Goal: Task Accomplishment & Management: Manage account settings

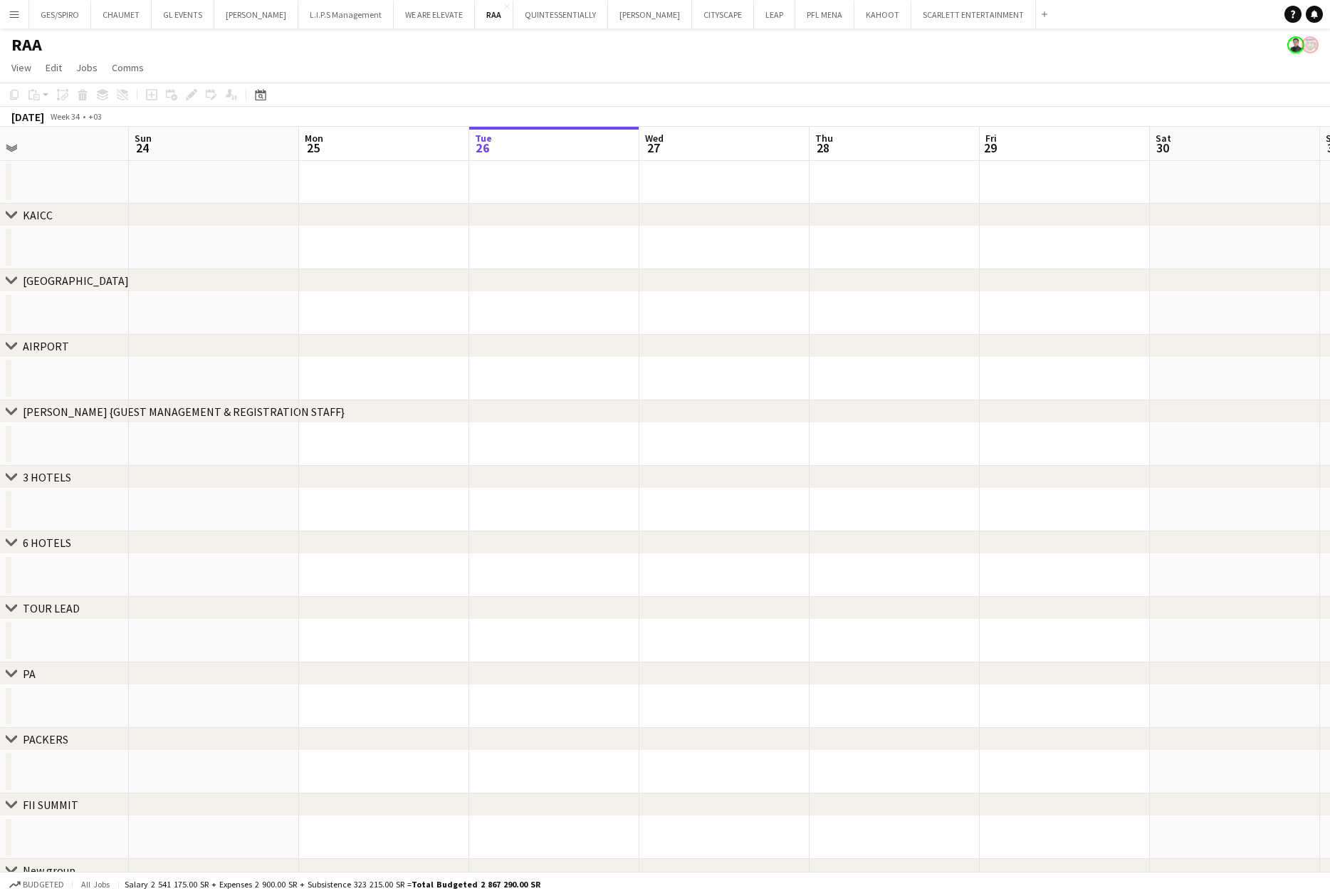
scroll to position [0, 379]
drag, startPoint x: 376, startPoint y: 538, endPoint x: 590, endPoint y: 576, distance: 217.3
click at [590, 574] on app-calendar-viewport "Thu 21 Fri 22 Sat 23 Sun 24 Mon 25 Tue 26 Wed 27 Thu 28 Fri 29 Sat 30 Sun 31 Mo…" at bounding box center [665, 526] width 1330 height 798
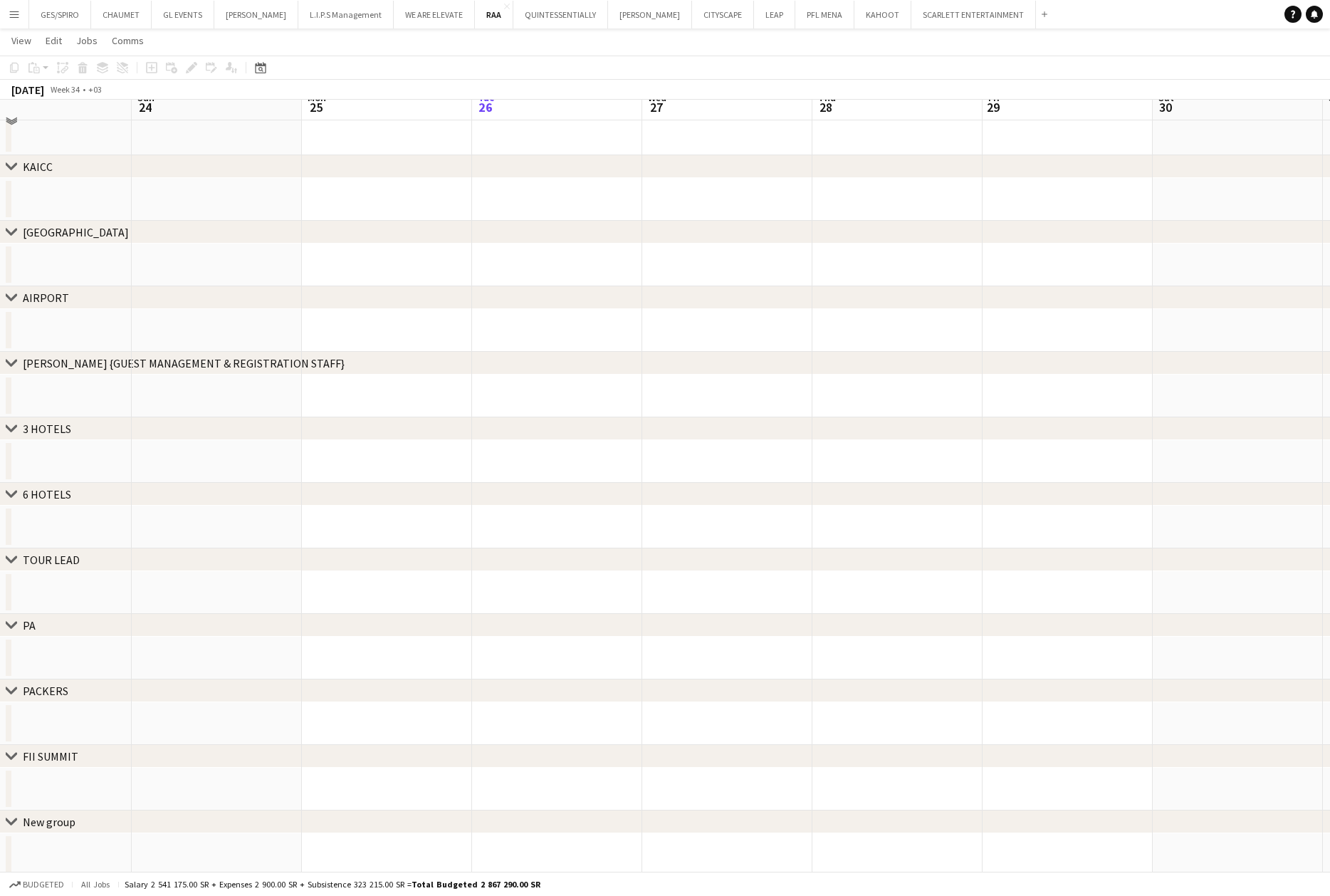
scroll to position [51, 0]
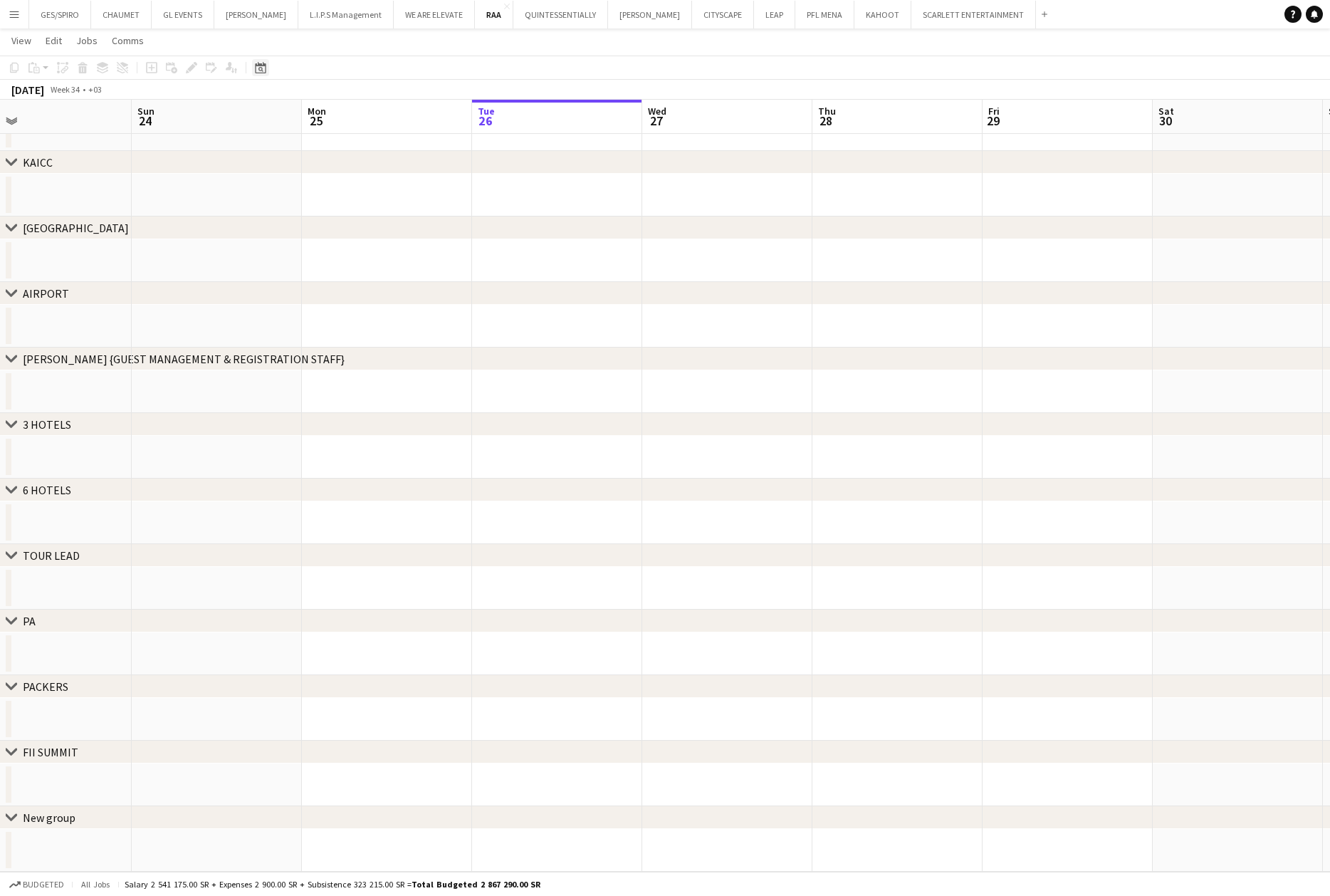
click at [264, 68] on icon "Date picker" at bounding box center [261, 68] width 11 height 11
click at [286, 120] on span "[DATE]" at bounding box center [273, 117] width 26 height 13
click at [304, 189] on span "2025" at bounding box center [302, 190] width 29 height 17
click at [298, 209] on span "OCT" at bounding box center [302, 209] width 29 height 17
click at [302, 261] on span "29" at bounding box center [302, 264] width 17 height 17
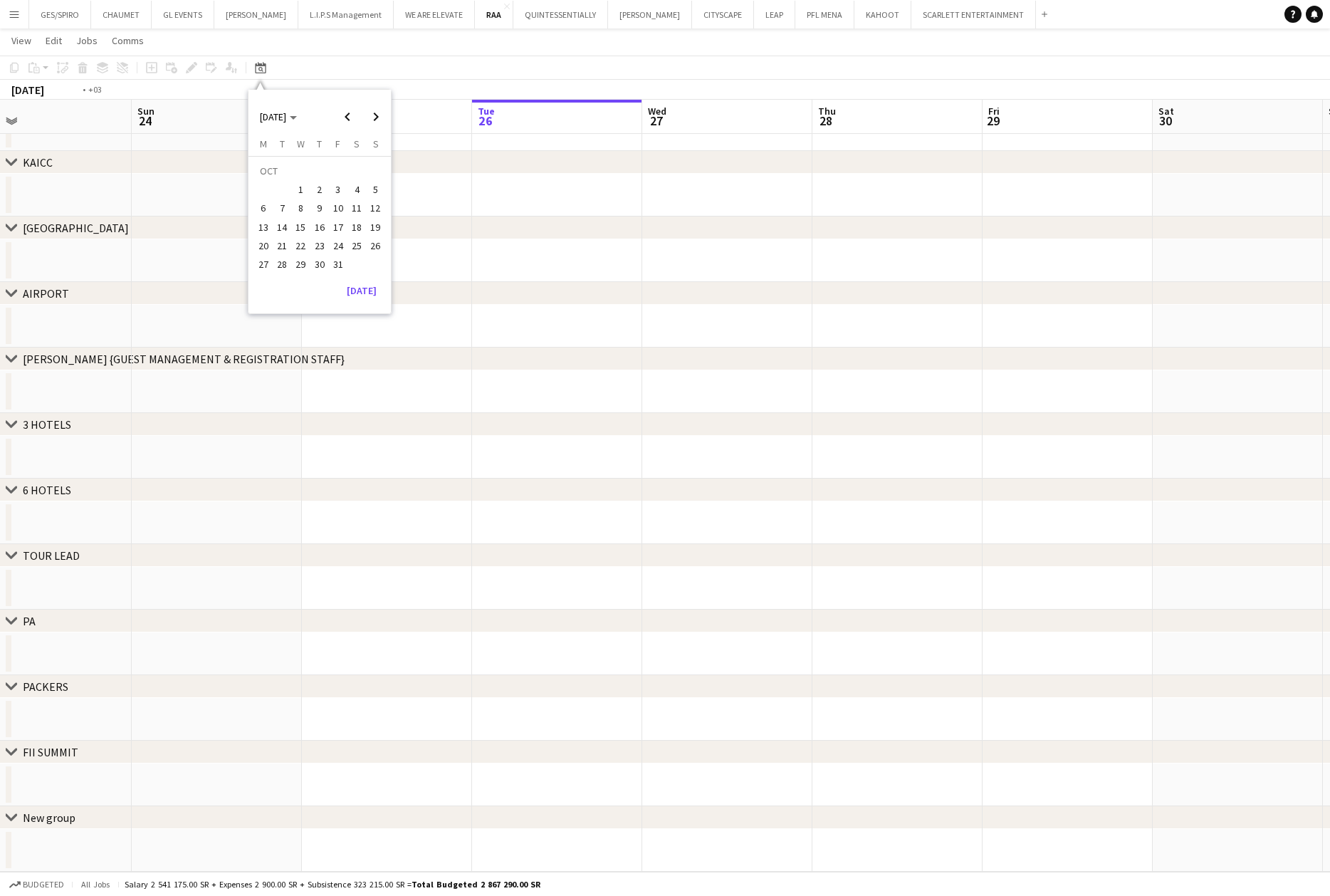
scroll to position [0, 490]
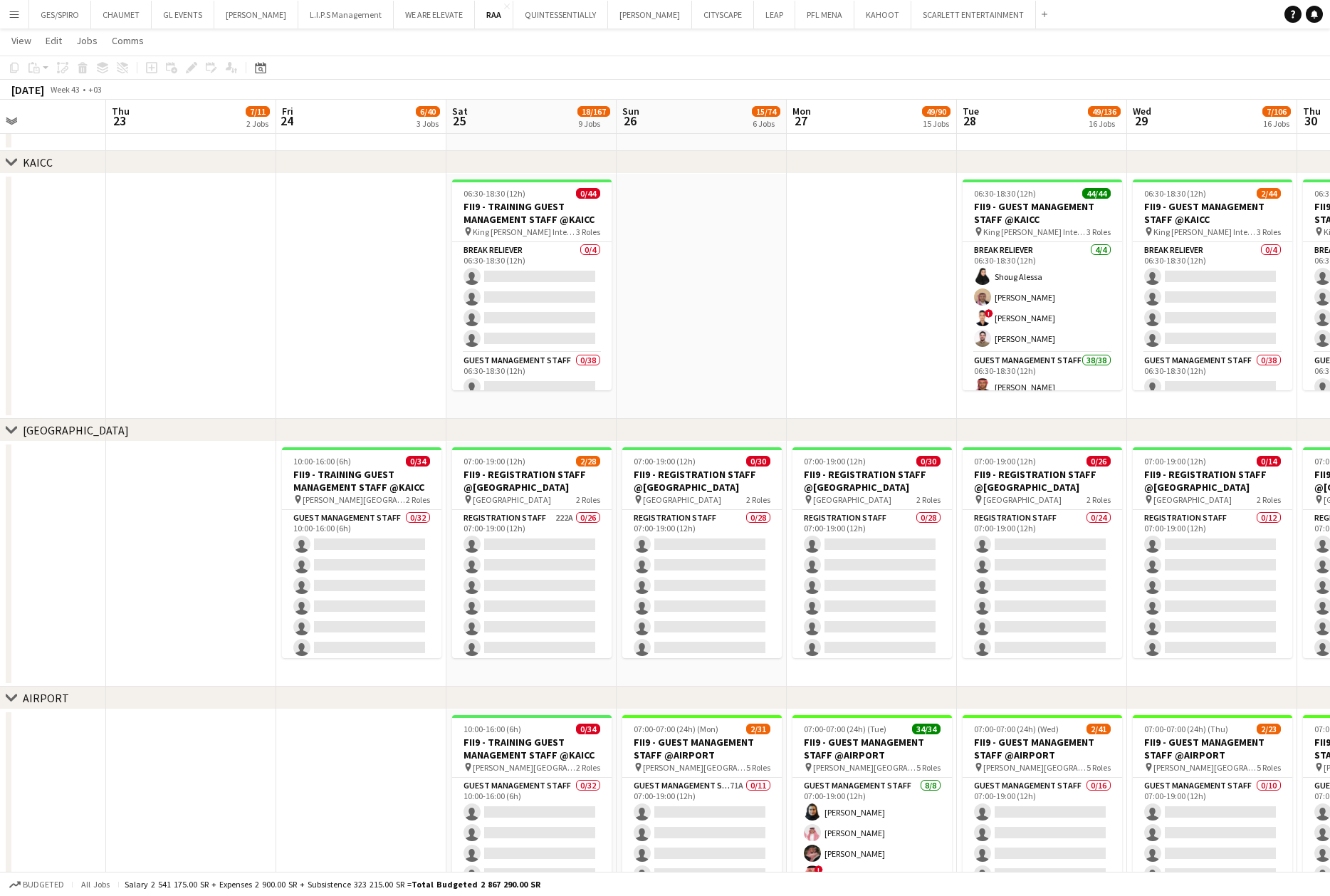
drag, startPoint x: 169, startPoint y: 286, endPoint x: 855, endPoint y: 376, distance: 691.9
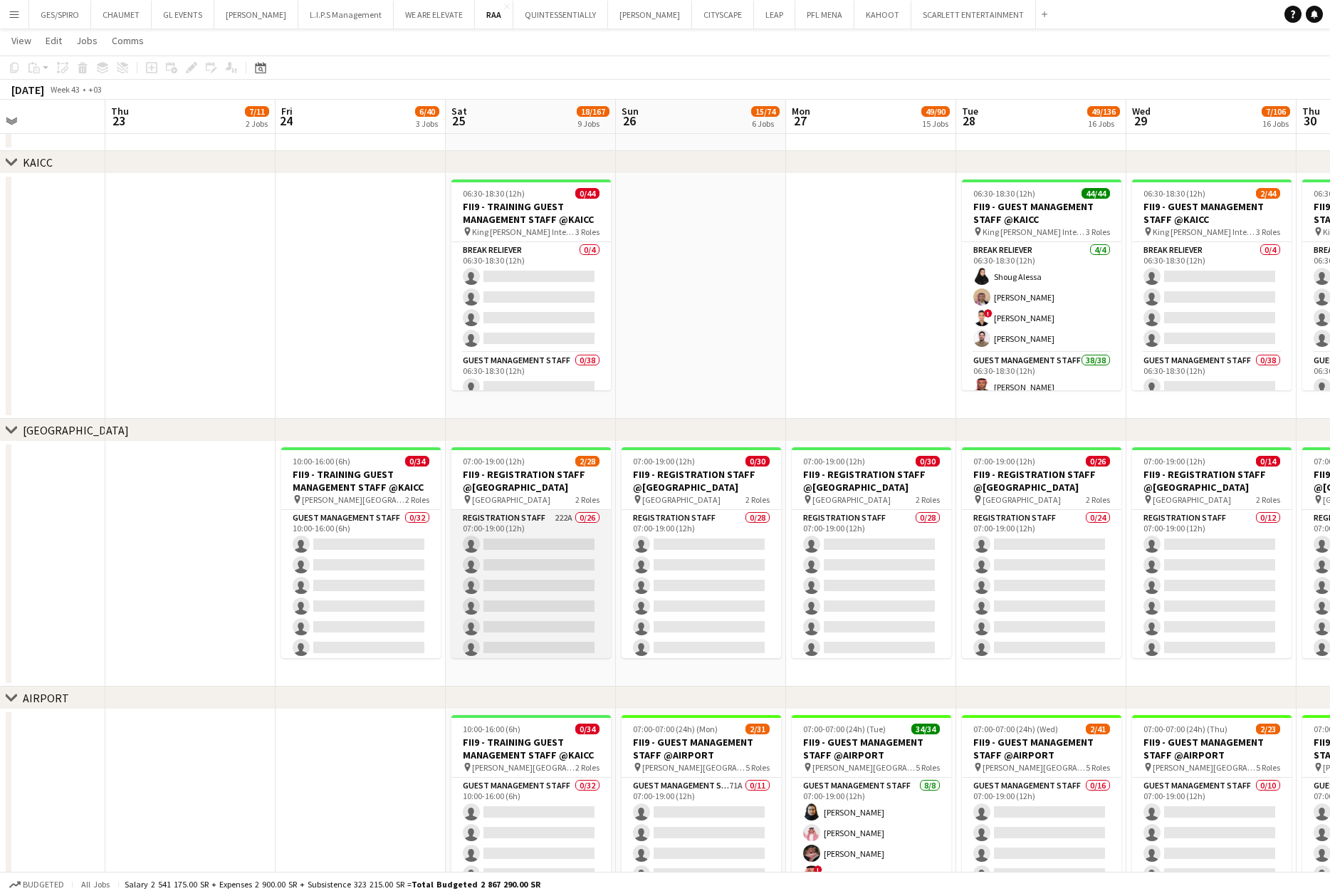
scroll to position [0, 405]
click at [515, 562] on app-card-role "Registration Staff 222A 0/26 07:00-19:00 (12h) single-neutral-actions single-ne…" at bounding box center [531, 791] width 160 height 564
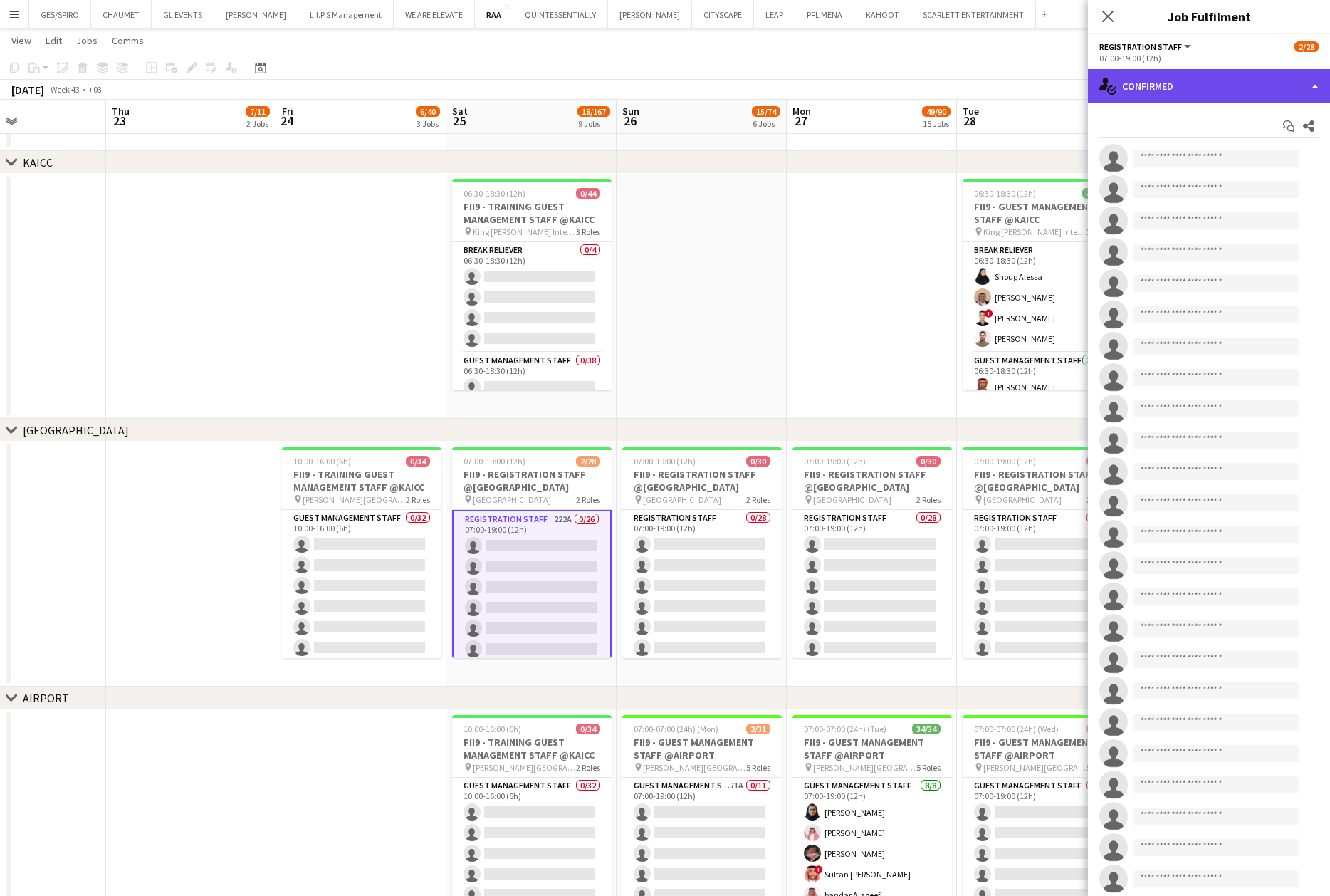
click at [1217, 82] on div "single-neutral-actions-check-2 Confirmed" at bounding box center [1209, 86] width 242 height 34
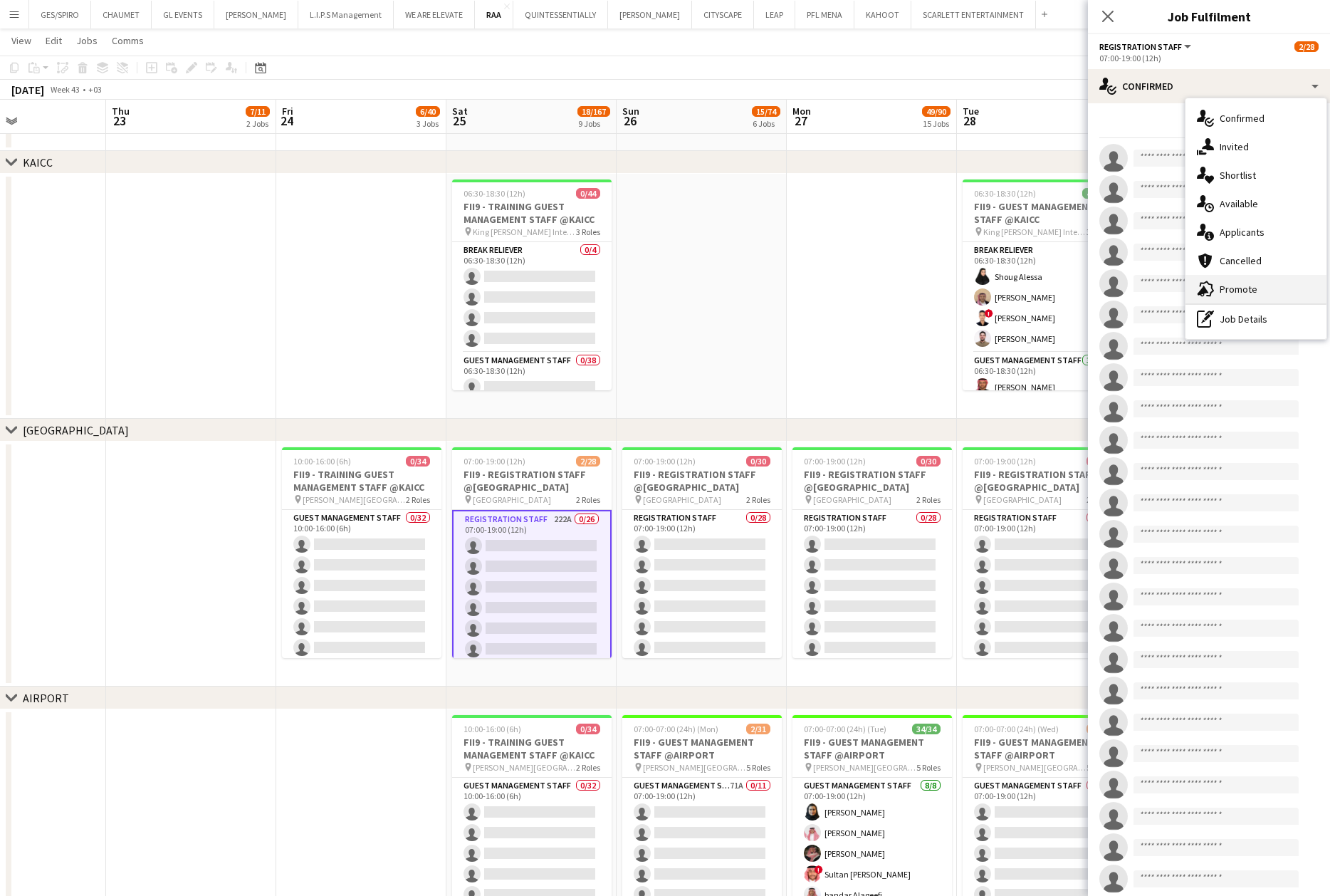
click at [1240, 294] on div "advertising-megaphone Promote" at bounding box center [1255, 289] width 141 height 28
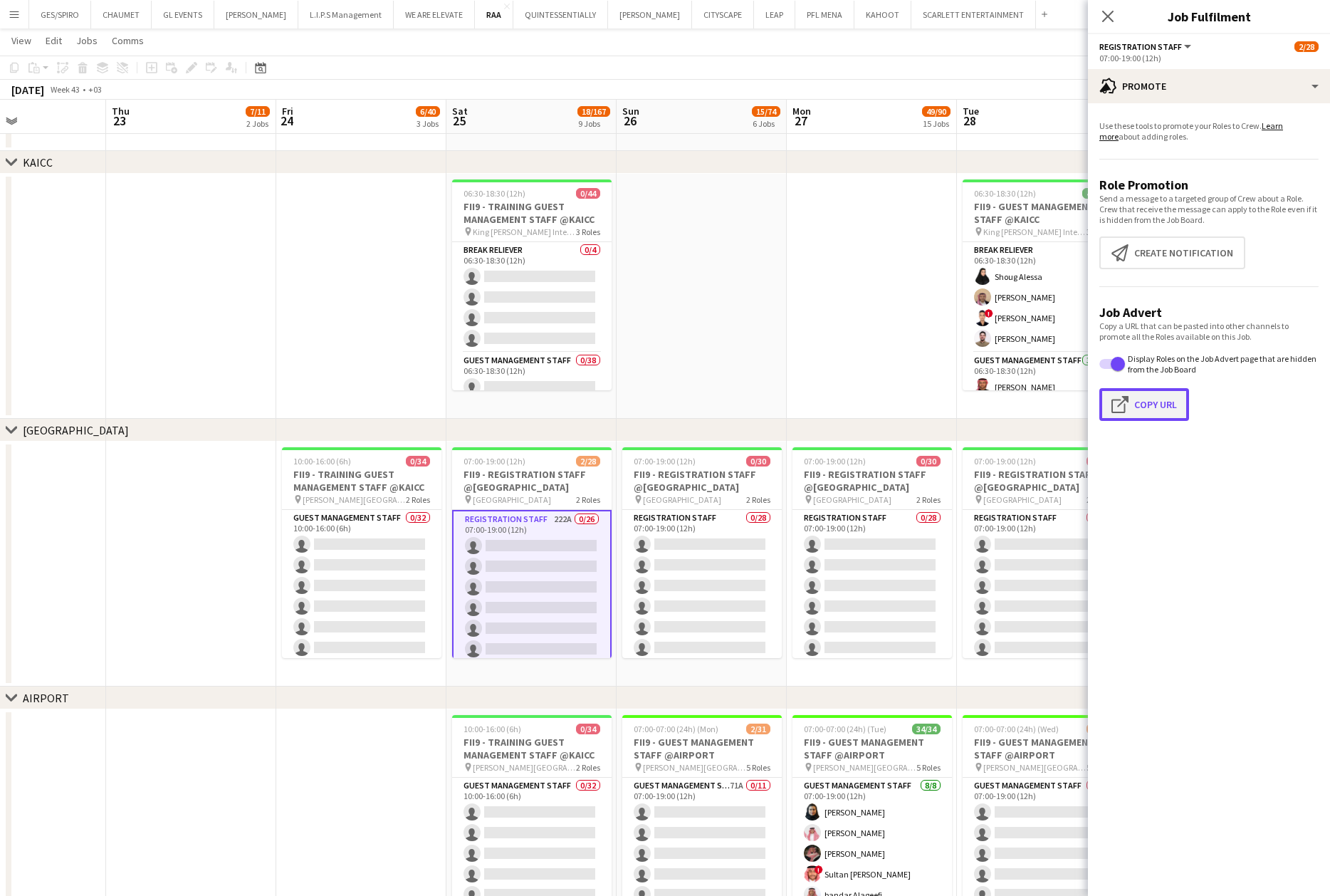
click at [1149, 397] on button "Click to copy URL Copy Url" at bounding box center [1144, 405] width 90 height 33
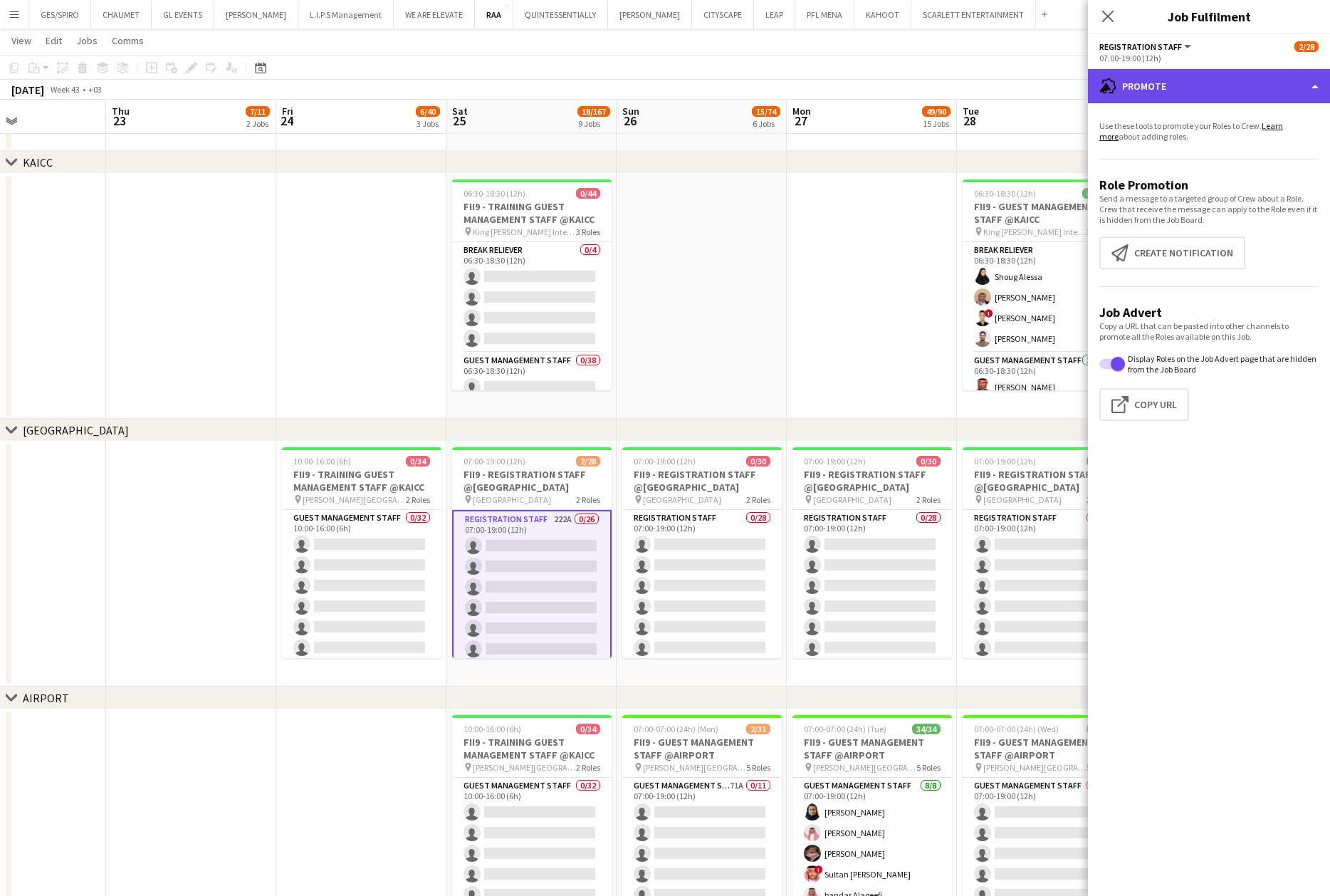
click at [1192, 76] on div "advertising-megaphone Promote" at bounding box center [1209, 86] width 242 height 34
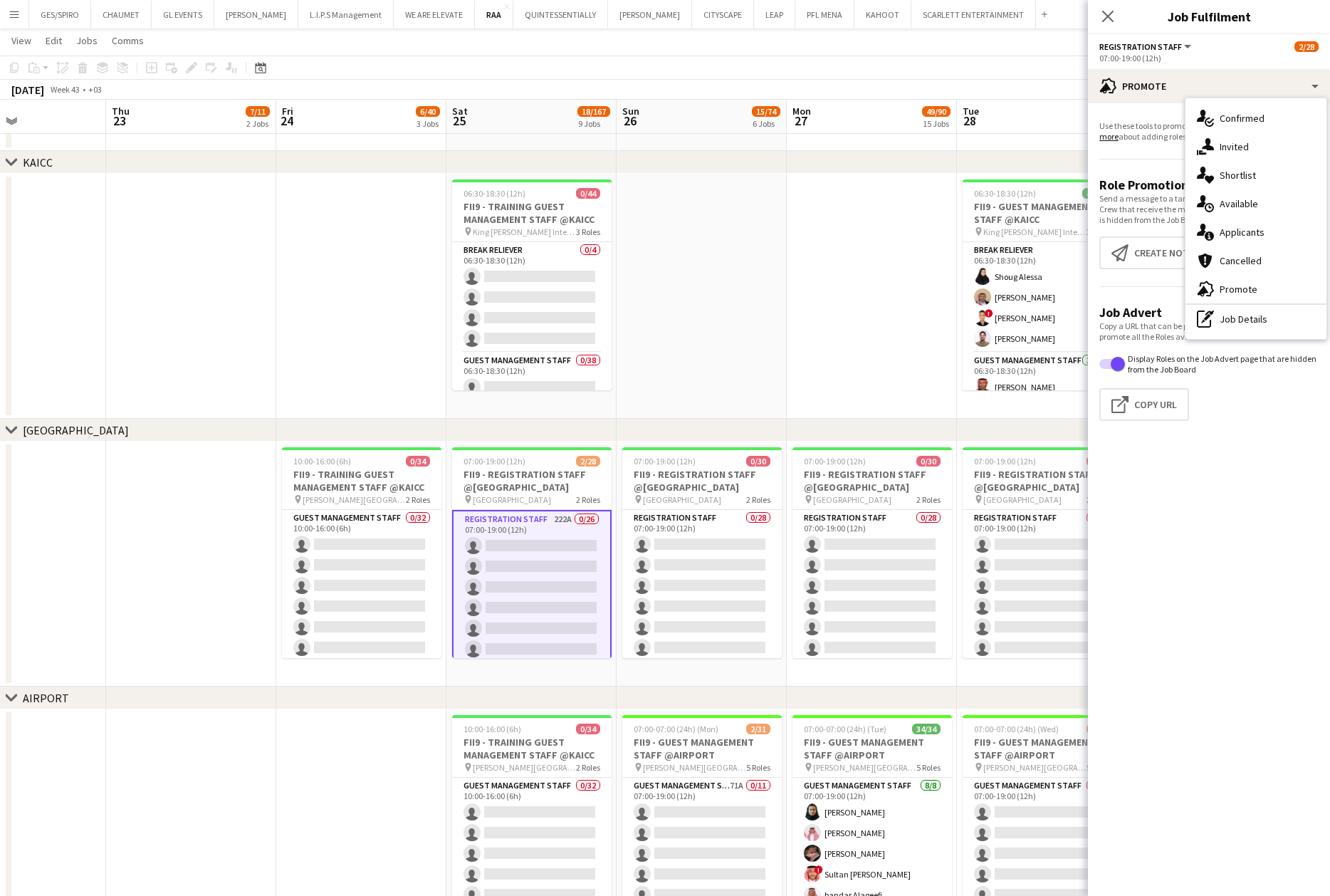
click at [1270, 314] on div "pen-write Job Details" at bounding box center [1255, 319] width 141 height 28
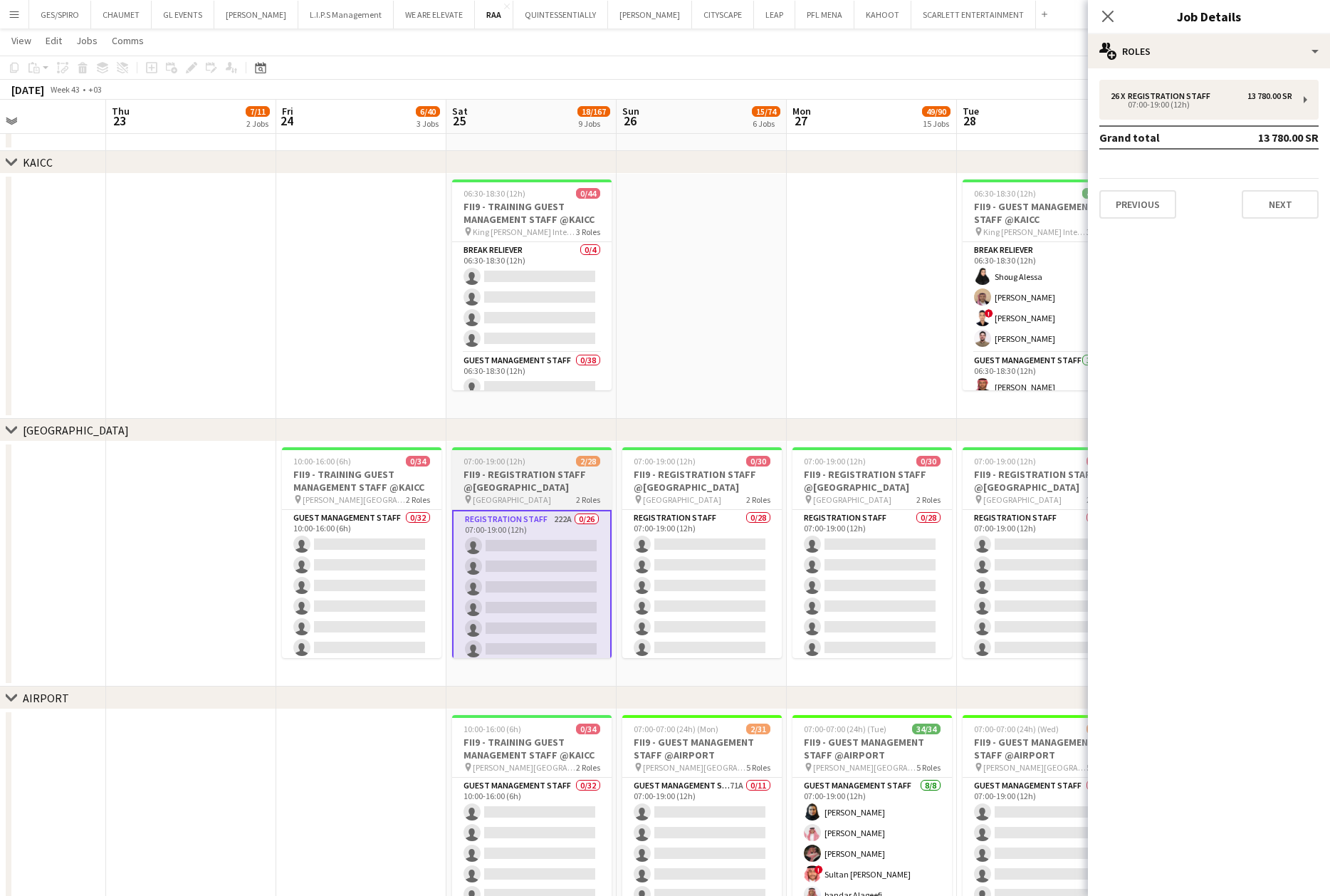
click at [534, 467] on app-job-card "07:00-19:00 (12h) 2/28 FII9 - REGISTRATION STAFF @Crown Plaza pin Crowne Plaza …" at bounding box center [531, 552] width 160 height 211
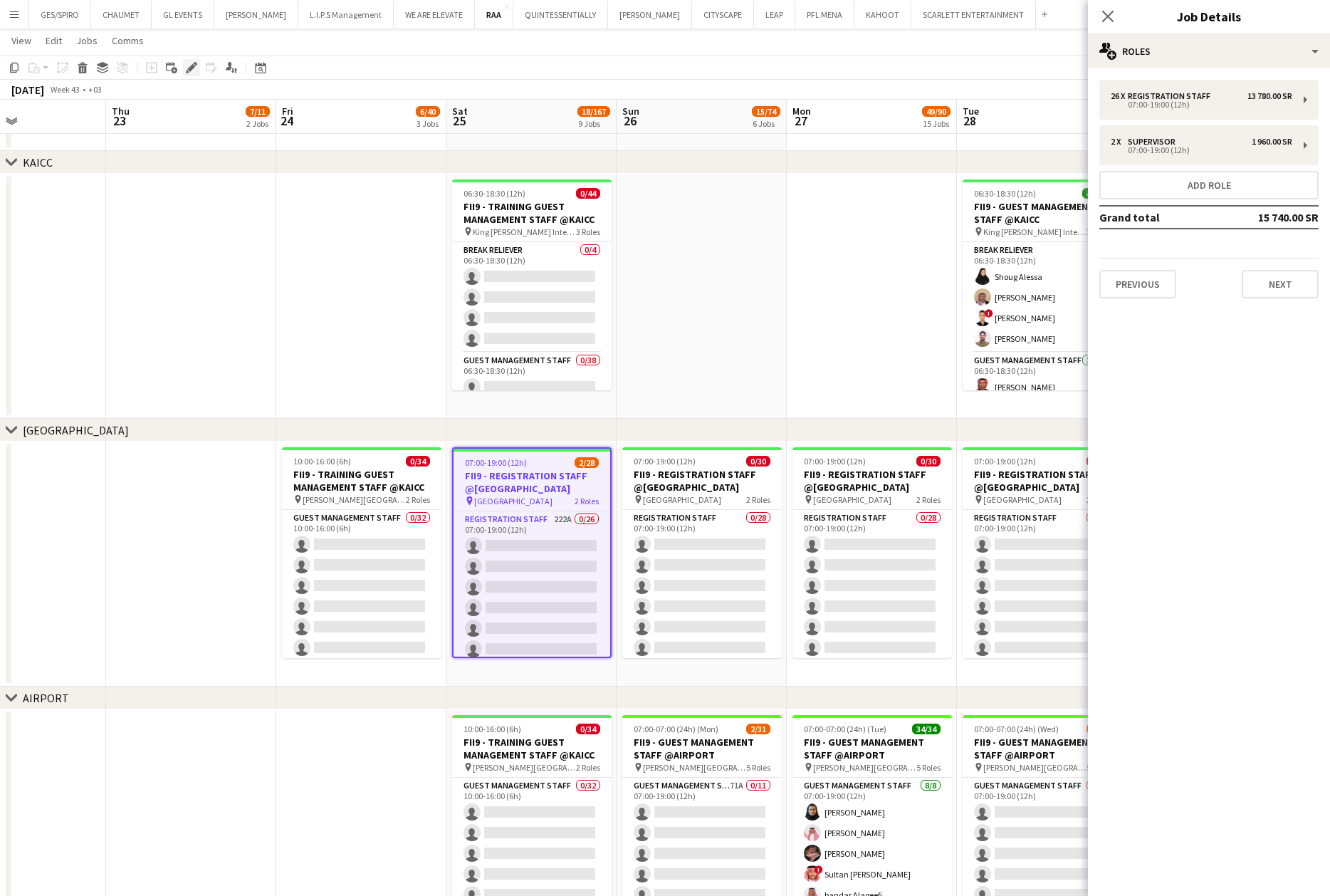
click at [192, 64] on icon "Edit" at bounding box center [192, 68] width 11 height 11
click at [1191, 53] on div "multiple-users-add Roles" at bounding box center [1209, 51] width 242 height 34
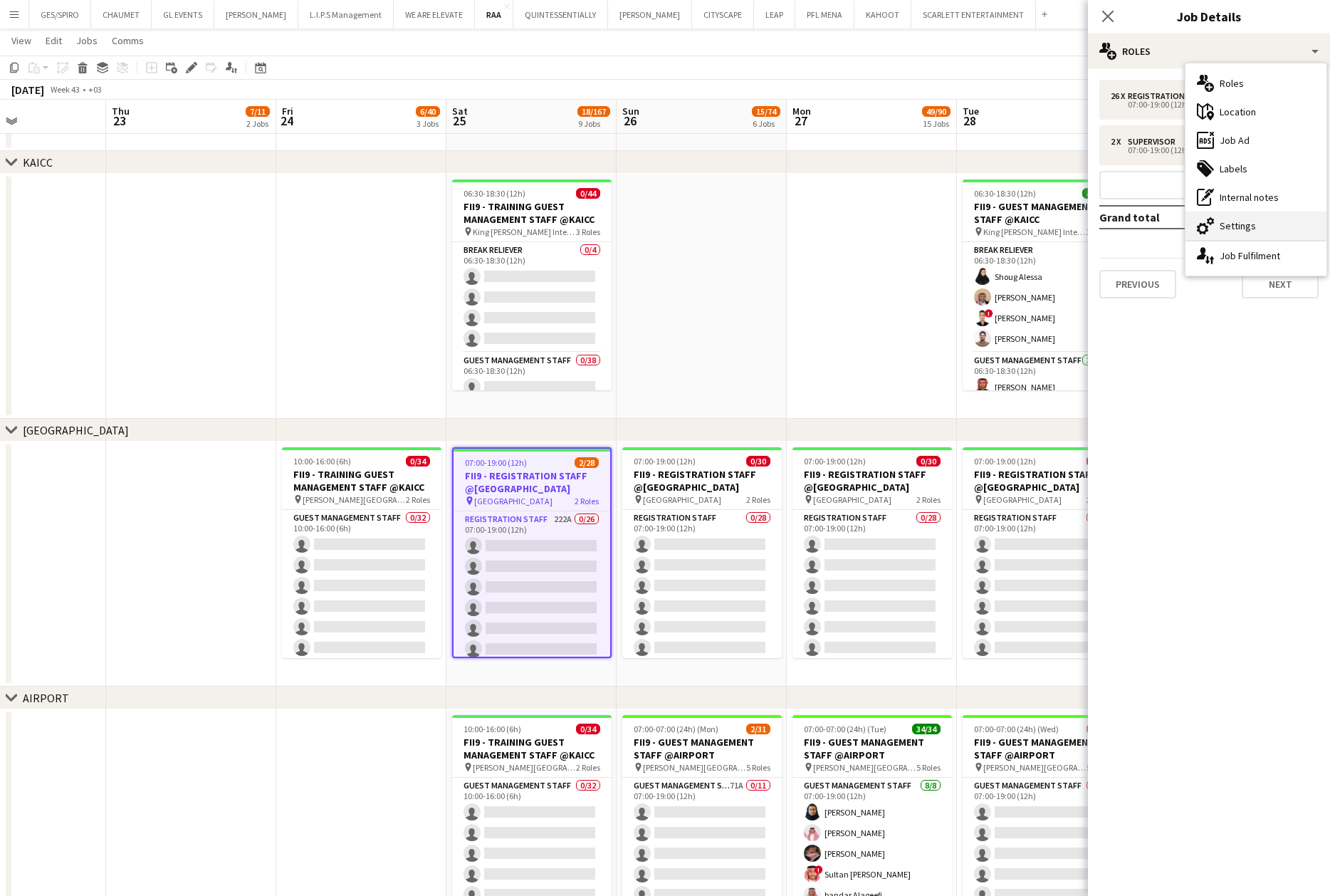
click at [1231, 231] on div "cog-double-3 Settings" at bounding box center [1255, 226] width 141 height 28
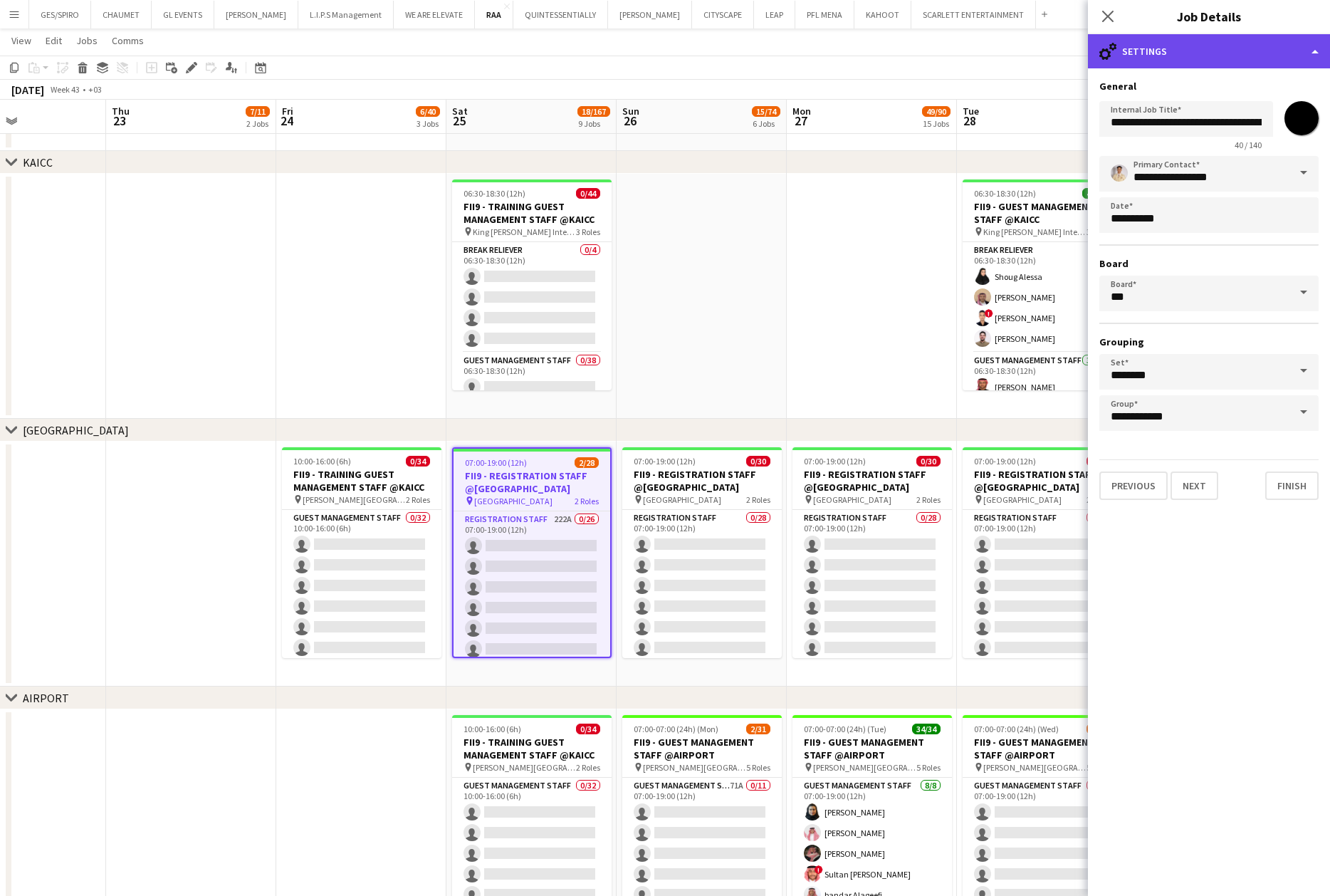
click at [1260, 47] on div "cog-double-3 Settings" at bounding box center [1209, 51] width 242 height 34
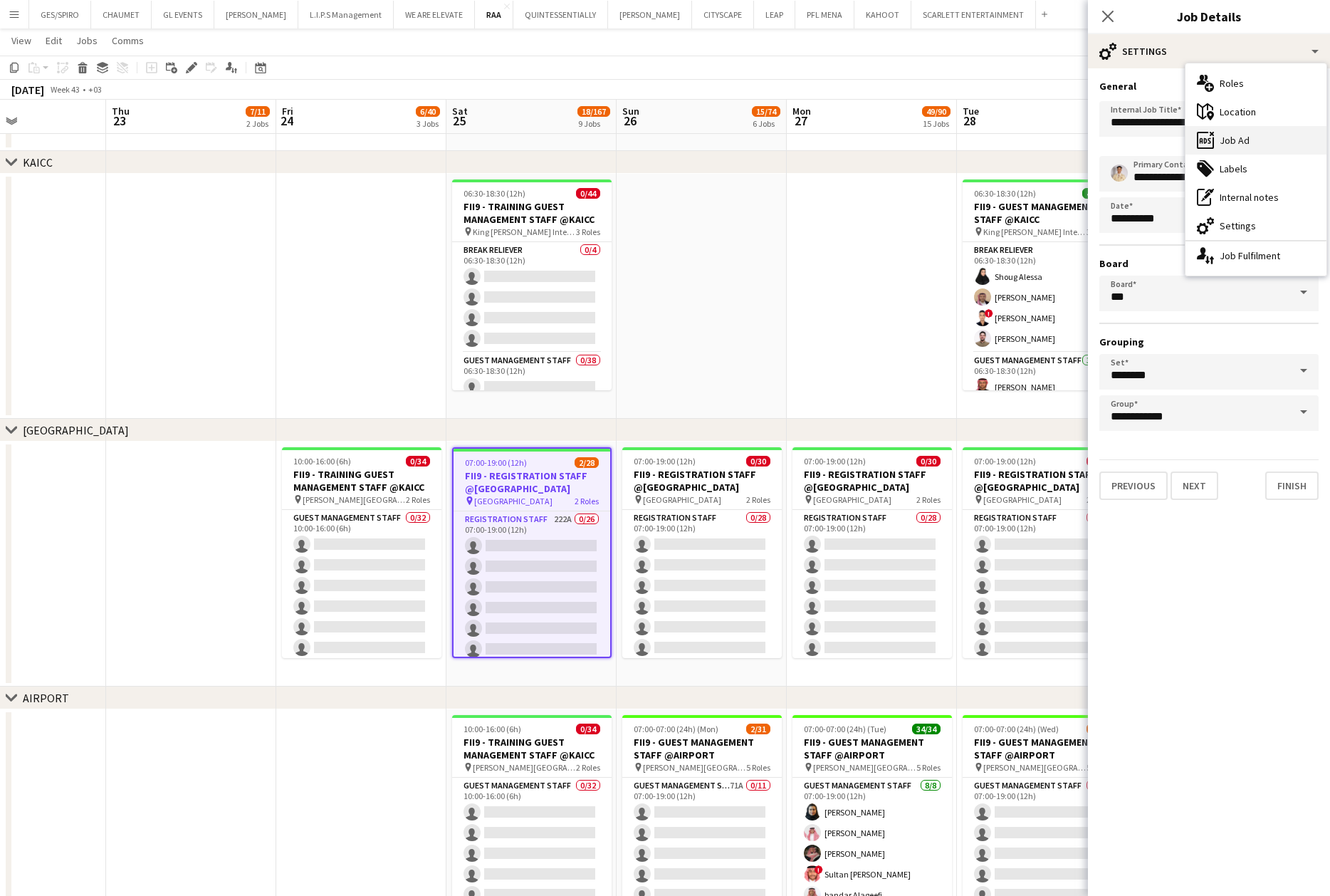
click at [1269, 134] on div "ads-window Job Ad" at bounding box center [1255, 140] width 141 height 28
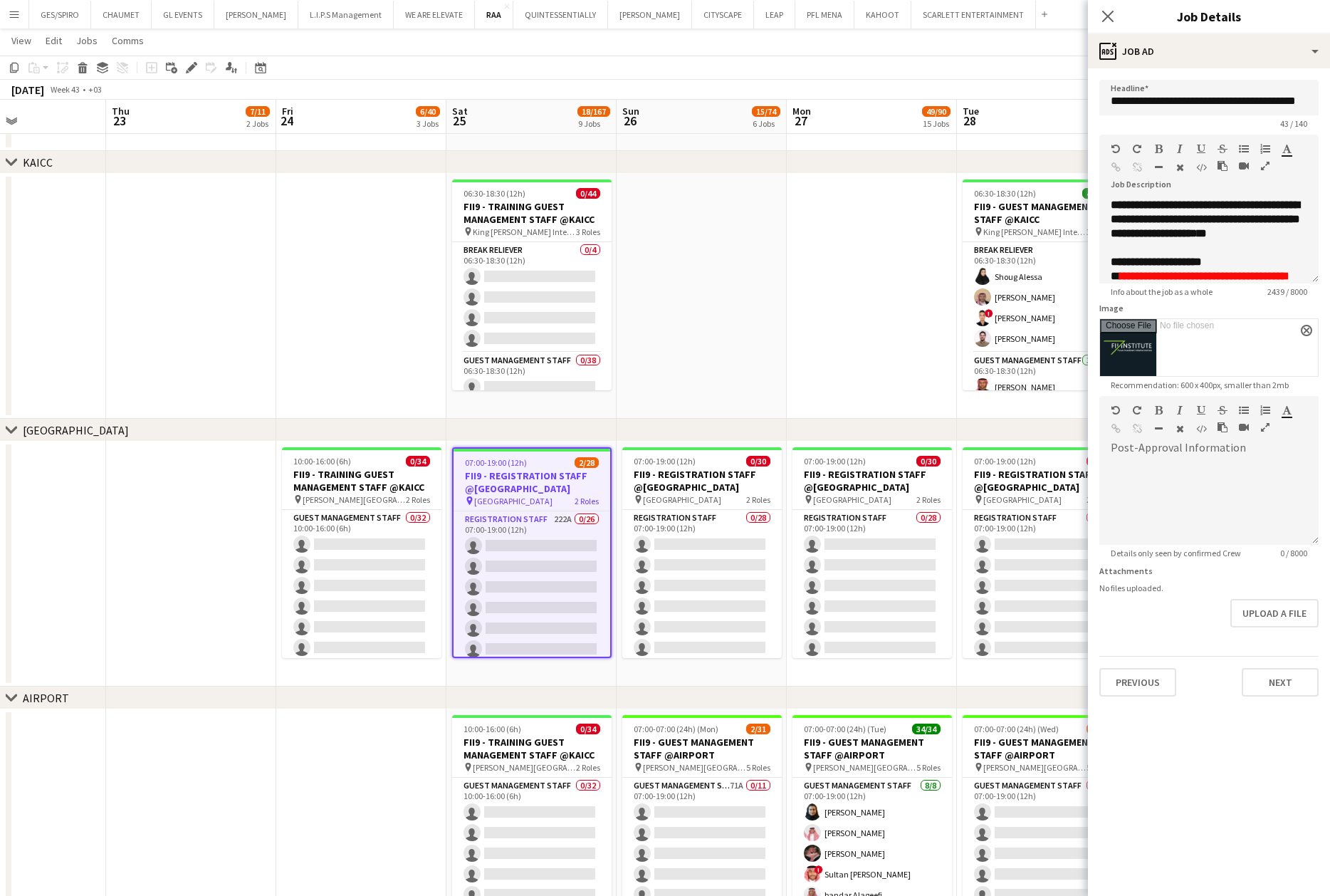
click at [749, 329] on app-date-cell at bounding box center [701, 296] width 170 height 245
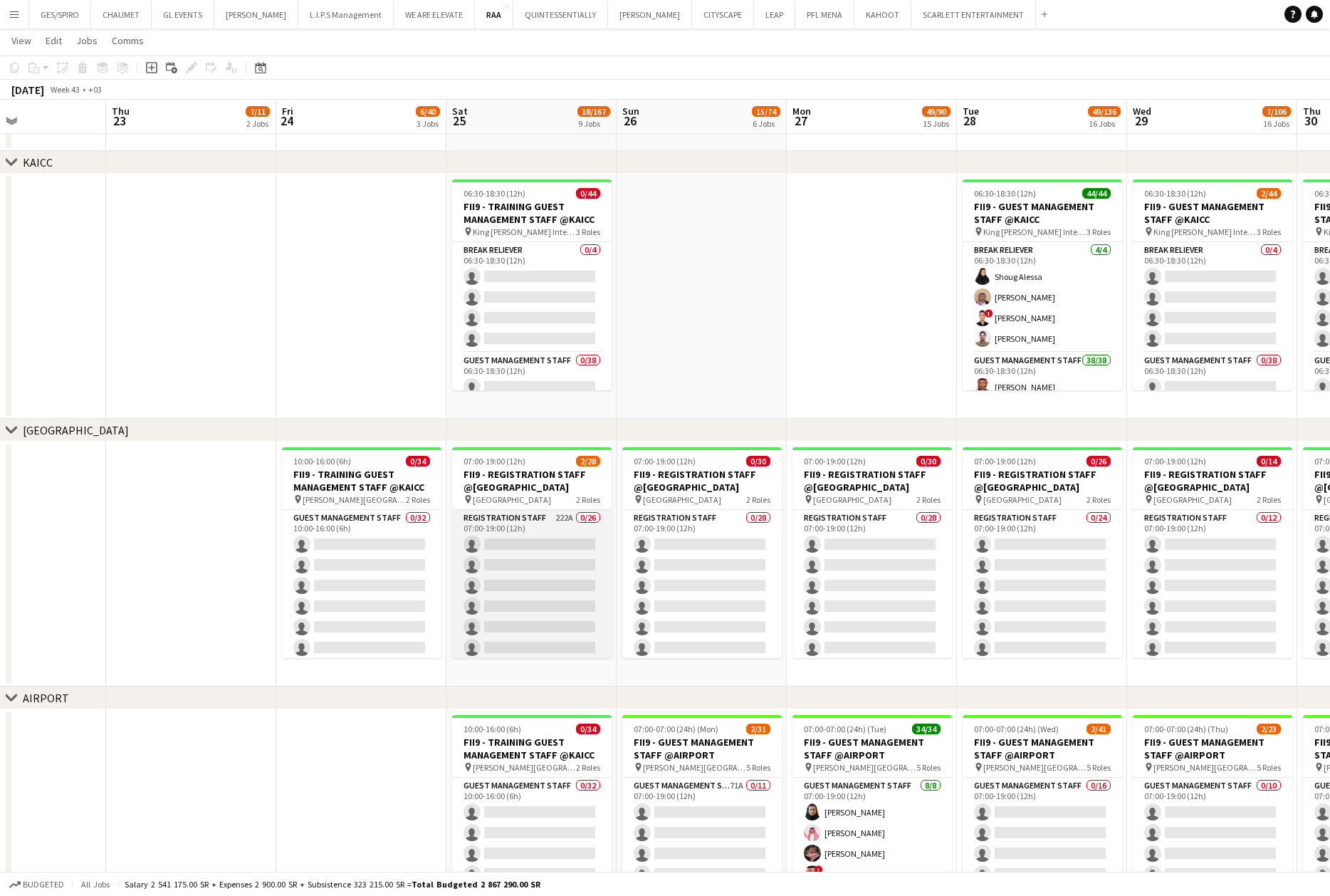
click at [541, 570] on app-card-role "Registration Staff 222A 0/26 07:00-19:00 (12h) single-neutral-actions single-ne…" at bounding box center [531, 791] width 160 height 564
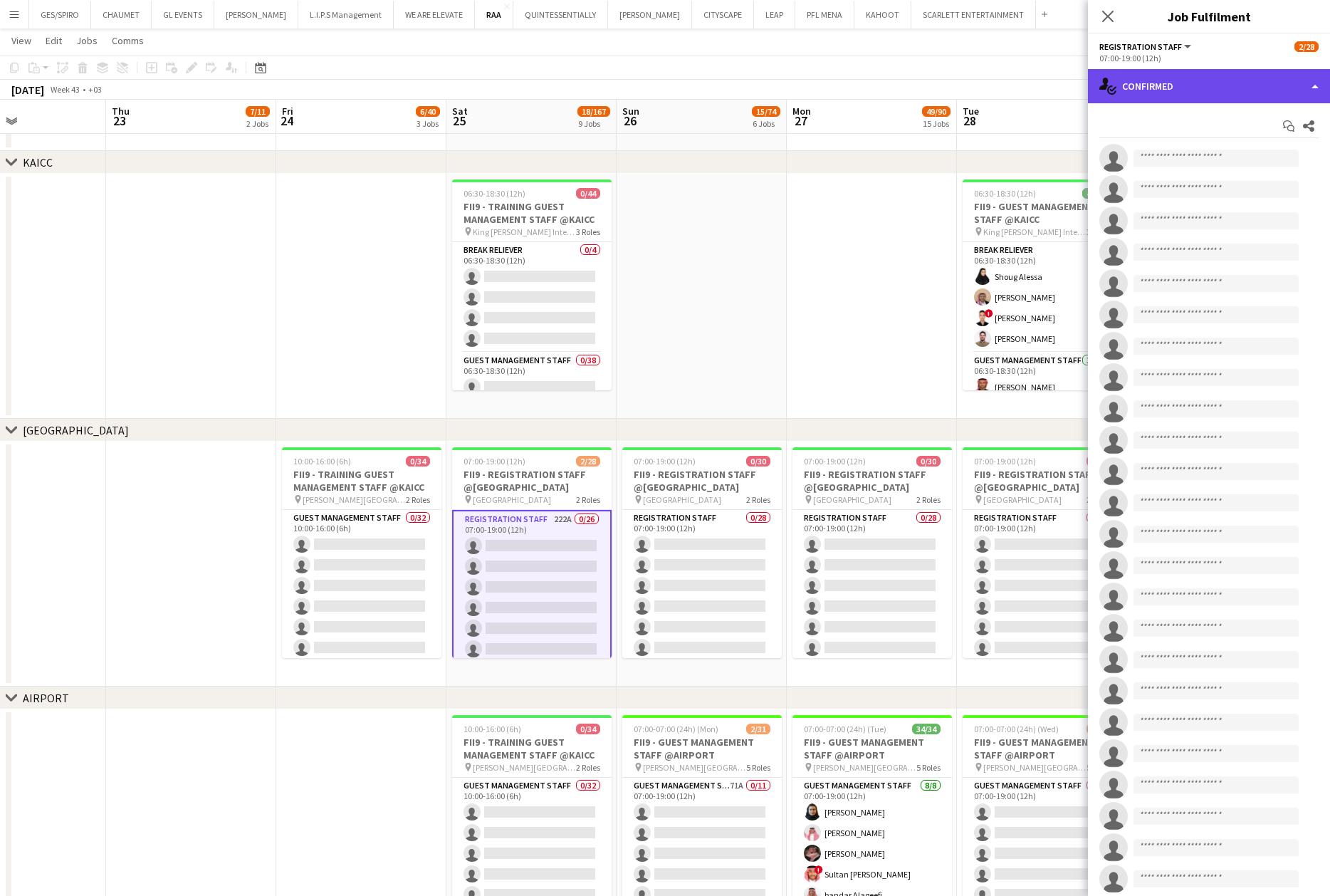
click at [1243, 82] on div "single-neutral-actions-check-2 Confirmed" at bounding box center [1209, 86] width 242 height 34
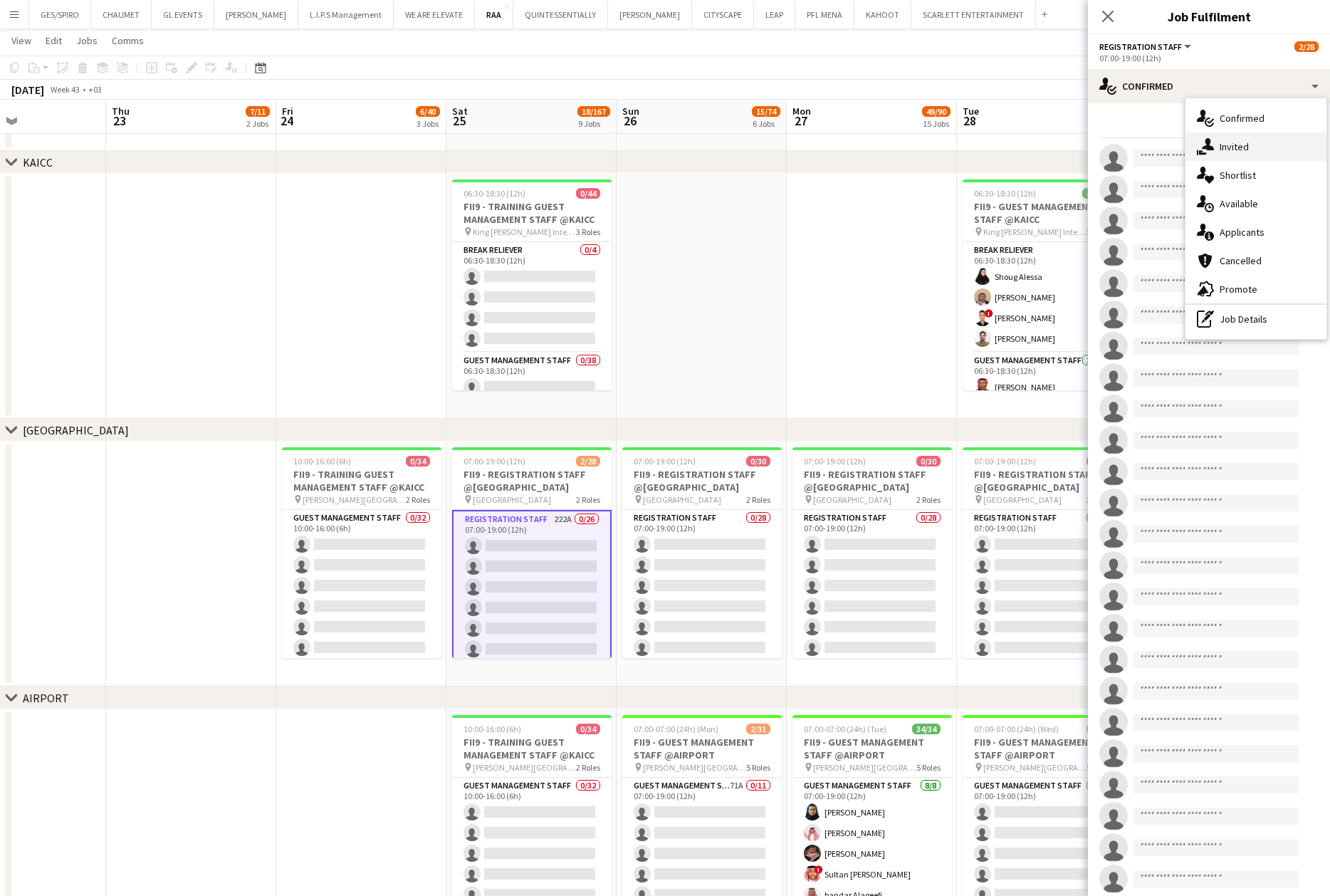
click at [1251, 160] on div "single-neutral-actions-share-1 Invited" at bounding box center [1255, 146] width 141 height 28
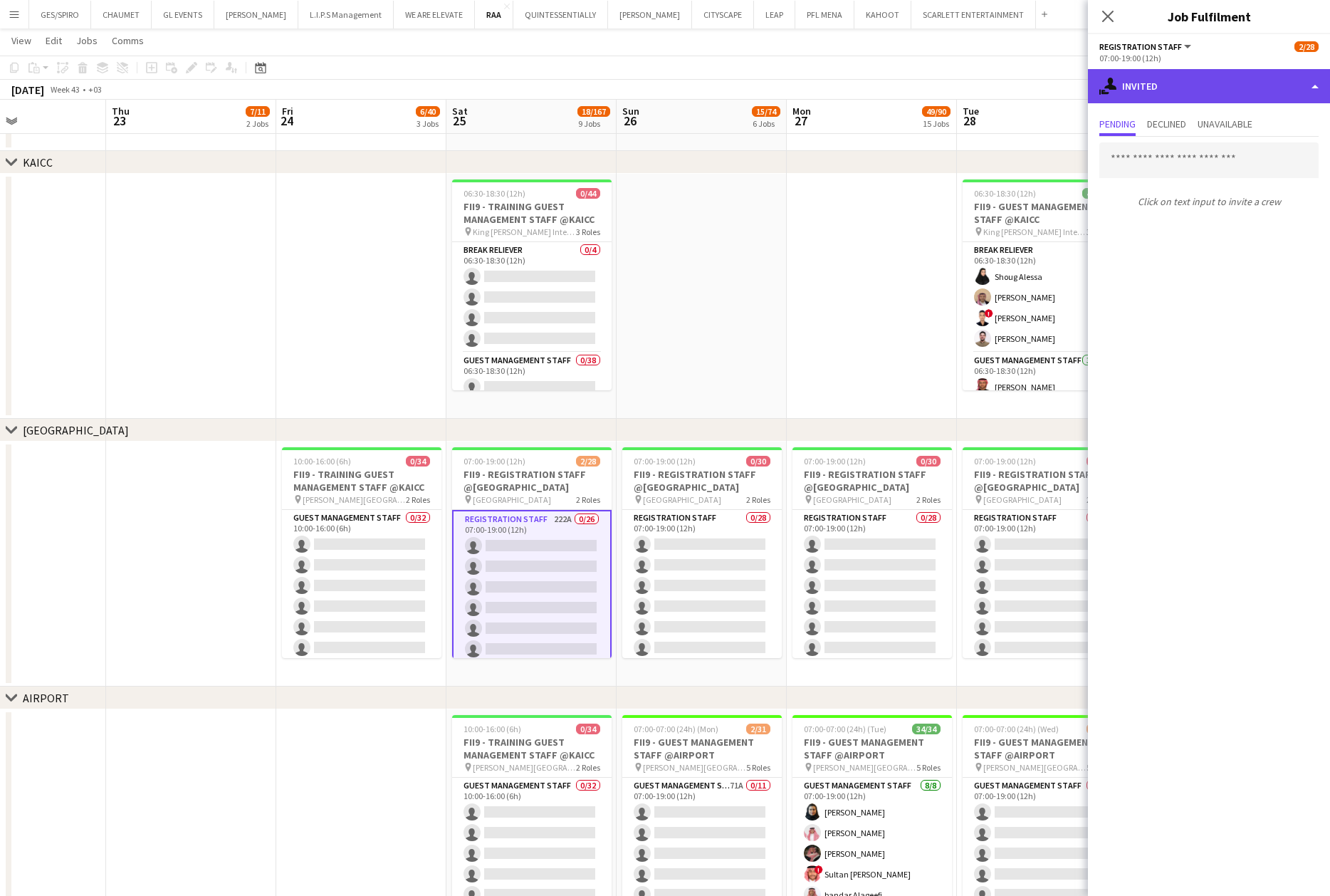
click at [1214, 82] on div "single-neutral-actions-share-1 Invited" at bounding box center [1209, 86] width 242 height 34
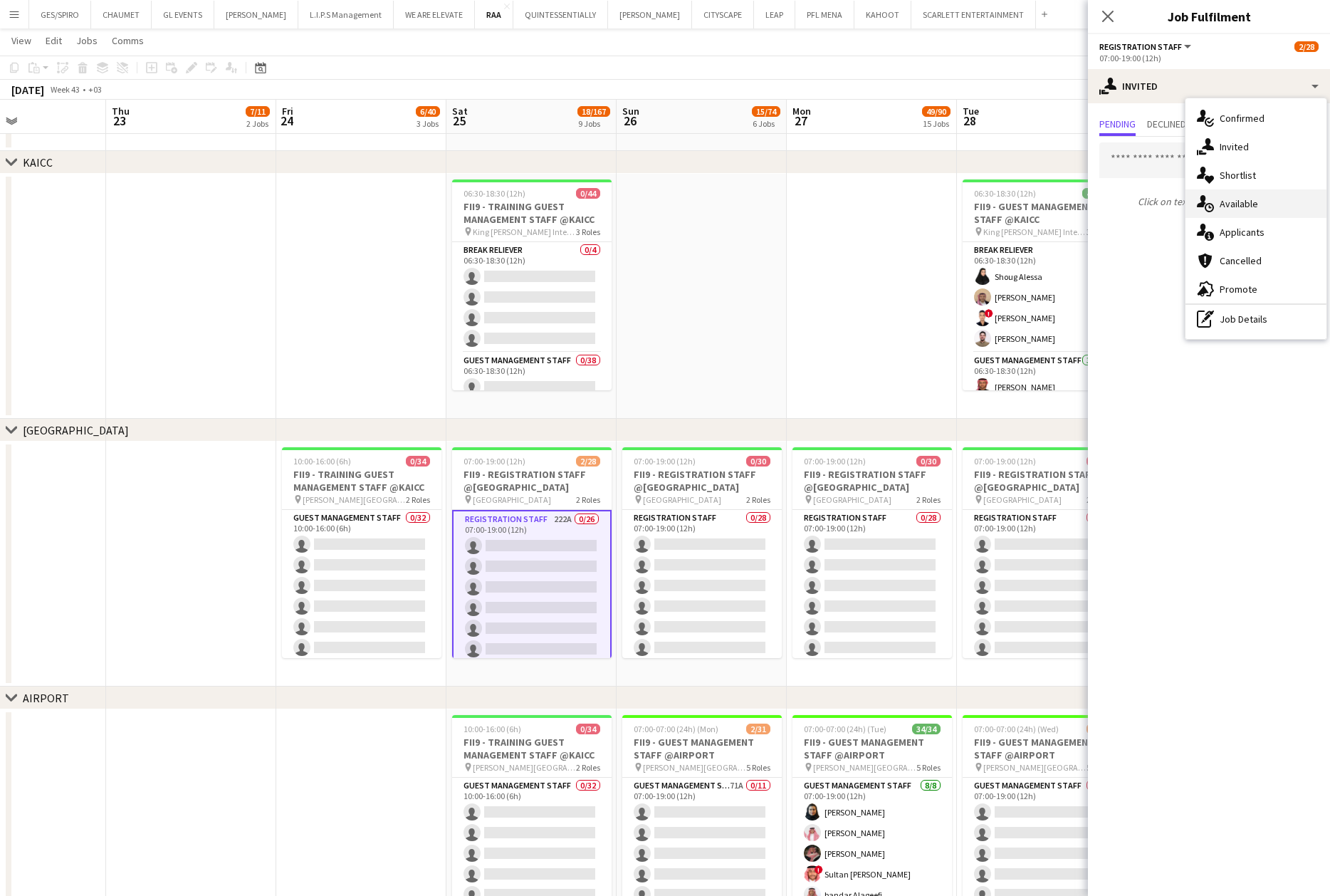
click at [1235, 203] on div "single-neutral-actions-upload Available" at bounding box center [1255, 203] width 141 height 28
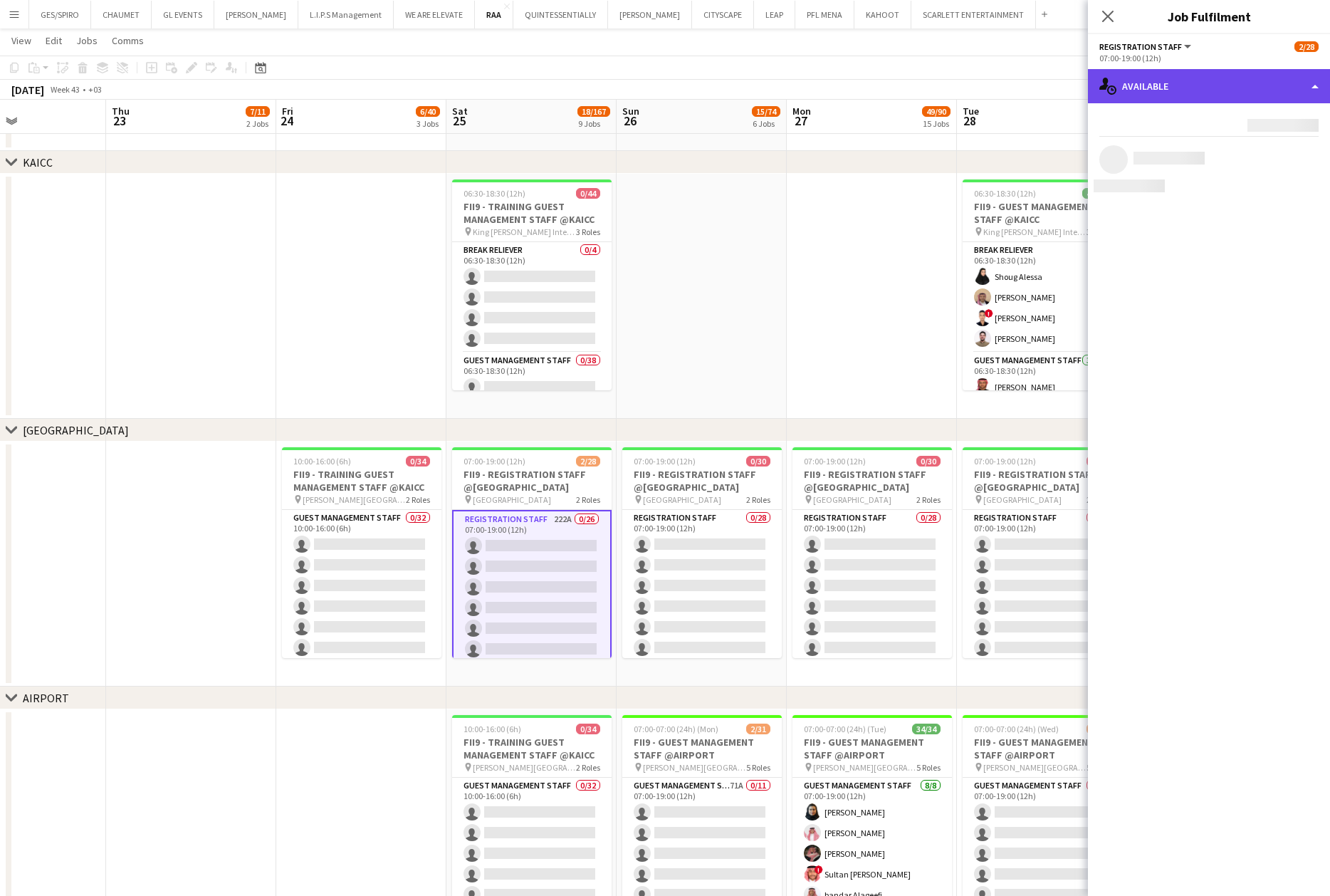
click at [1237, 79] on div "single-neutral-actions-upload Available" at bounding box center [1209, 86] width 242 height 34
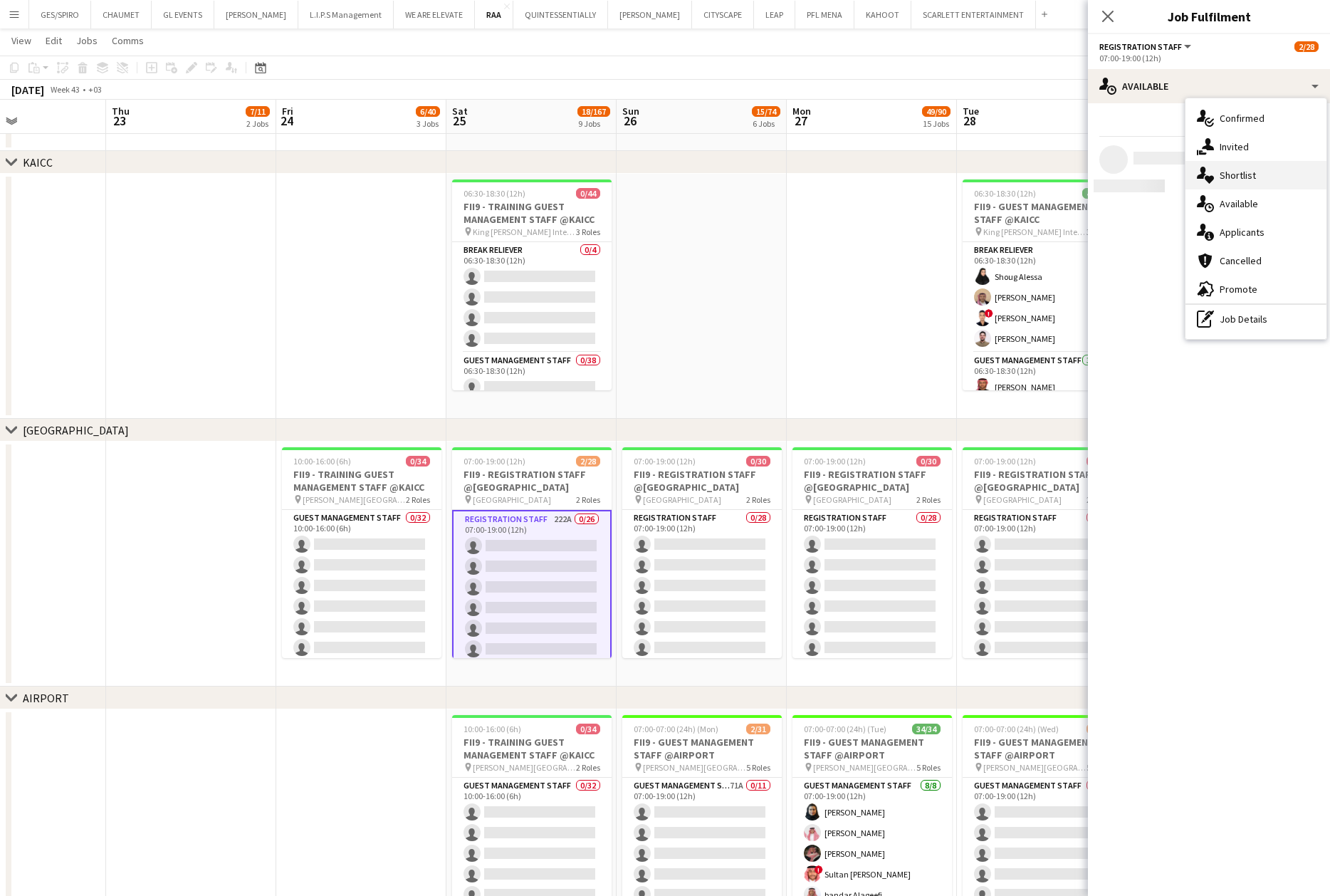
click at [1245, 180] on div "single-neutral-actions-heart Shortlist" at bounding box center [1255, 175] width 141 height 28
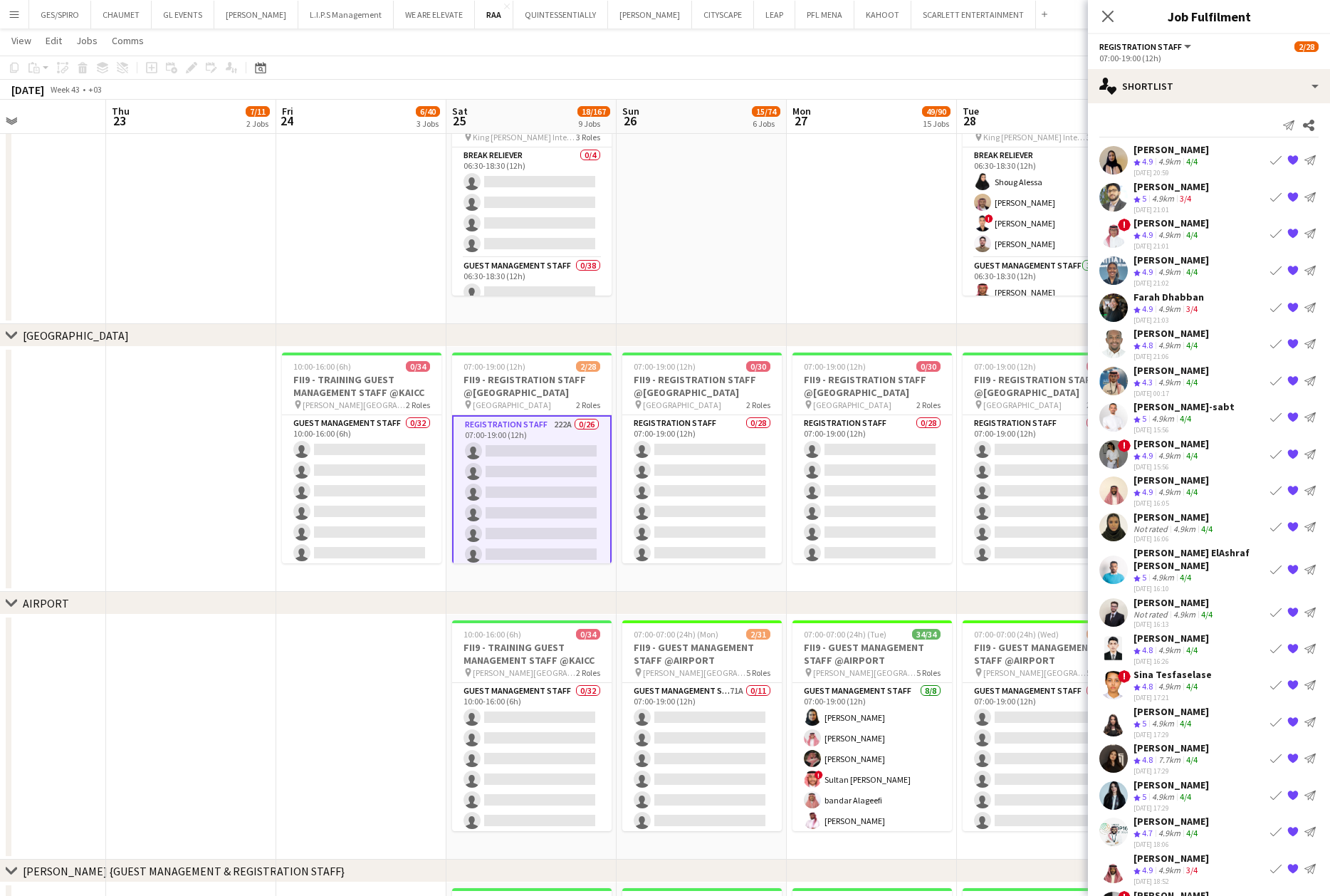
scroll to position [0, 0]
click at [1102, 23] on icon at bounding box center [1108, 16] width 13 height 13
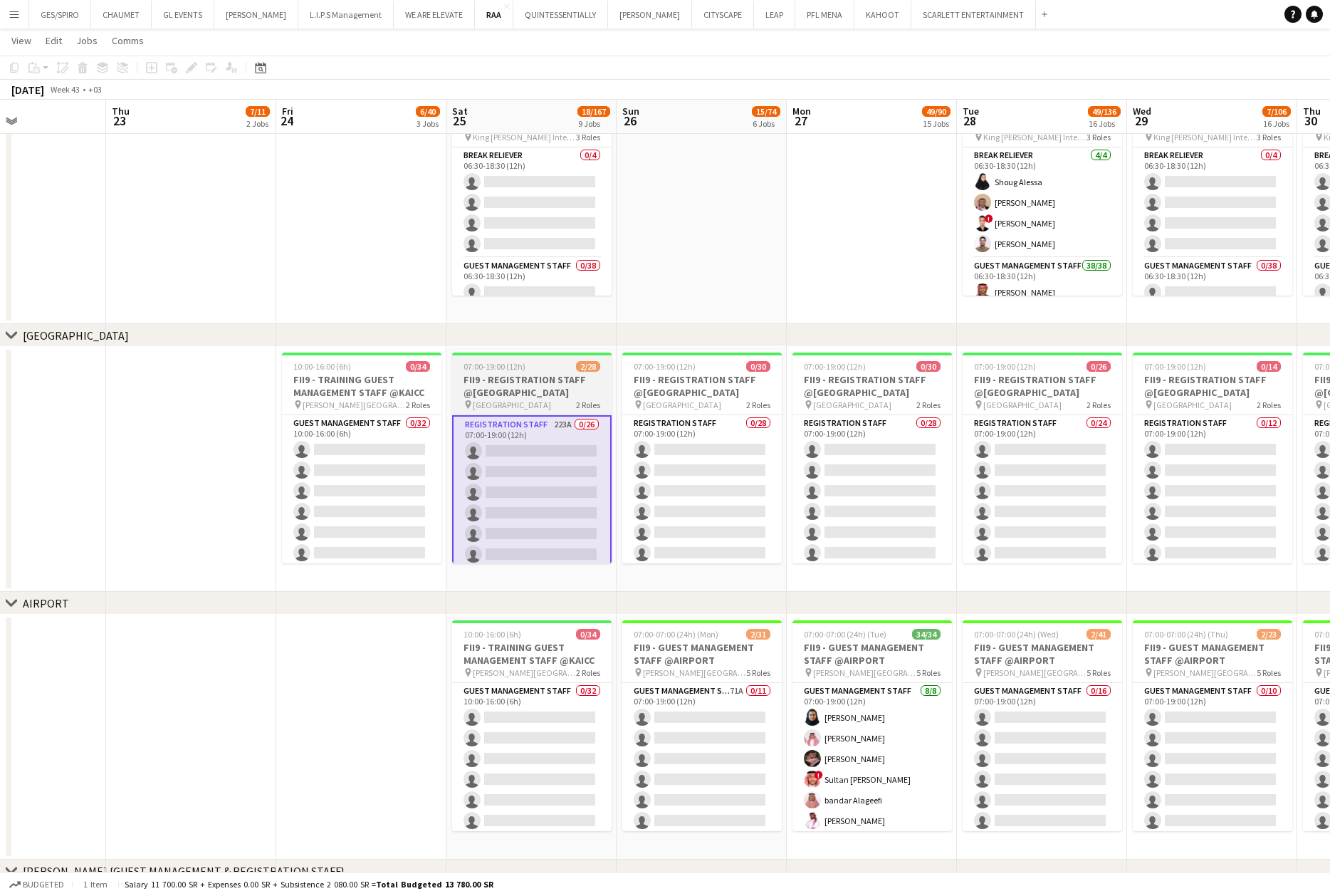
click at [550, 385] on h3 "FII9 - REGISTRATION STAFF @Crown Plaza" at bounding box center [531, 386] width 160 height 26
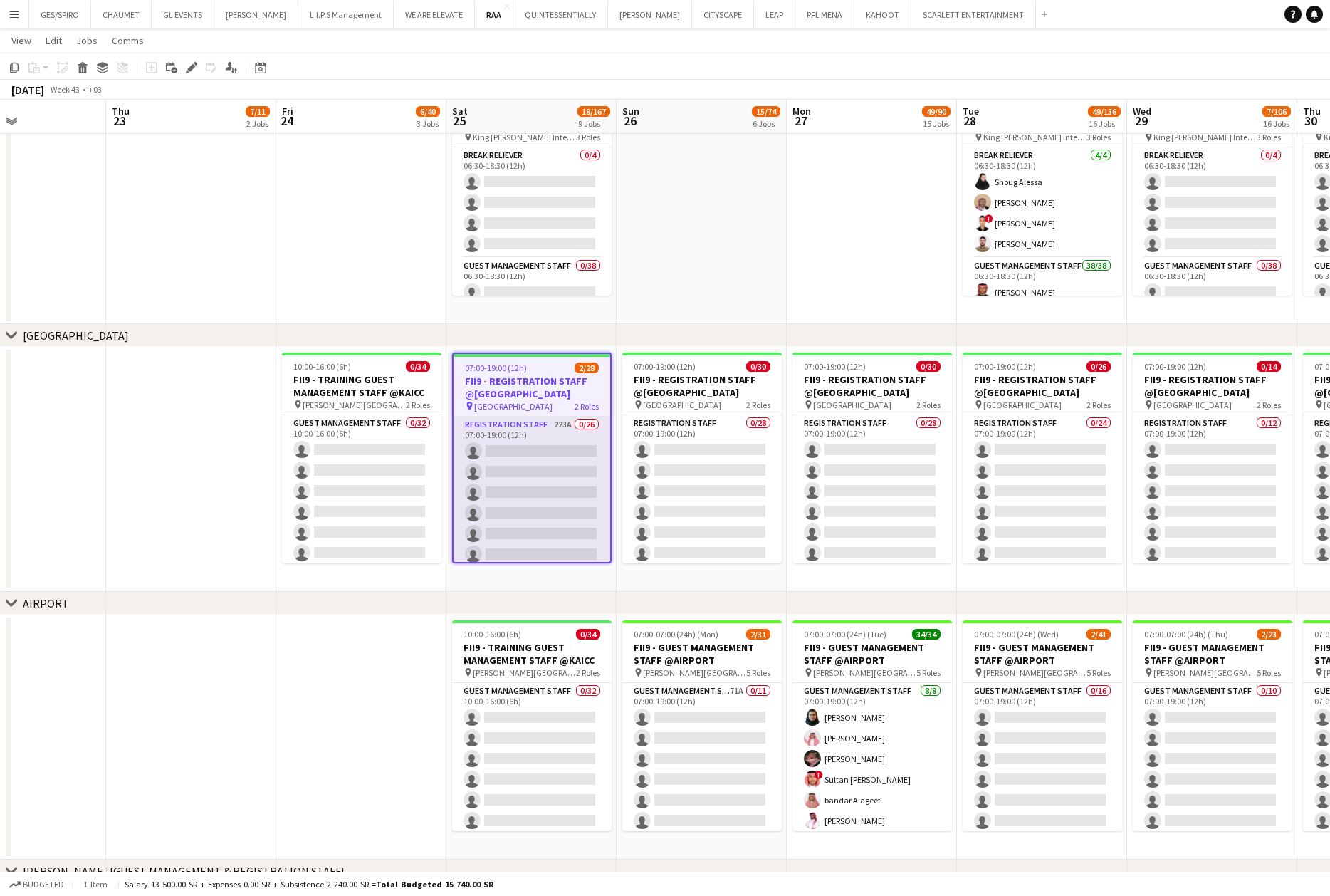
click at [532, 472] on app-card-role "Registration Staff 223A 0/26 07:00-19:00 (12h) single-neutral-actions single-ne…" at bounding box center [532, 698] width 157 height 564
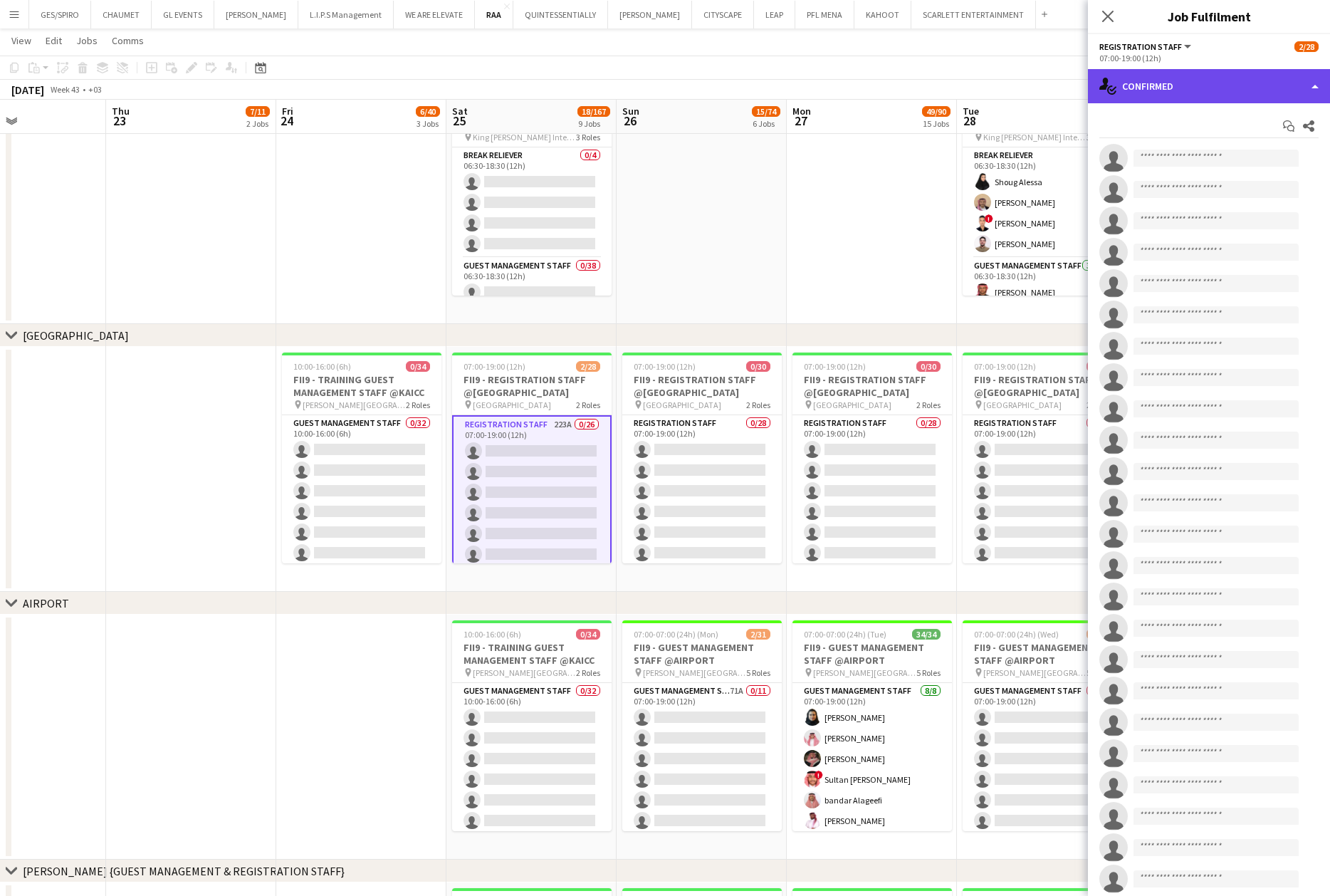
click at [1248, 83] on div "single-neutral-actions-check-2 Confirmed" at bounding box center [1209, 86] width 242 height 34
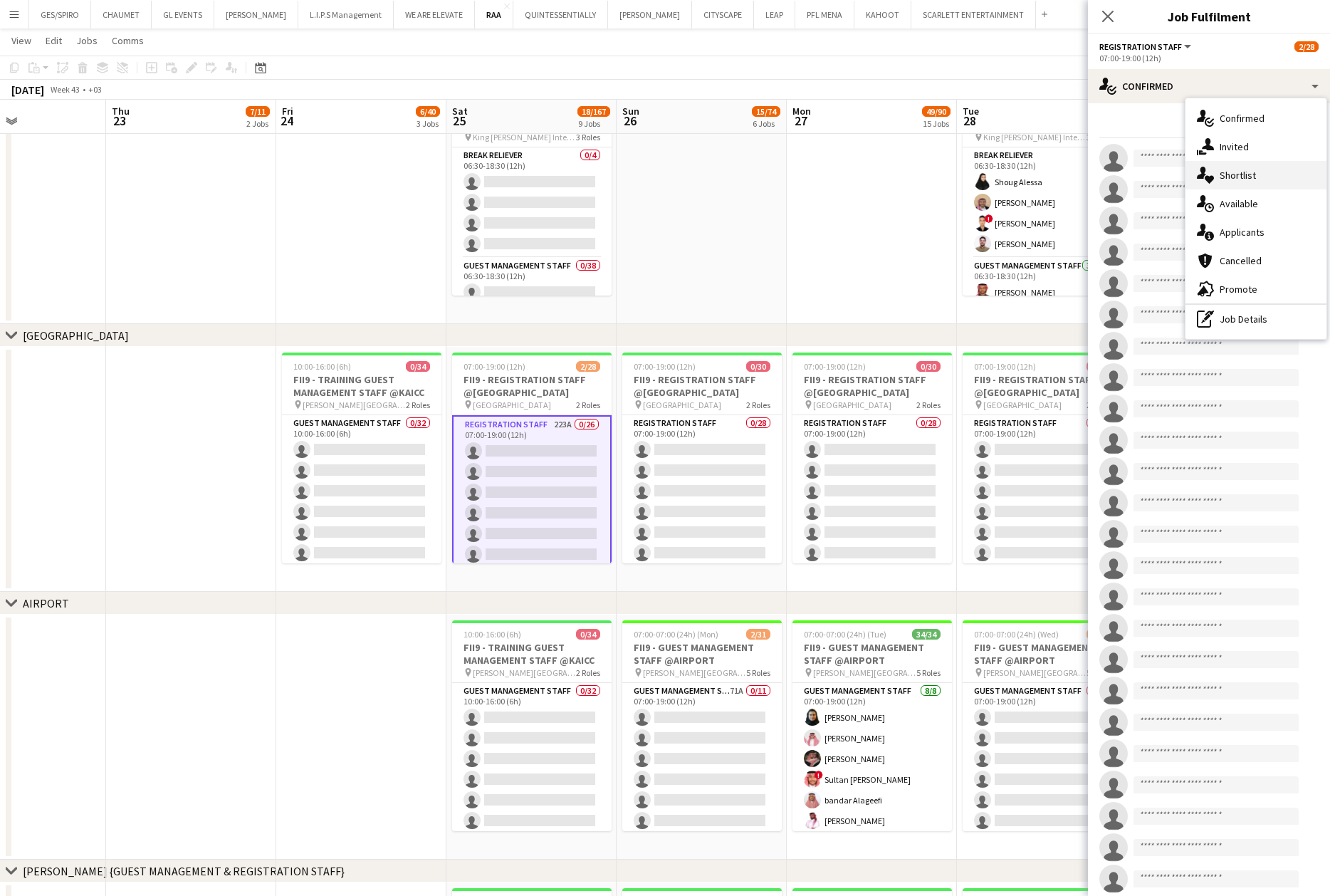
click at [1260, 163] on div "single-neutral-actions-heart Shortlist" at bounding box center [1255, 175] width 141 height 28
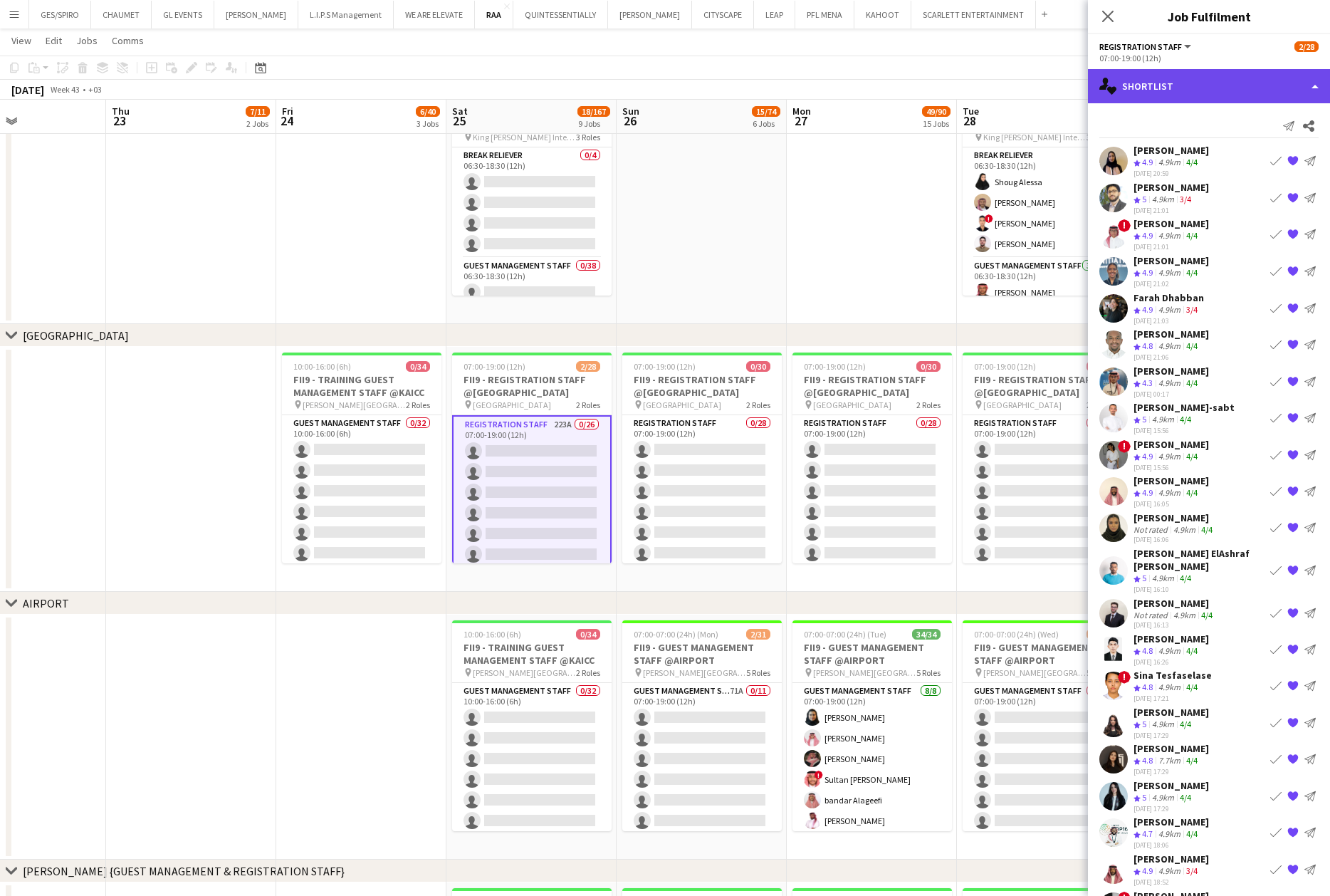
click at [1225, 77] on div "single-neutral-actions-heart Shortlist" at bounding box center [1209, 86] width 242 height 34
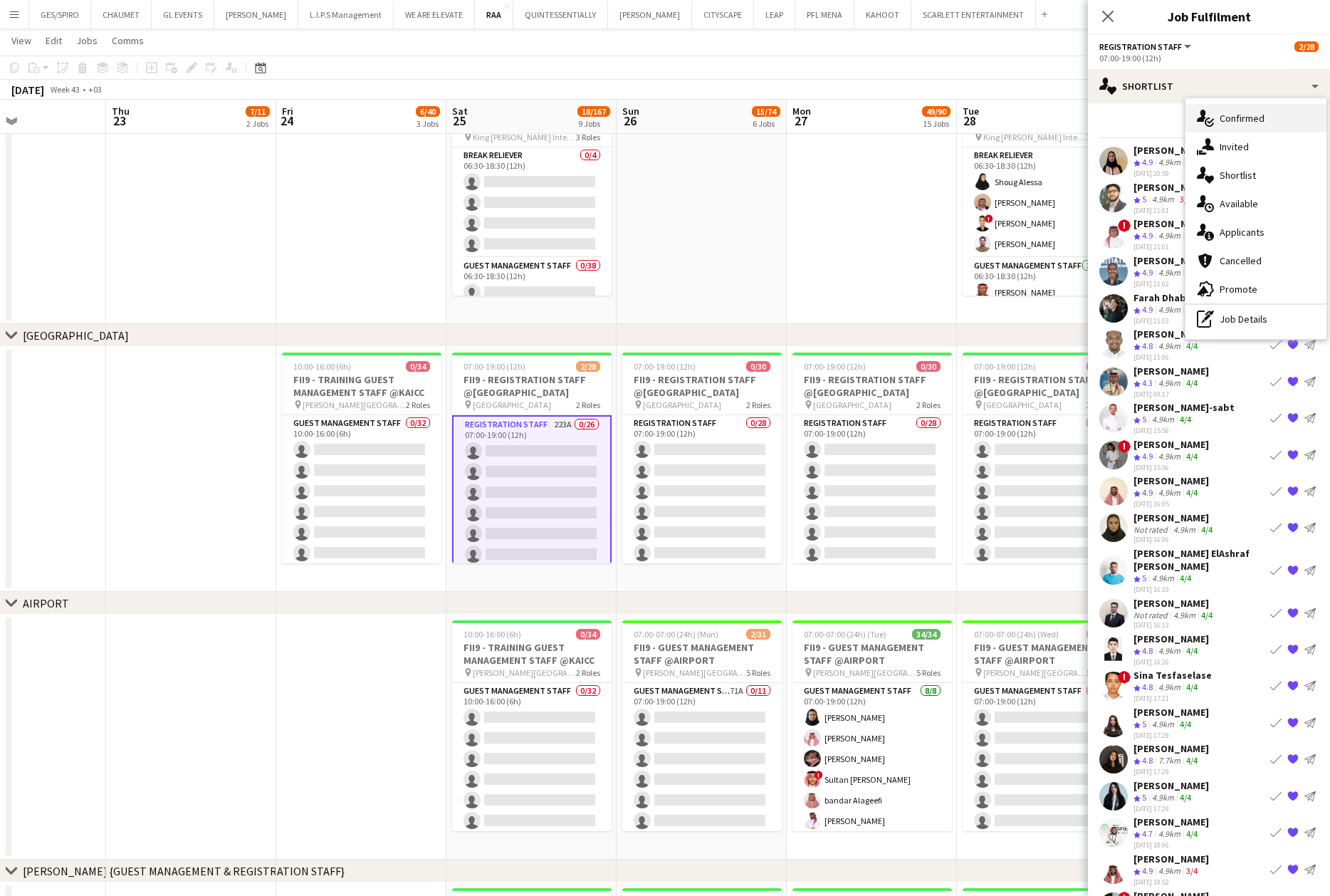
click at [1254, 118] on div "single-neutral-actions-check-2 Confirmed" at bounding box center [1255, 118] width 141 height 28
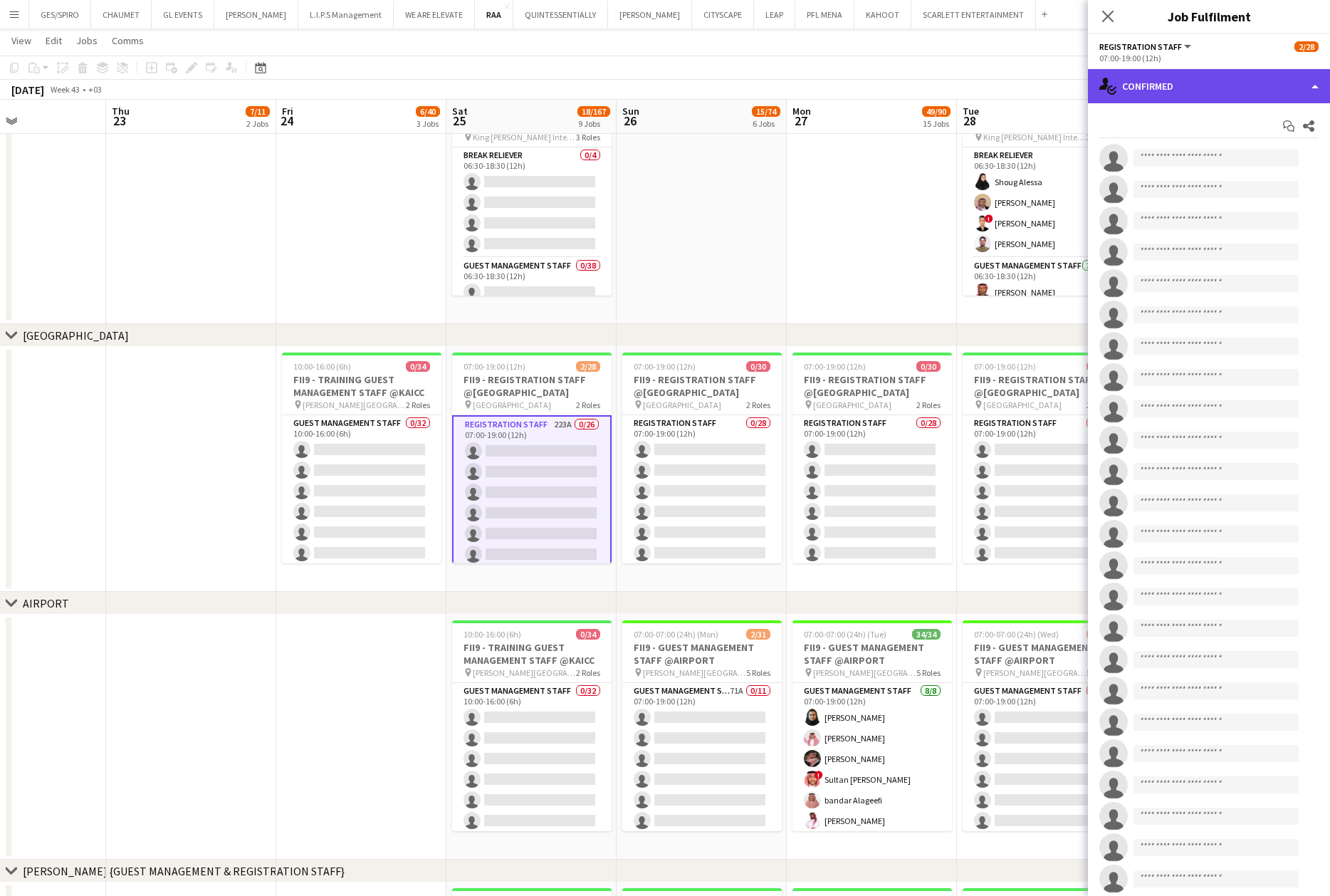
click at [1198, 95] on div "single-neutral-actions-check-2 Confirmed" at bounding box center [1209, 86] width 242 height 34
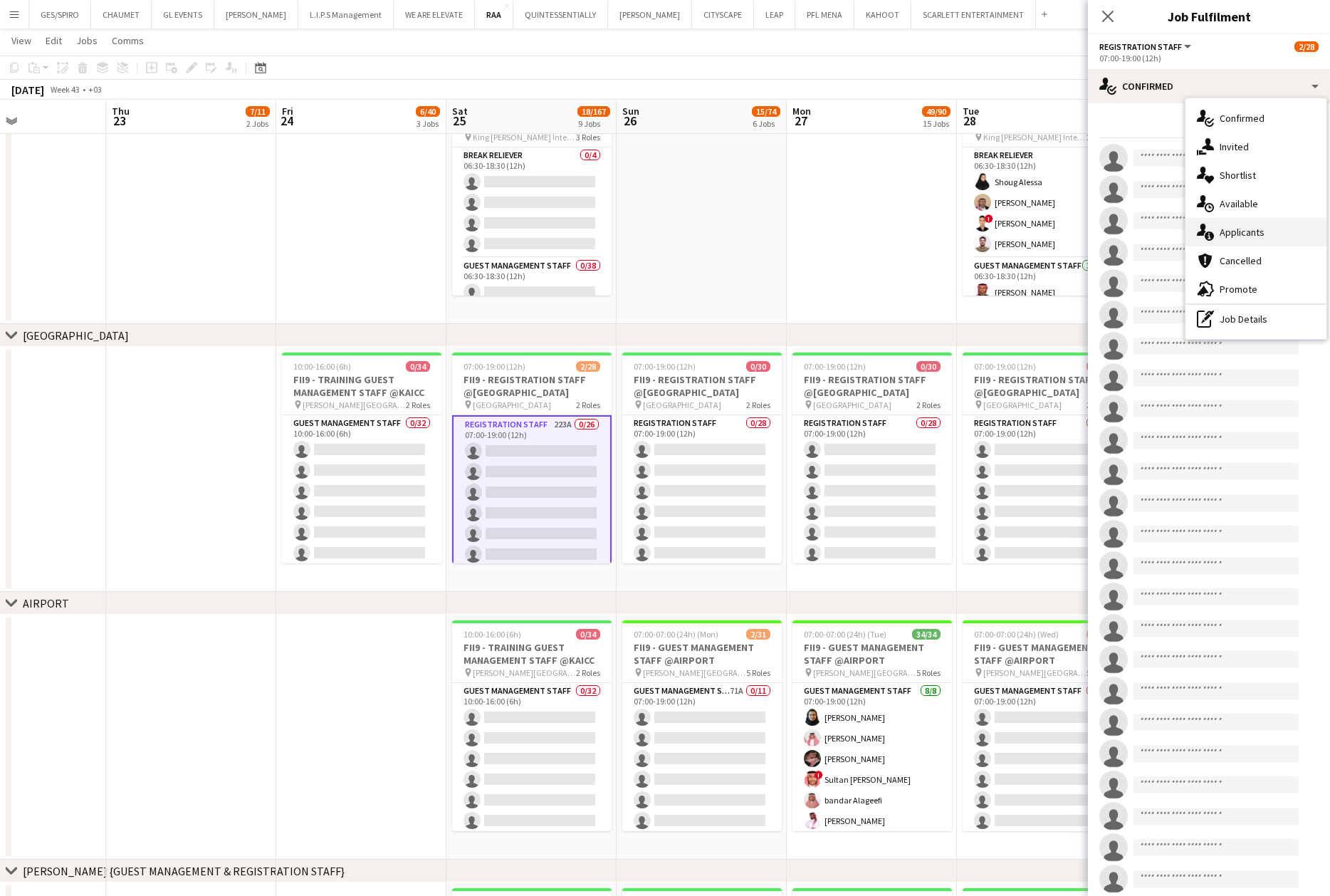
click at [1269, 234] on div "single-neutral-actions-information Applicants" at bounding box center [1255, 232] width 141 height 28
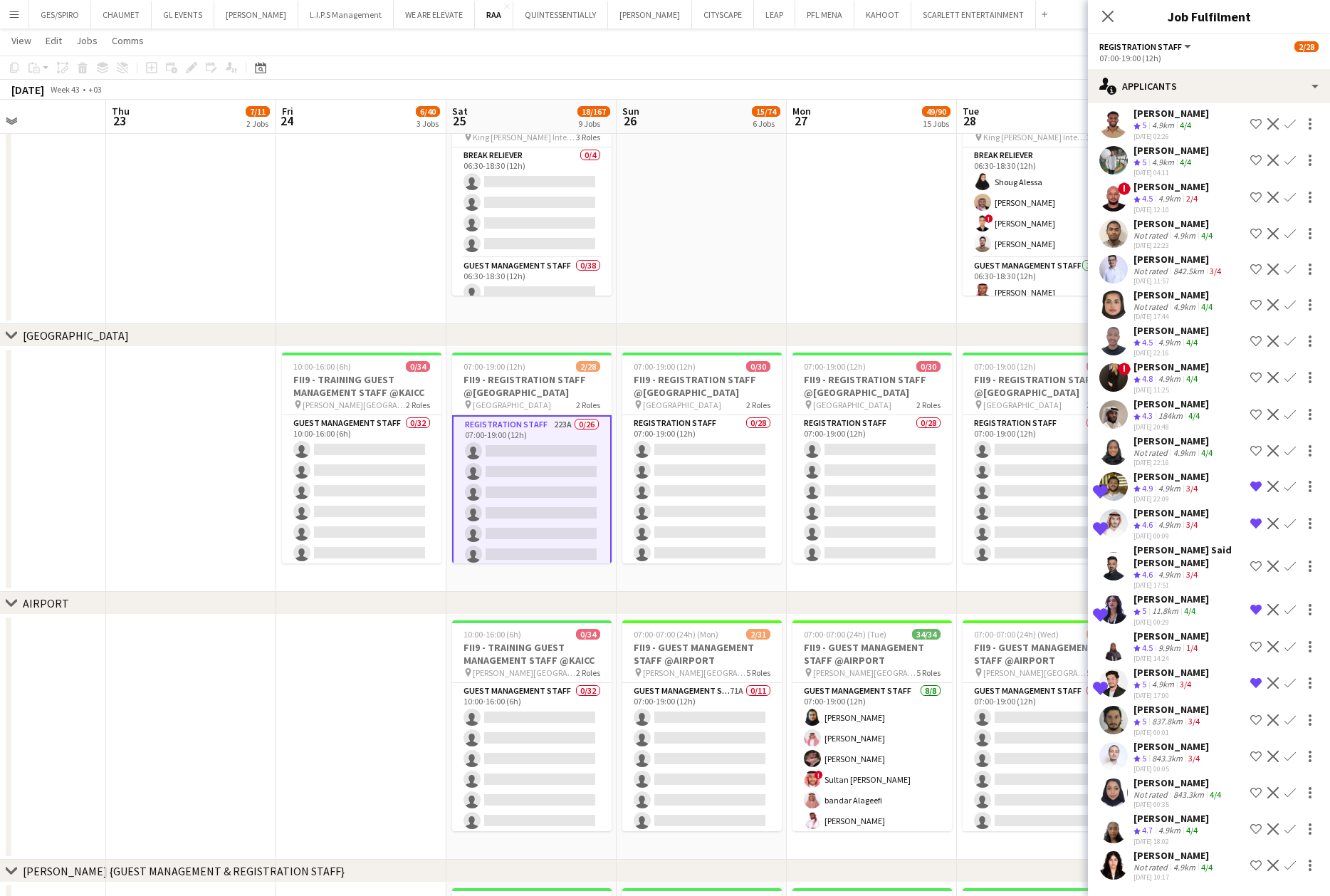
scroll to position [7760, 0]
click at [1251, 859] on app-icon "Shortlist crew" at bounding box center [1256, 865] width 11 height 11
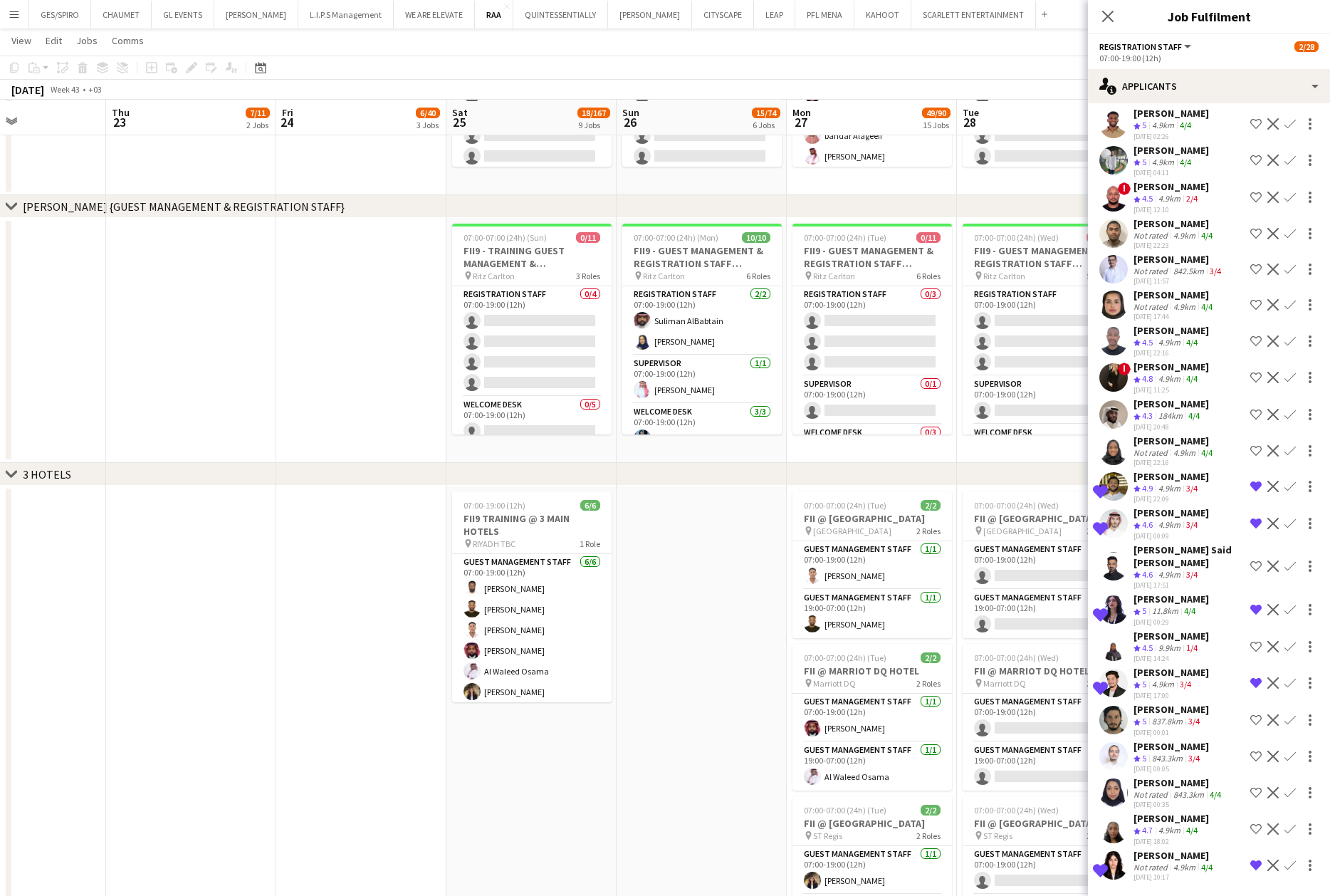
scroll to position [905, 0]
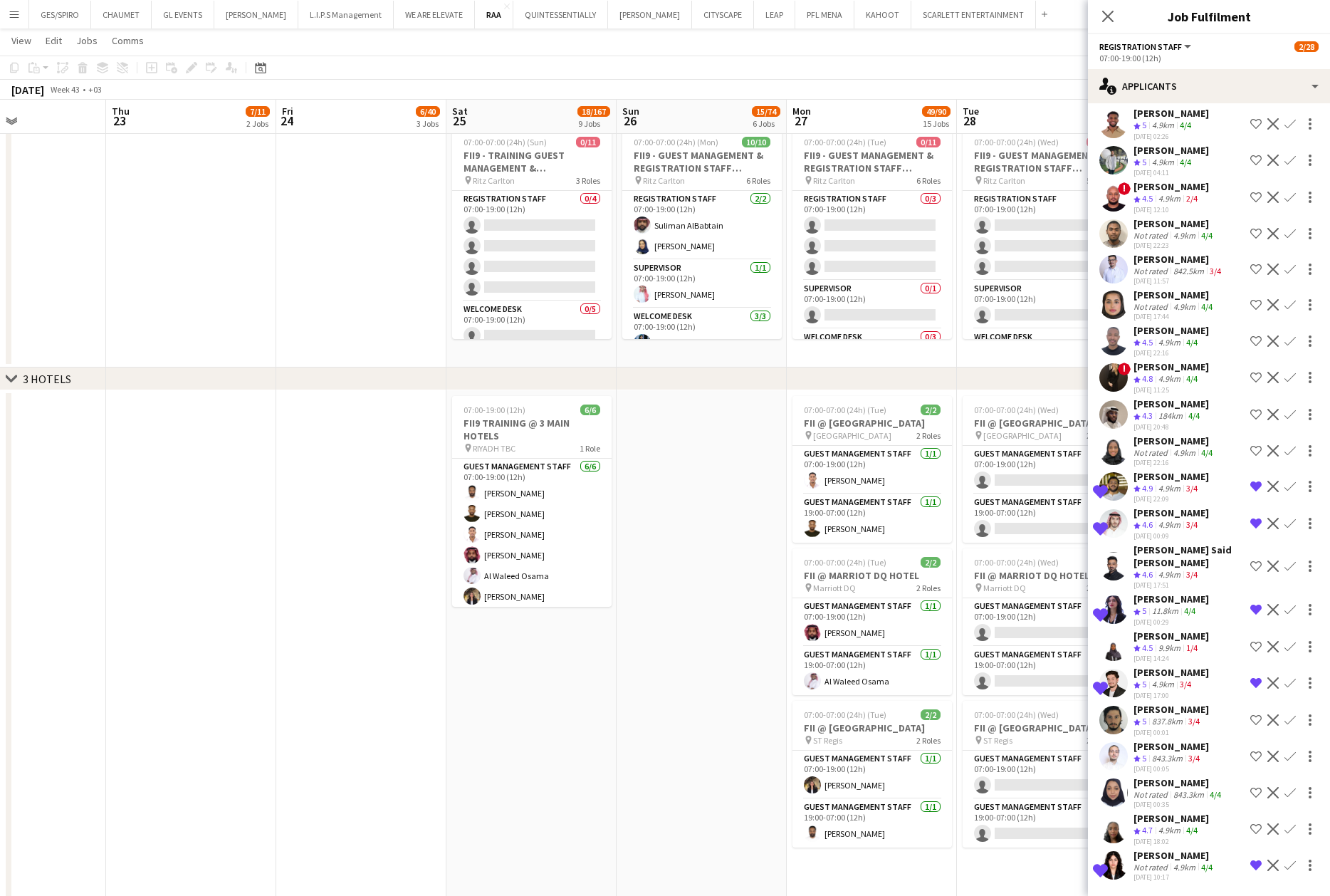
click at [1107, 14] on icon "Close pop-in" at bounding box center [1108, 16] width 11 height 11
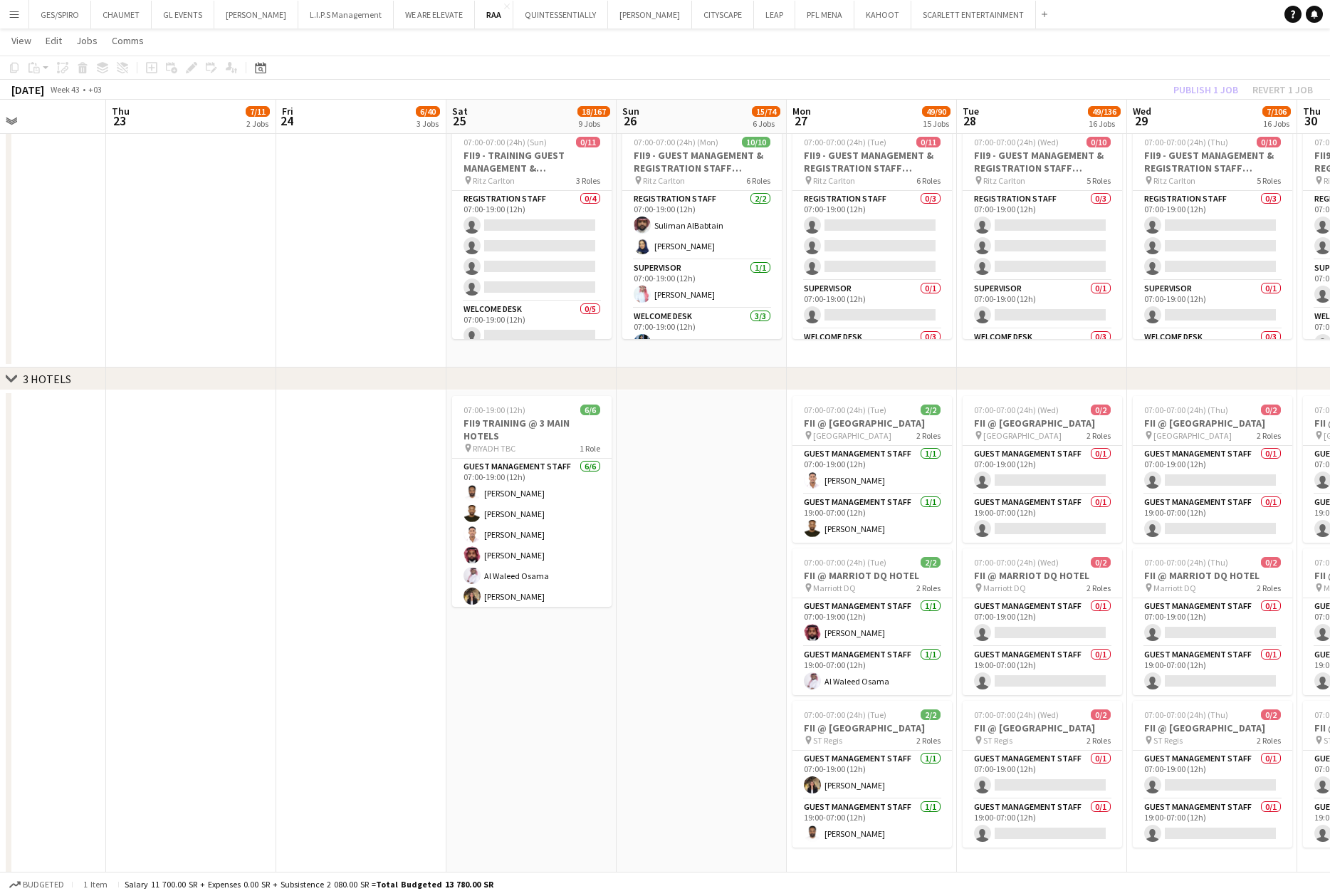
click at [675, 531] on app-date-cell at bounding box center [701, 654] width 170 height 527
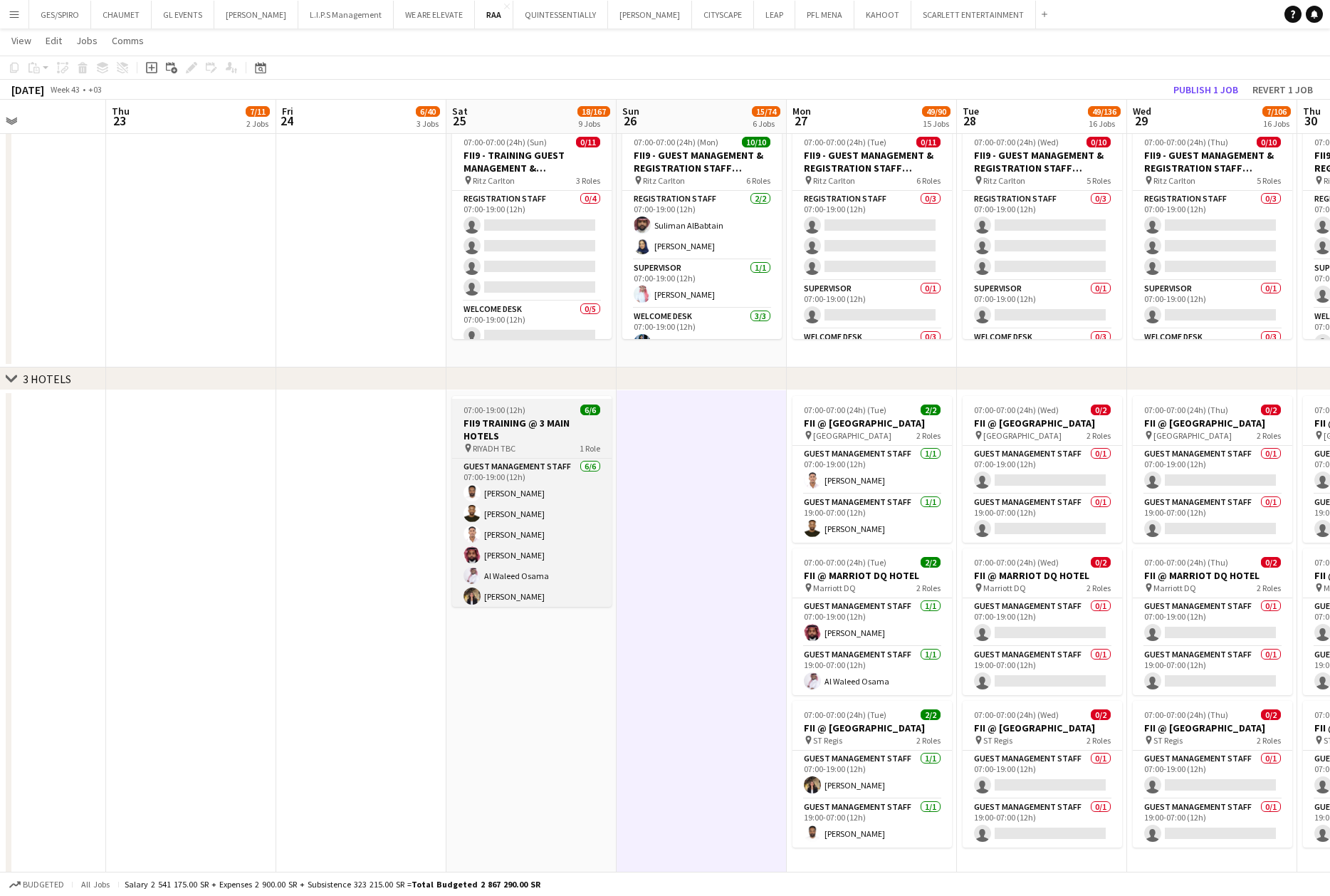
click at [556, 414] on div "07:00-19:00 (12h) 6/6" at bounding box center [531, 409] width 160 height 10
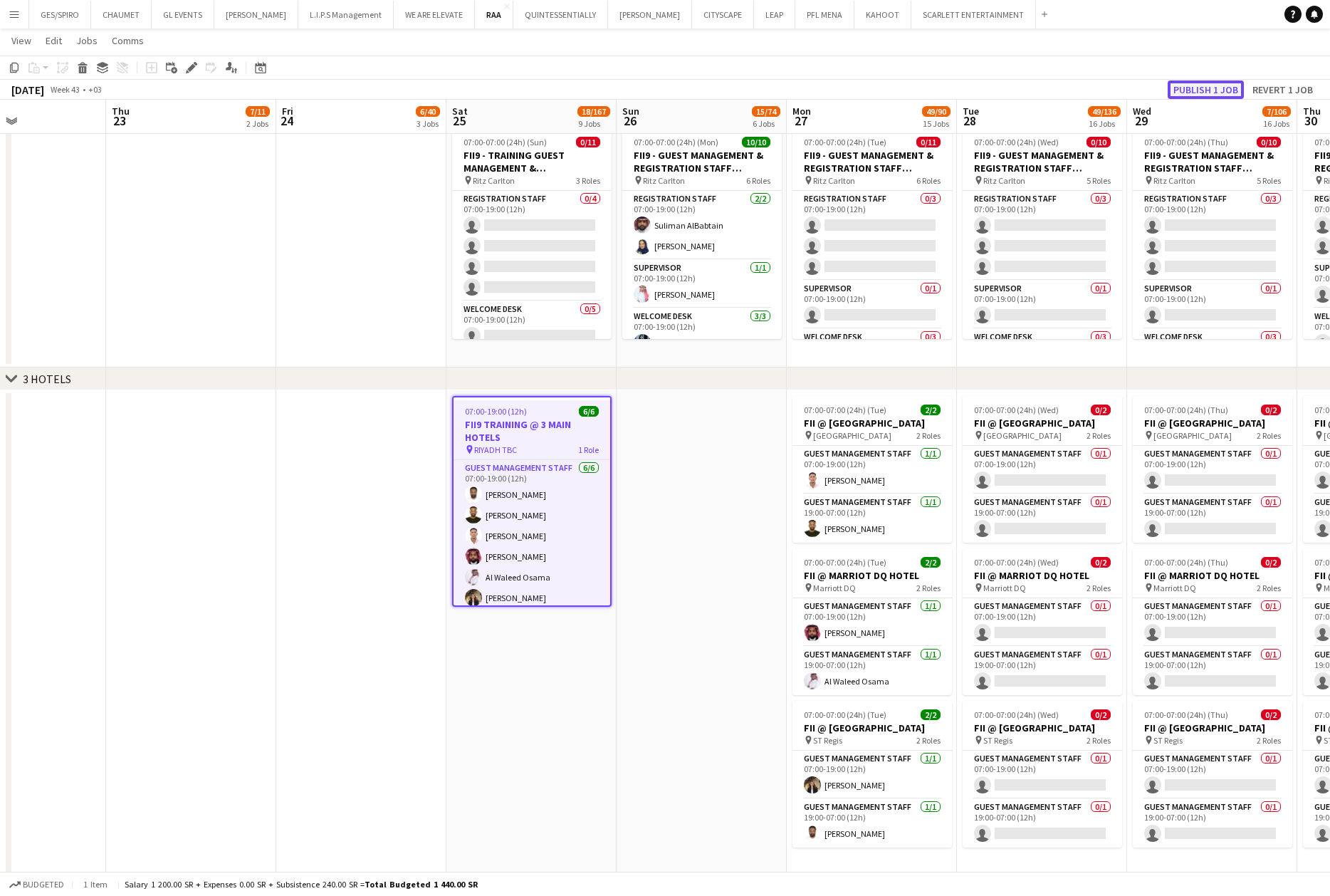
click at [1193, 85] on button "Publish 1 job" at bounding box center [1205, 90] width 77 height 19
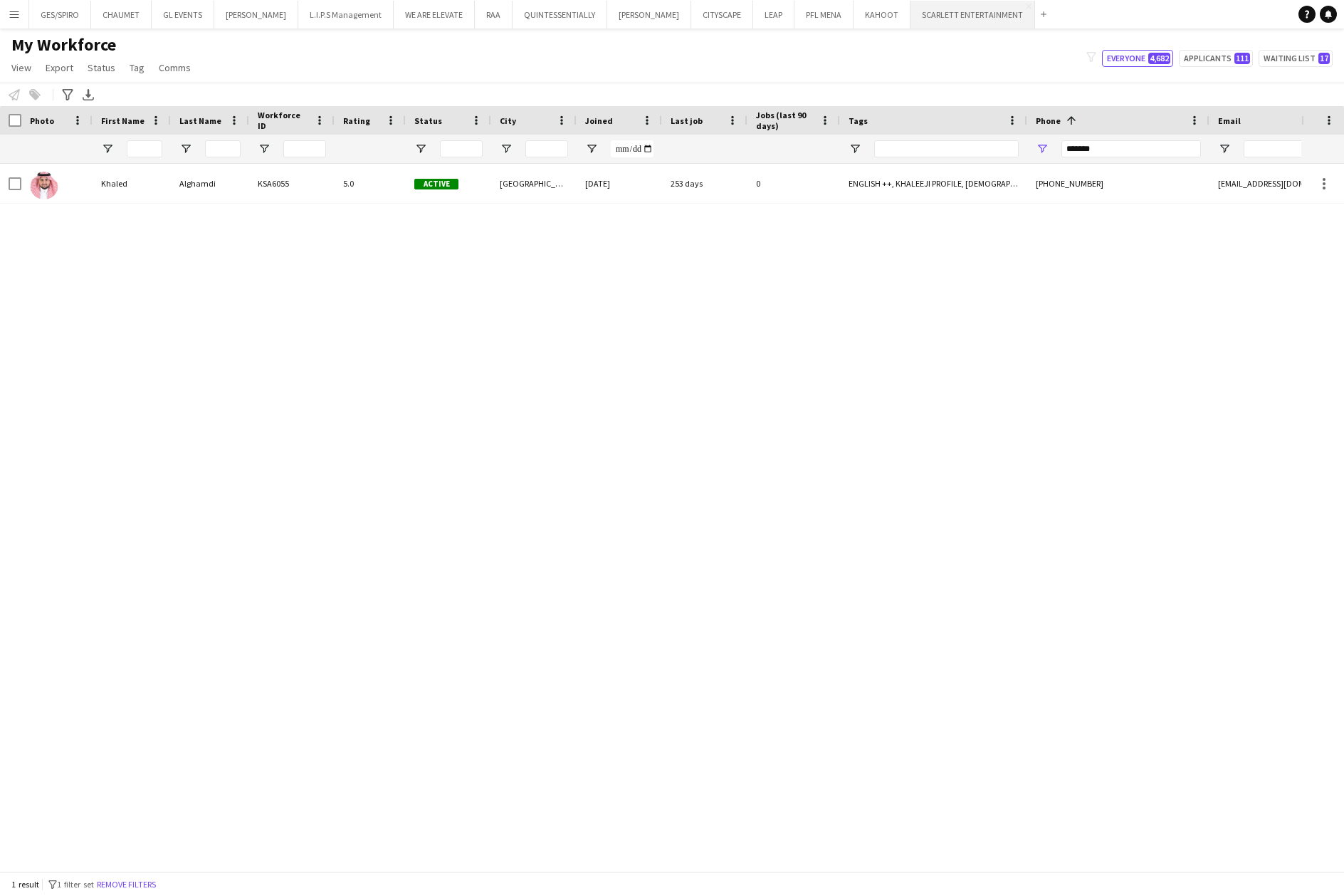
click at [929, 11] on button "SCARLETT ENTERTAINMENT Close" at bounding box center [973, 14] width 125 height 27
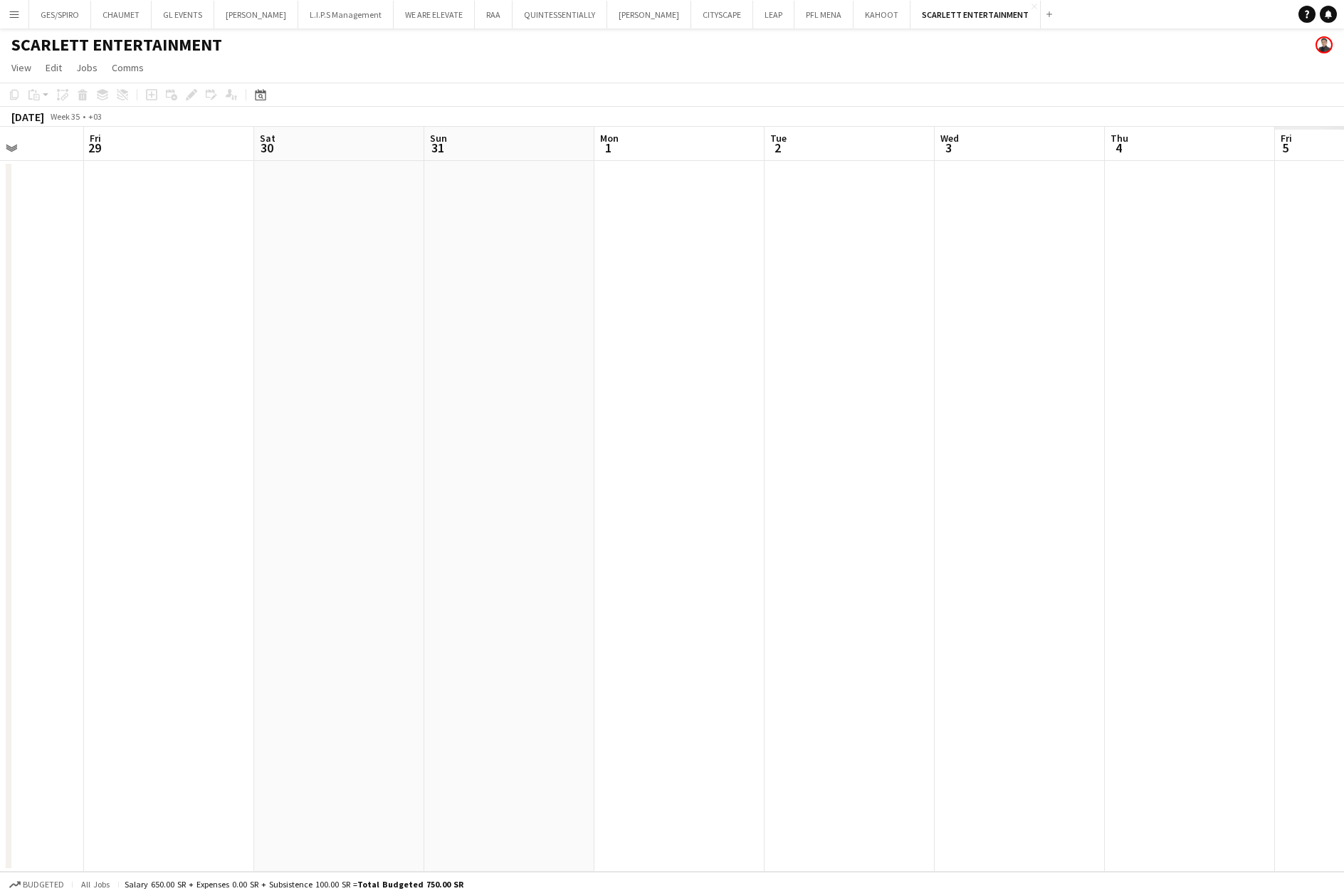
drag, startPoint x: 967, startPoint y: 498, endPoint x: 178, endPoint y: 541, distance: 790.2
click at [186, 539] on app-calendar-viewport "Mon 25 Tue 26 Wed 27 Thu 28 Fri 29 Sat 30 Sun 31 Mon 1 Tue 2 Wed 3 Thu 4 Fri 5 …" at bounding box center [672, 499] width 1344 height 745
drag, startPoint x: 965, startPoint y: 507, endPoint x: 490, endPoint y: 516, distance: 475.1
click at [490, 516] on app-calendar-viewport "Fri 29 Sat 30 Sun 31 Mon 1 Tue 2 Wed 3 Thu 4 Fri 5 Sat 6 Sun 7 Mon 8 Tue 9 Wed …" at bounding box center [672, 499] width 1344 height 745
drag, startPoint x: 1200, startPoint y: 439, endPoint x: 430, endPoint y: 470, distance: 770.6
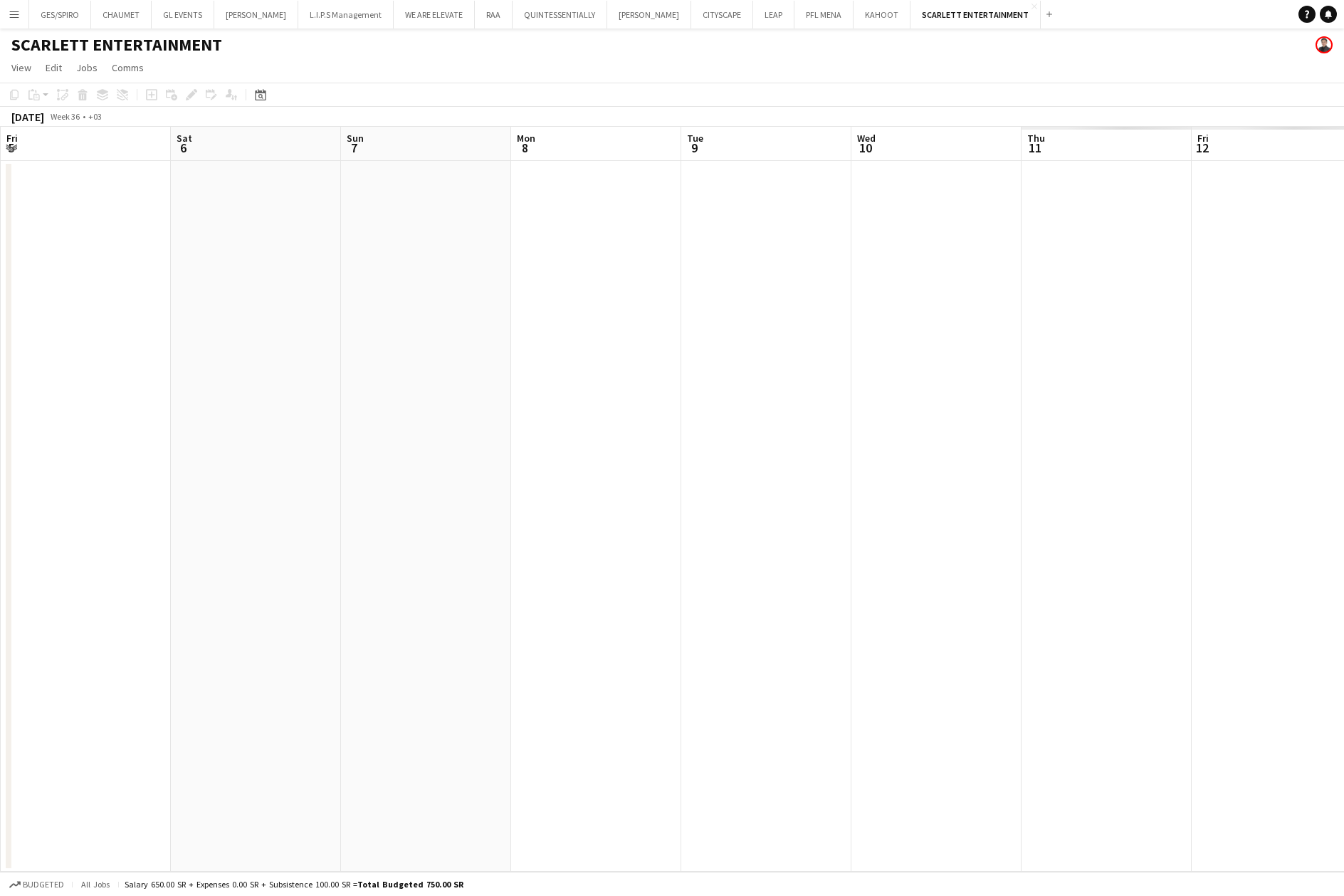
click at [430, 470] on app-calendar-viewport "Tue 2 Wed 3 Thu 4 Fri 5 Sat 6 Sun 7 Mon 8 Tue 9 Wed 10 Thu 11 Fri 12 Sat 13 Sun…" at bounding box center [672, 499] width 1344 height 745
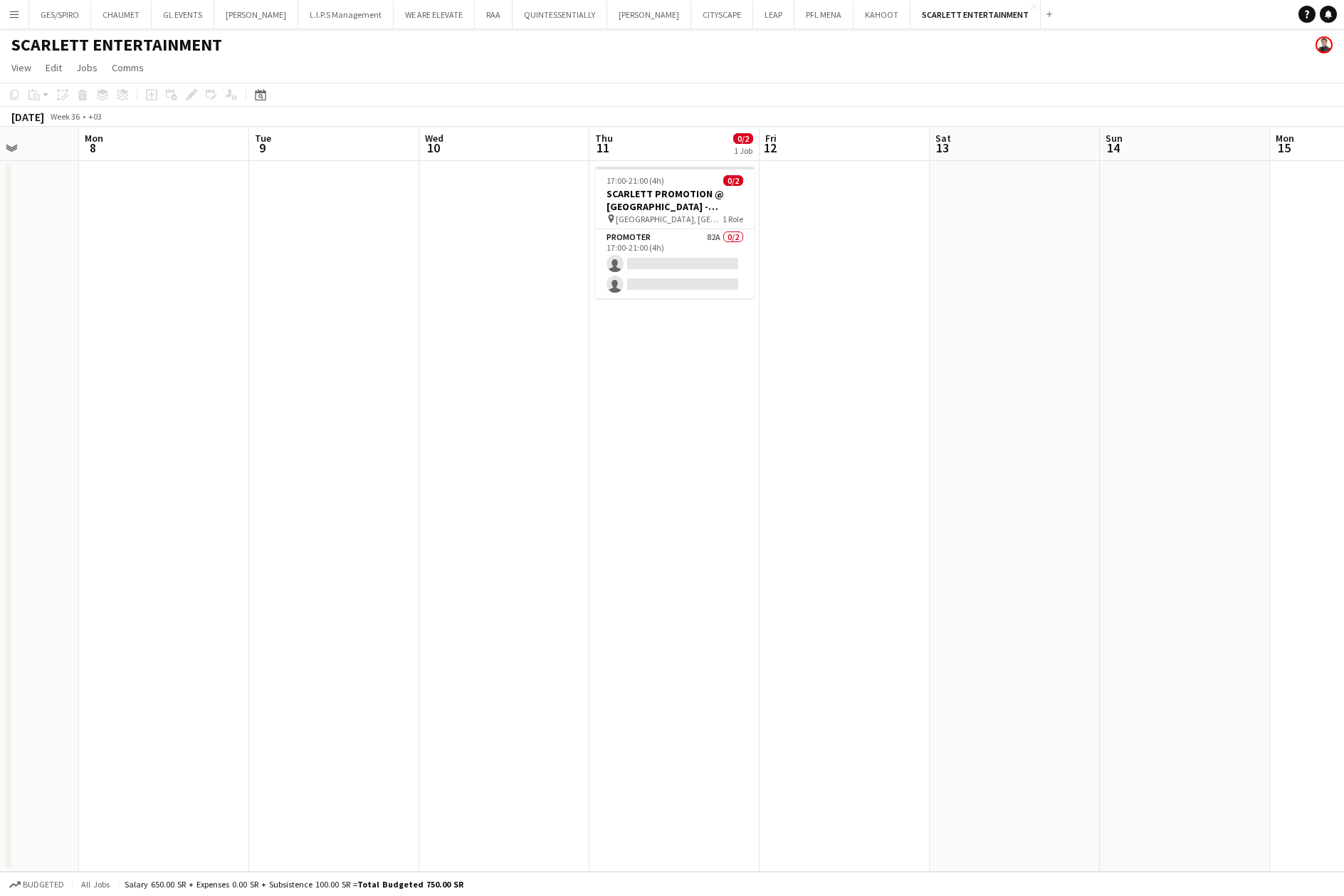
scroll to position [0, 439]
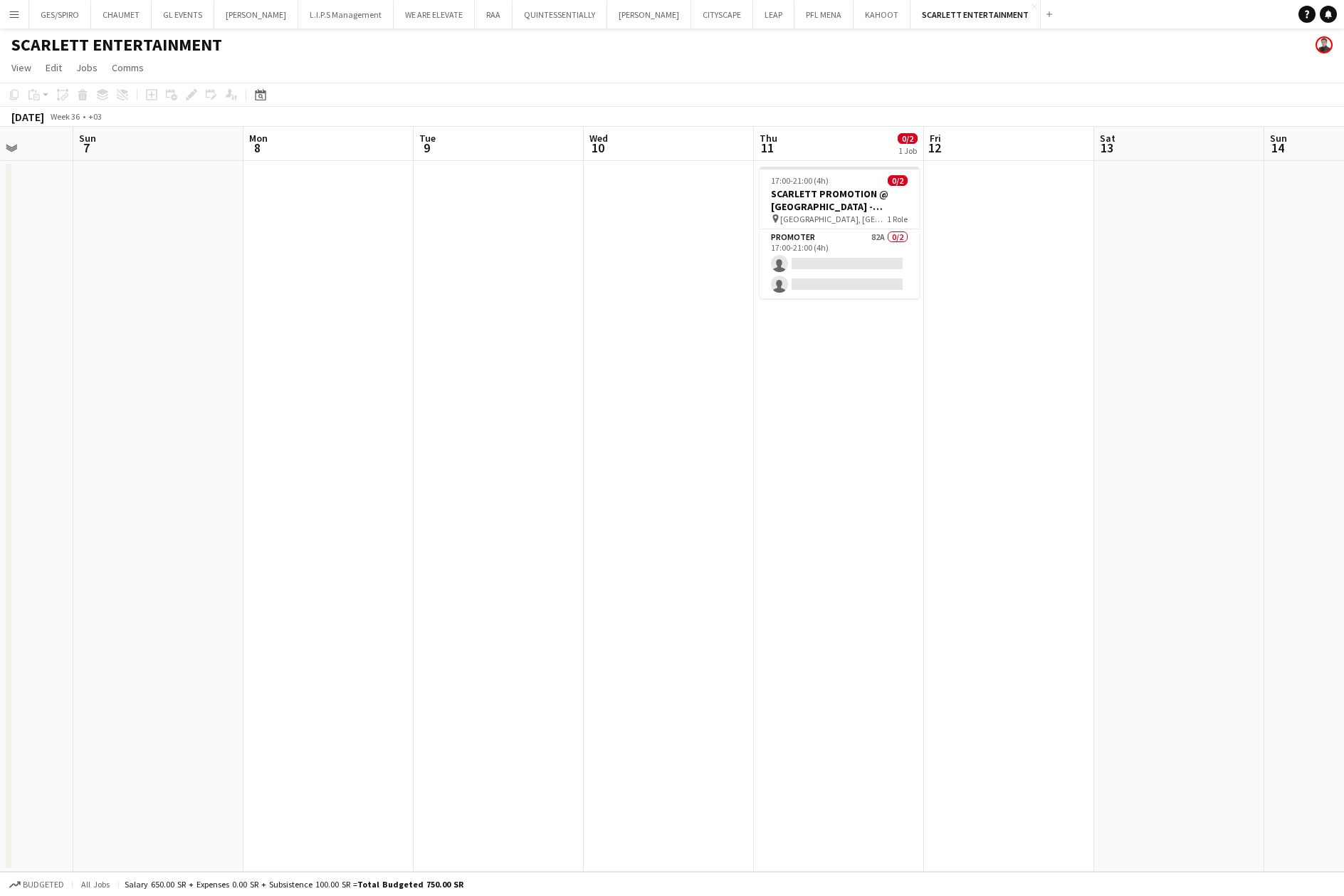
drag, startPoint x: 1089, startPoint y: 376, endPoint x: 806, endPoint y: 394, distance: 283.6
click at [820, 408] on app-calendar-viewport "Thu 4 Fri 5 Sat 6 Sun 7 Mon 8 Tue 9 Wed 10 Thu 11 0/2 1 Job Fri 12 Sat 13 Sun 1…" at bounding box center [672, 499] width 1344 height 745
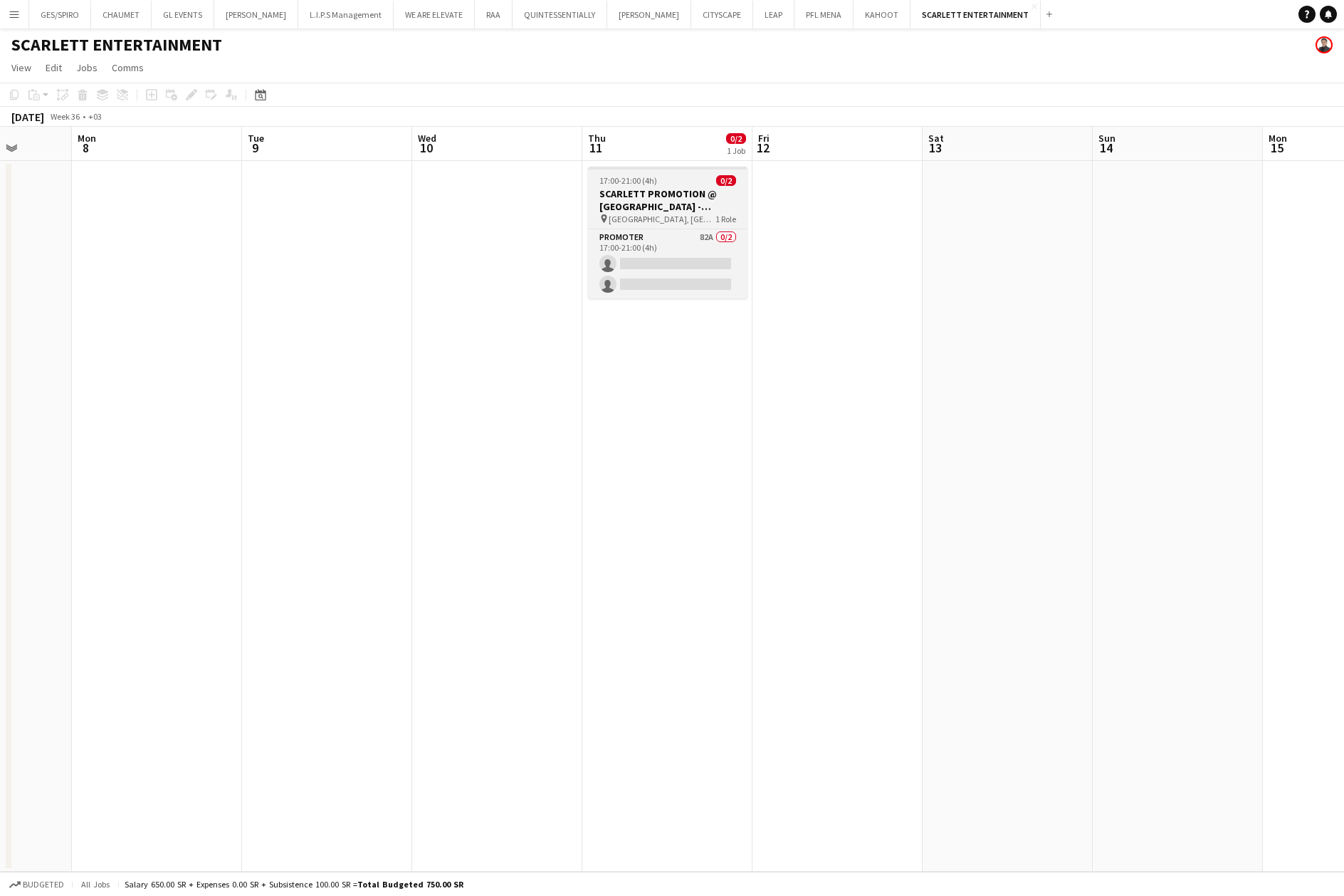
click at [689, 221] on div "pin [GEOGRAPHIC_DATA], [GEOGRAPHIC_DATA] 1 Role" at bounding box center [667, 218] width 160 height 11
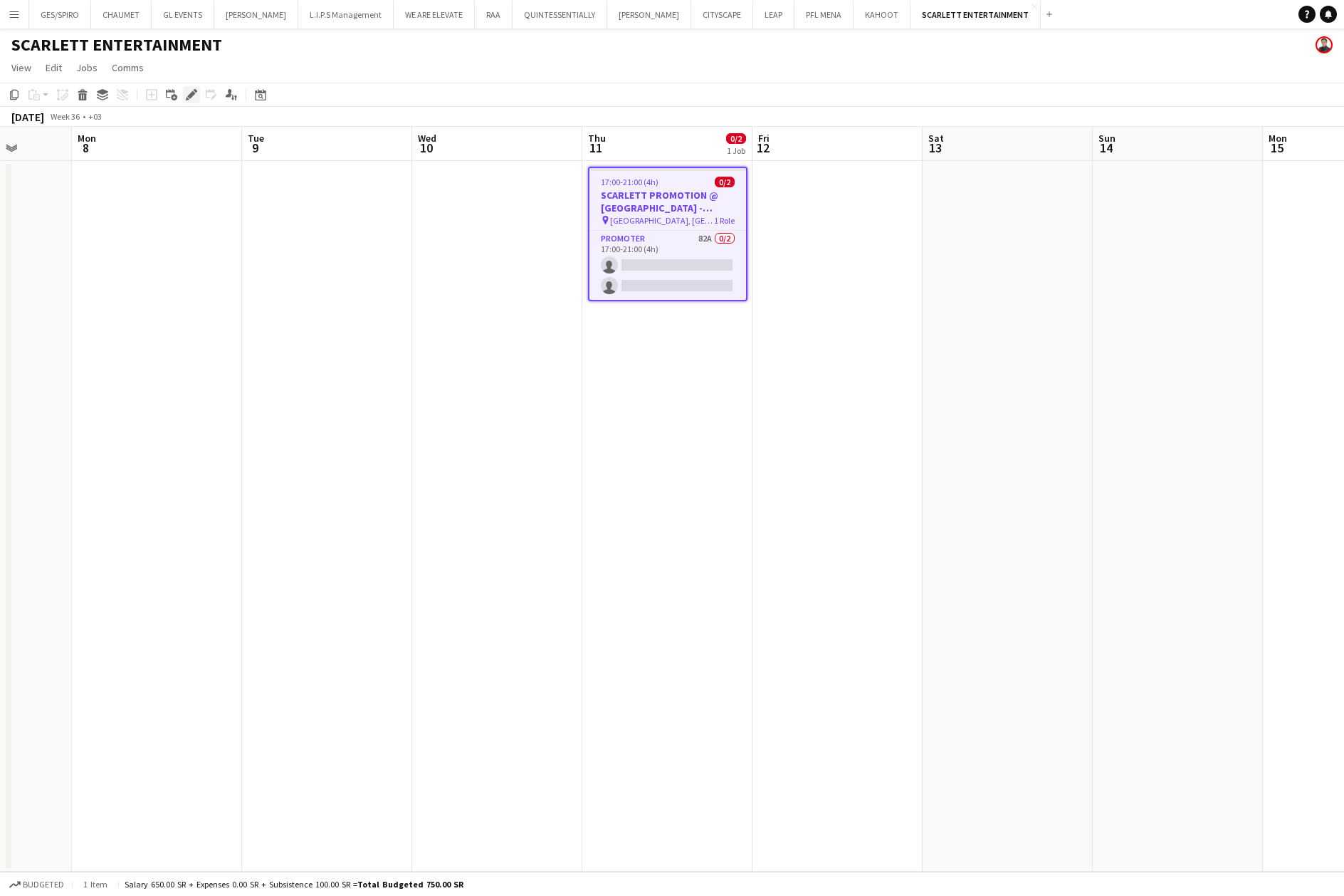
click at [192, 90] on icon "Edit" at bounding box center [192, 95] width 11 height 11
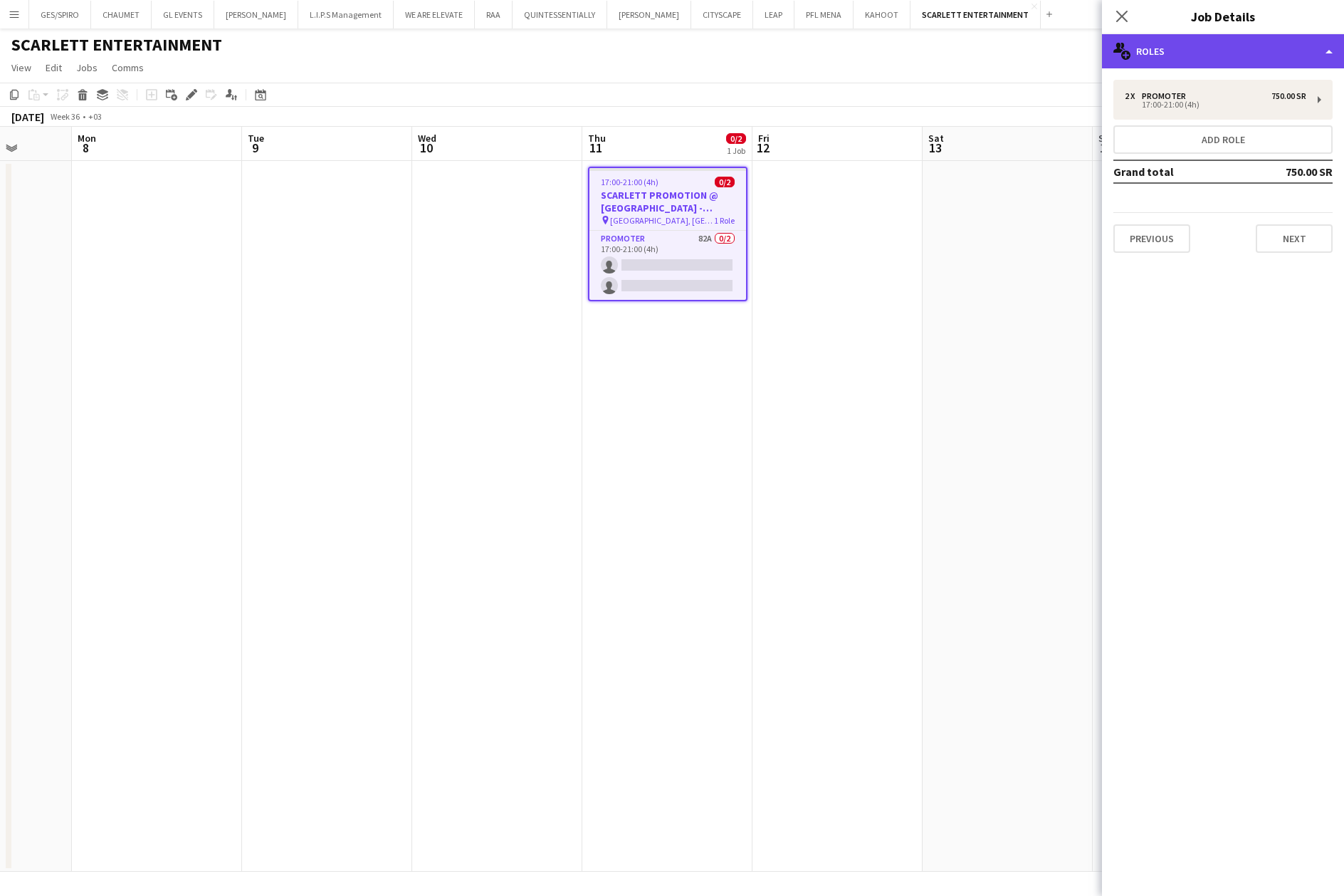
click at [1219, 41] on div "multiple-users-add Roles" at bounding box center [1223, 51] width 242 height 34
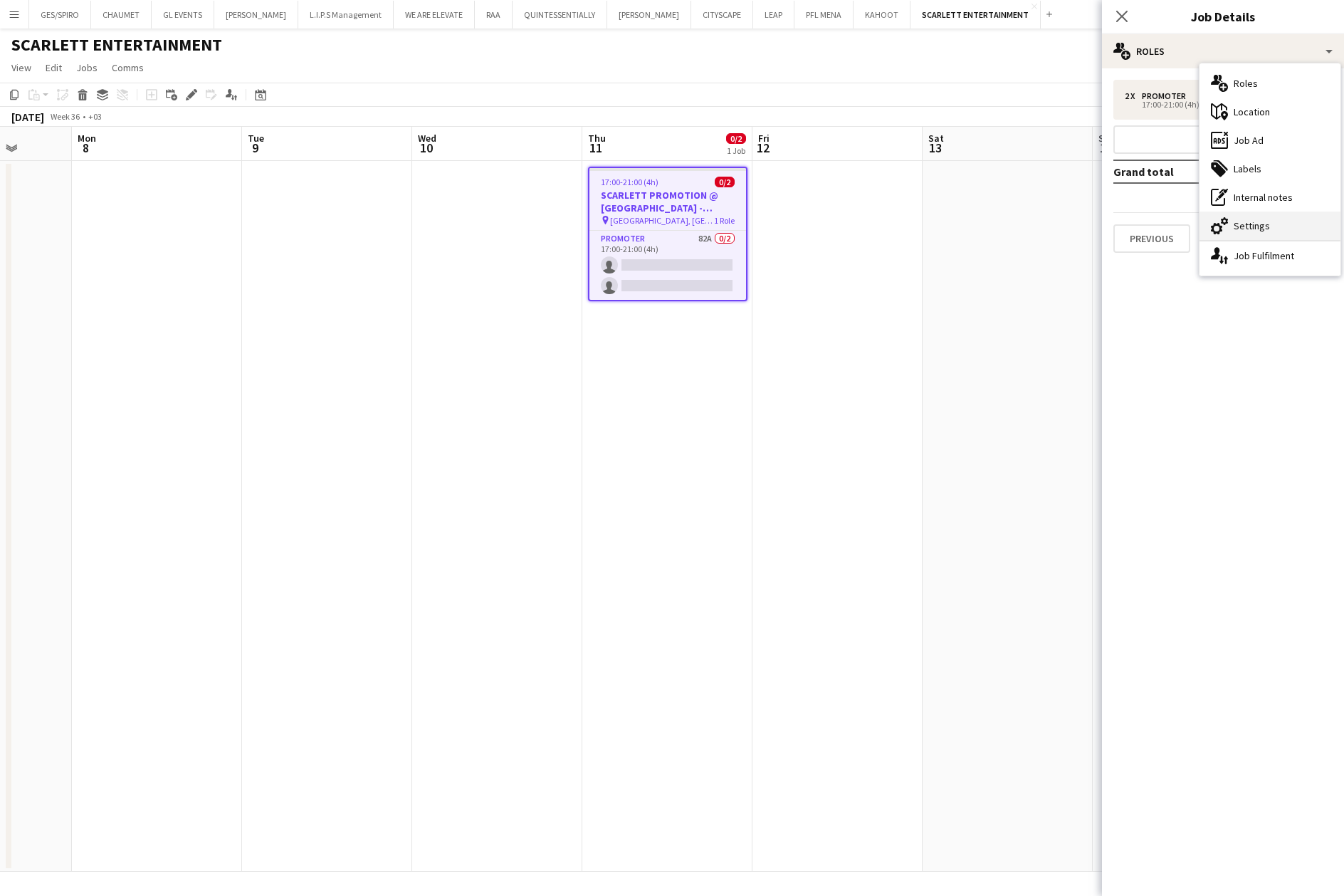
click at [1300, 227] on div "cog-double-3 Settings" at bounding box center [1269, 226] width 141 height 28
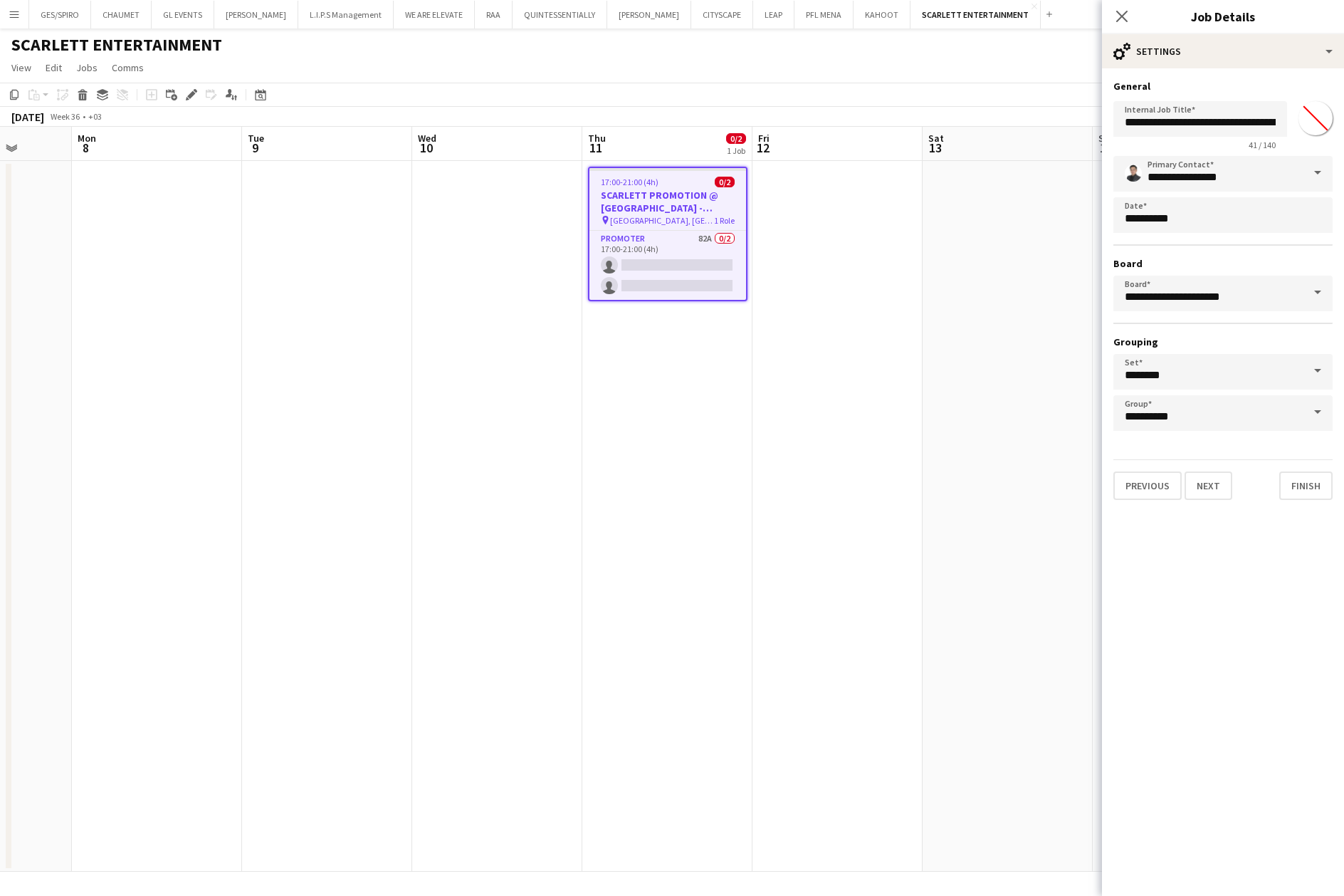
click at [1297, 121] on div "**********" at bounding box center [1223, 123] width 219 height 55
click at [1304, 112] on input "*******" at bounding box center [1316, 118] width 51 height 51
type input "*******"
click at [1215, 527] on mat-expansion-panel "**********" at bounding box center [1223, 481] width 242 height 827
click at [1123, 18] on icon at bounding box center [1122, 16] width 13 height 13
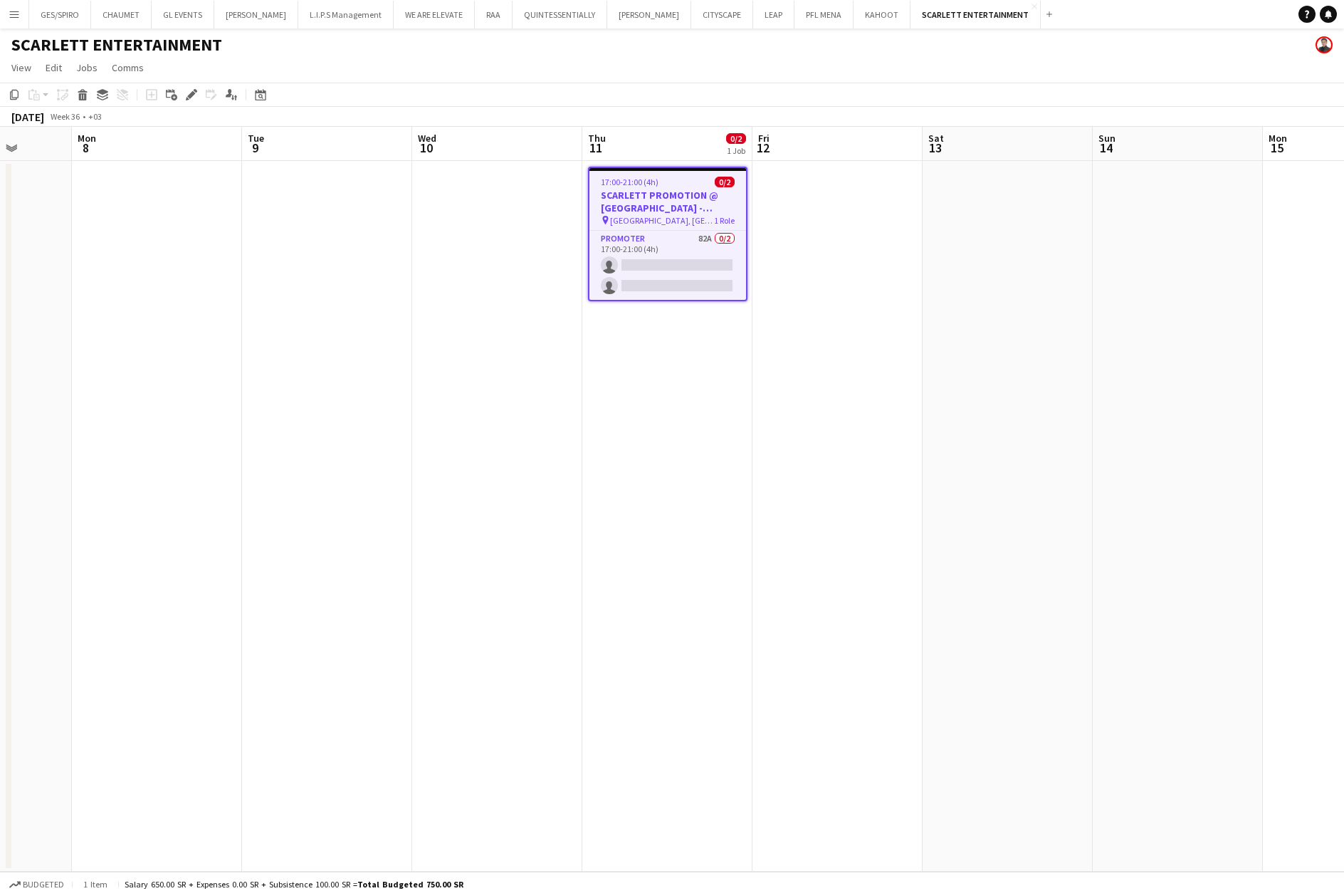
click at [849, 241] on app-date-cell at bounding box center [837, 516] width 170 height 711
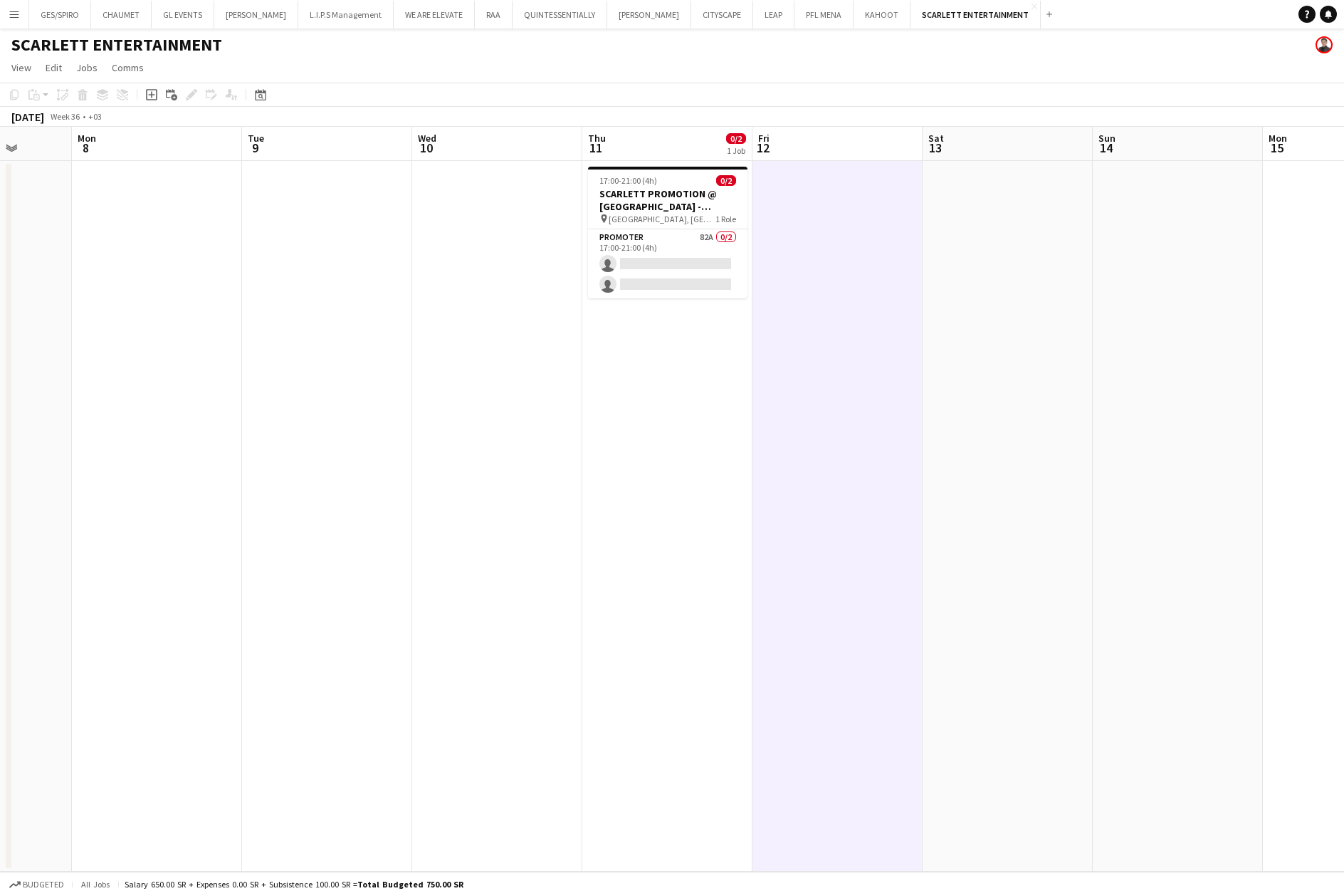
click at [987, 349] on app-date-cell at bounding box center [1008, 516] width 170 height 711
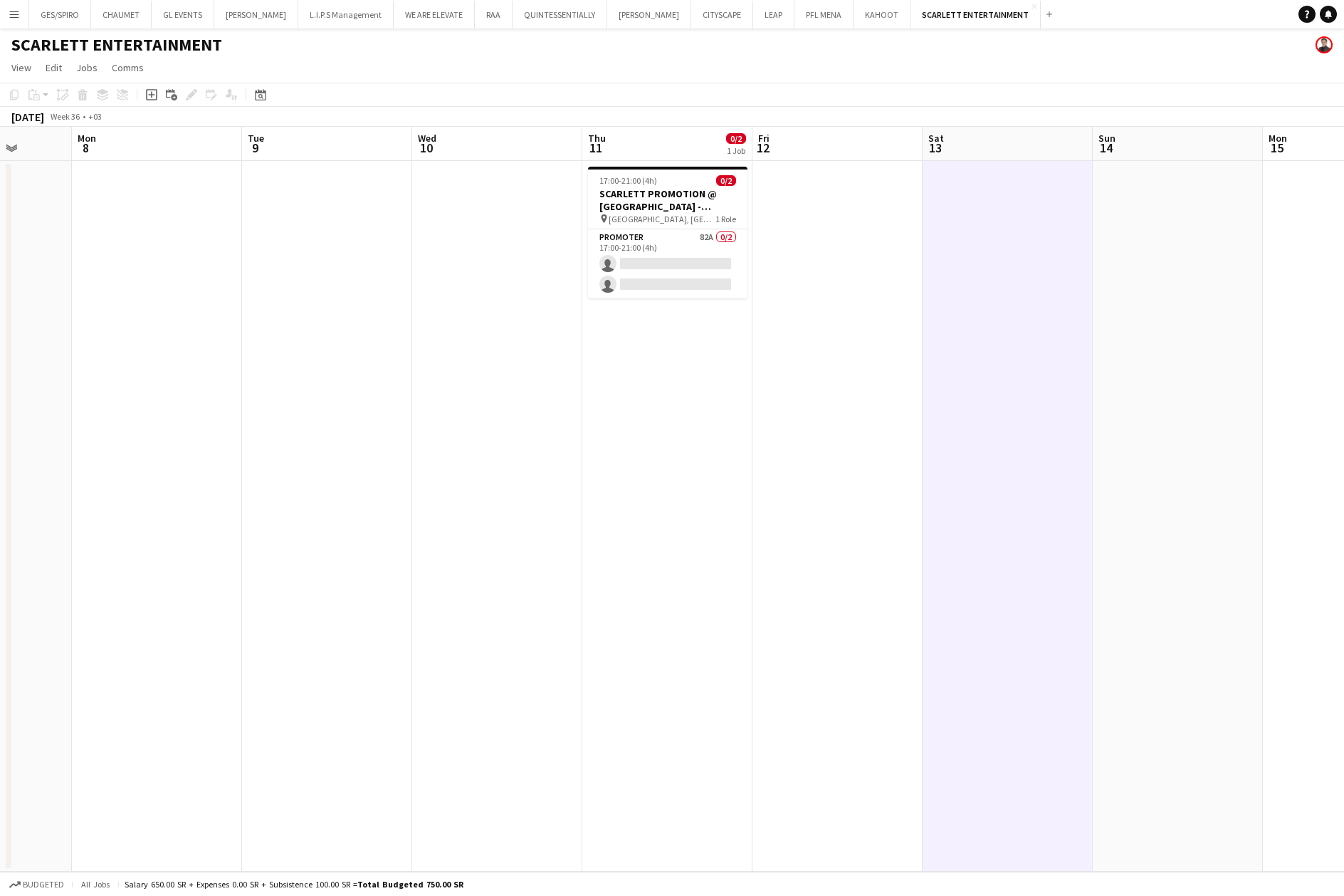
click at [849, 348] on app-date-cell at bounding box center [837, 516] width 170 height 711
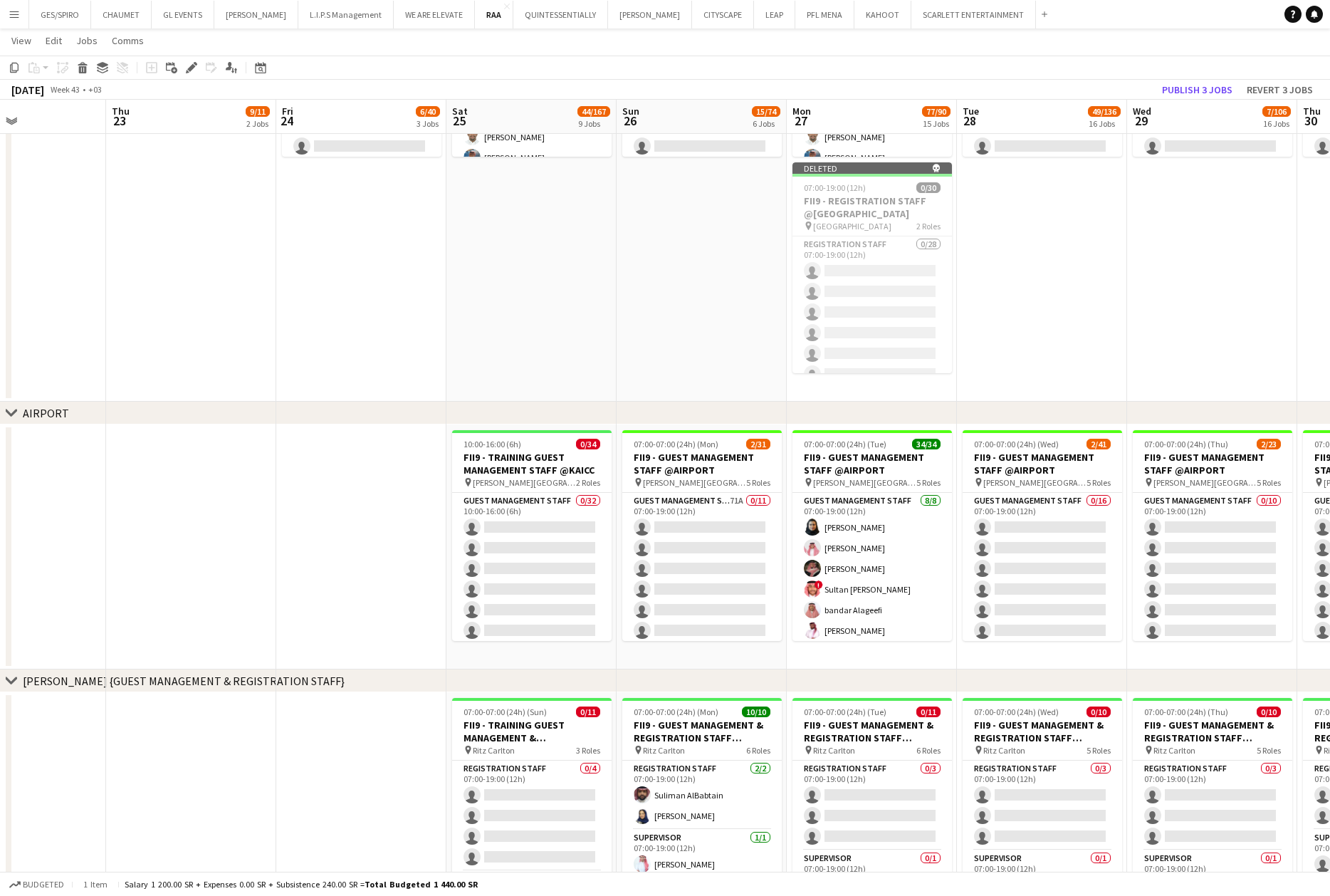
scroll to position [172, 0]
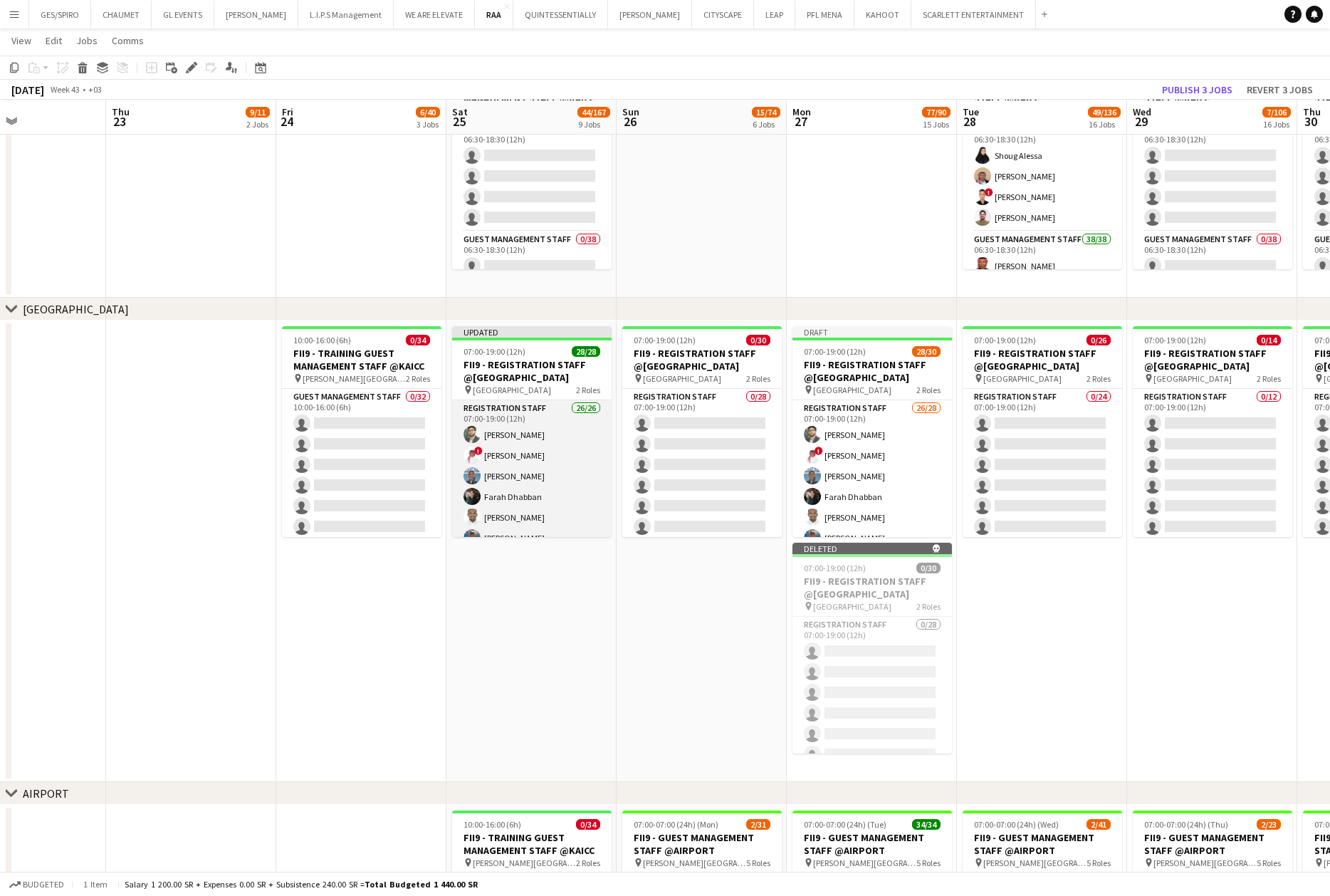
click at [547, 466] on app-card-role "Registration Staff 26/26 07:00-19:00 (12h) Abdullah Altawil ! Salah Elhillo Yus…" at bounding box center [531, 684] width 160 height 569
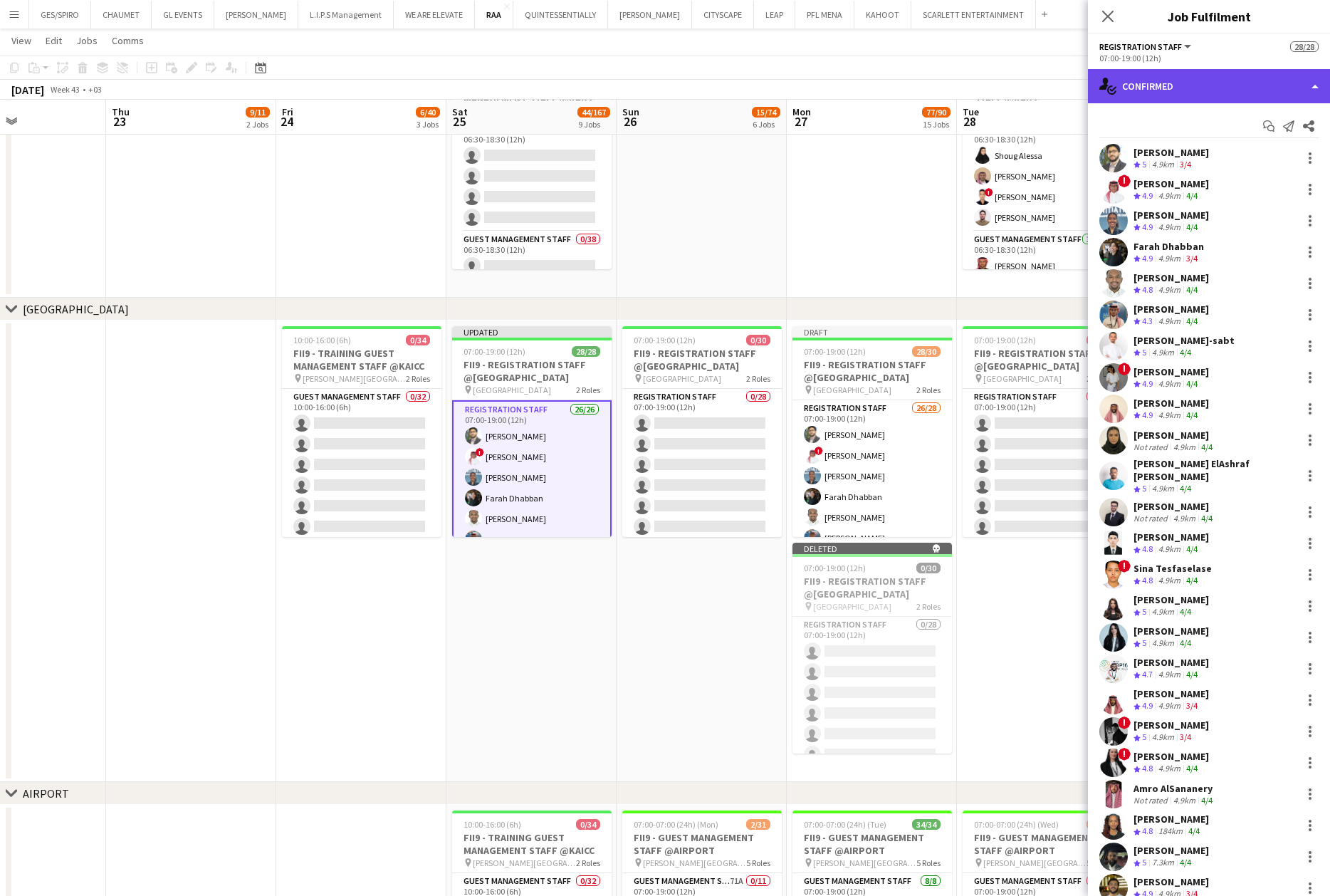
click at [1222, 81] on div "single-neutral-actions-check-2 Confirmed" at bounding box center [1209, 86] width 242 height 34
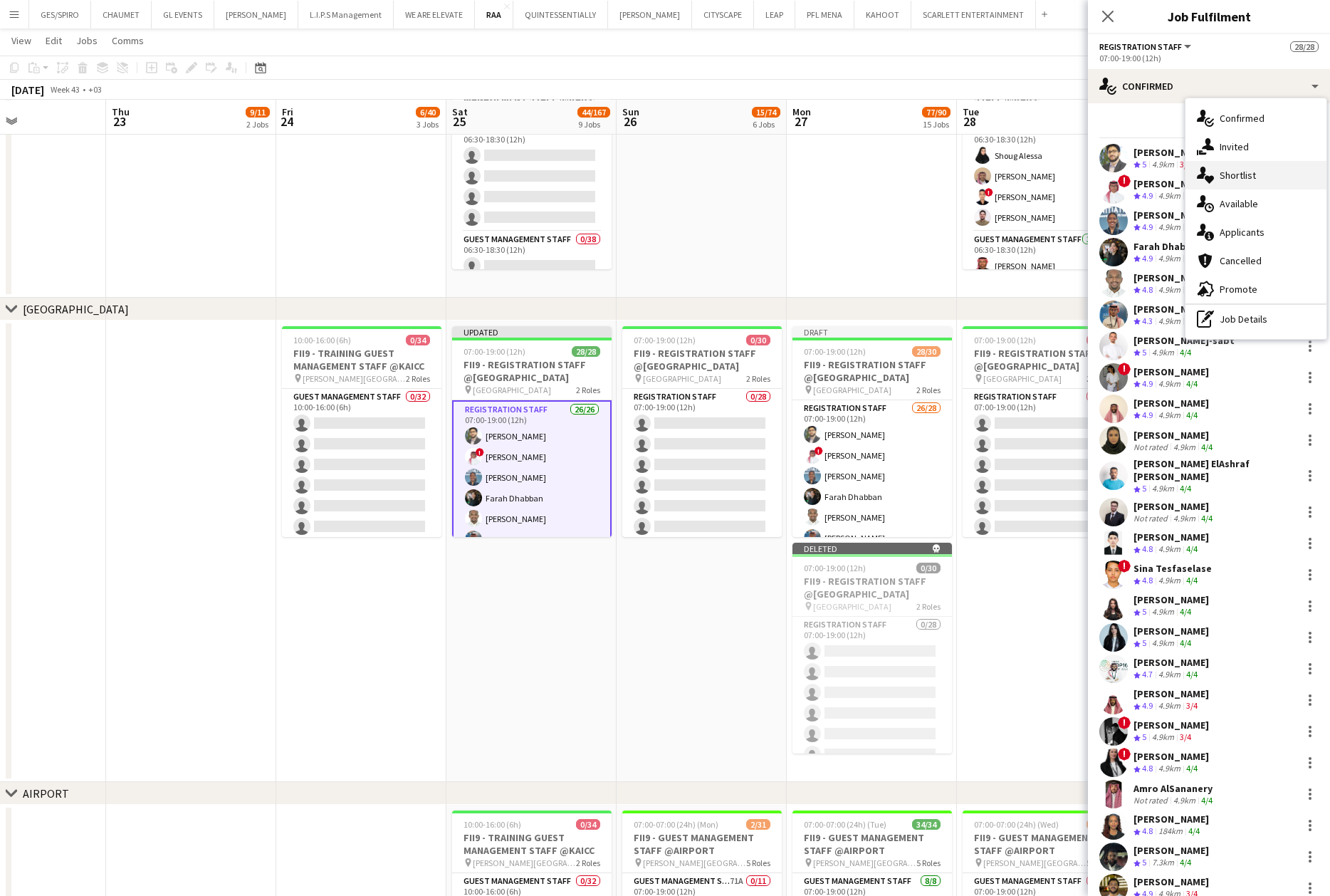
click at [1262, 180] on div "single-neutral-actions-heart Shortlist" at bounding box center [1255, 175] width 141 height 28
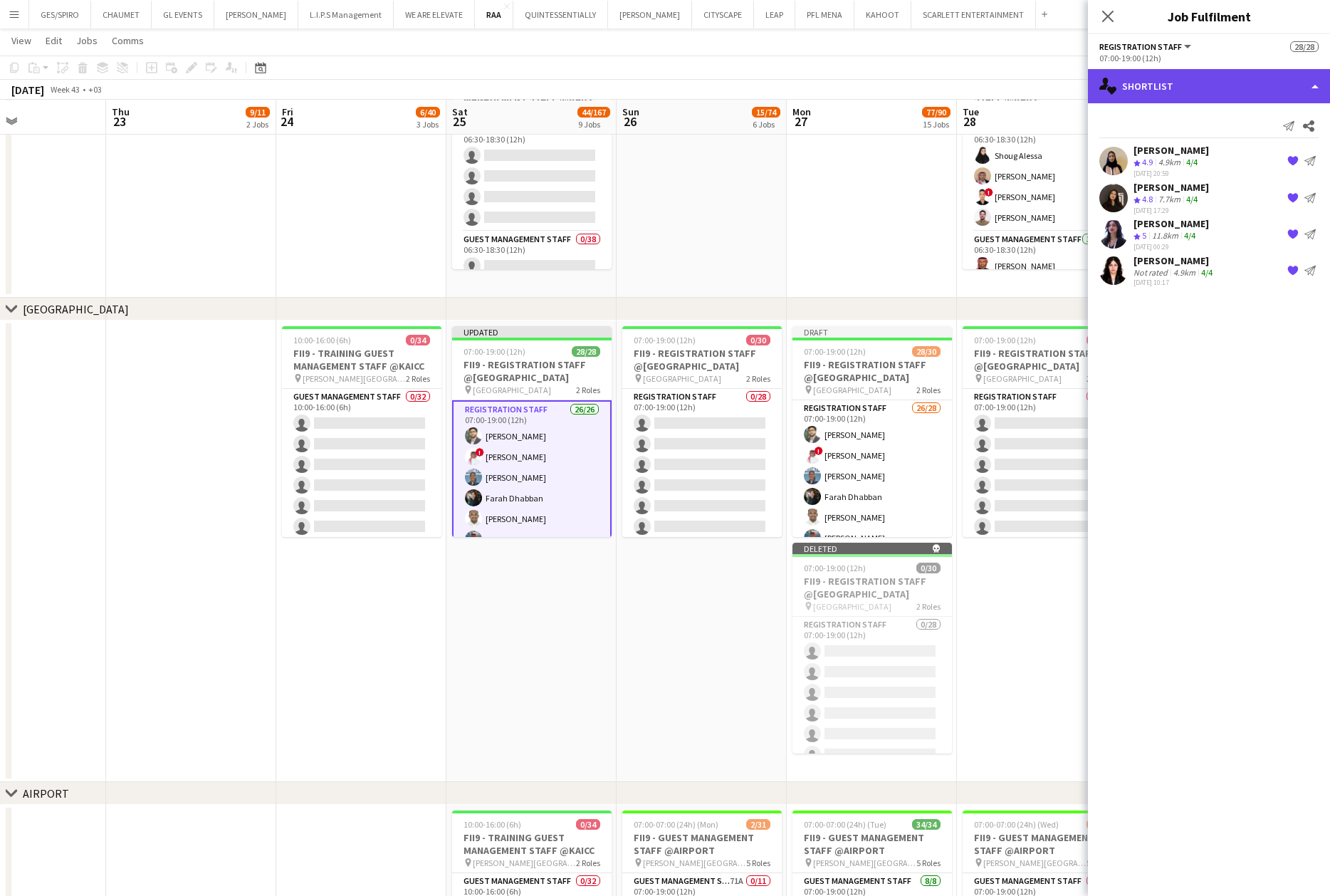
click at [1194, 82] on div "single-neutral-actions-heart Shortlist" at bounding box center [1209, 86] width 242 height 34
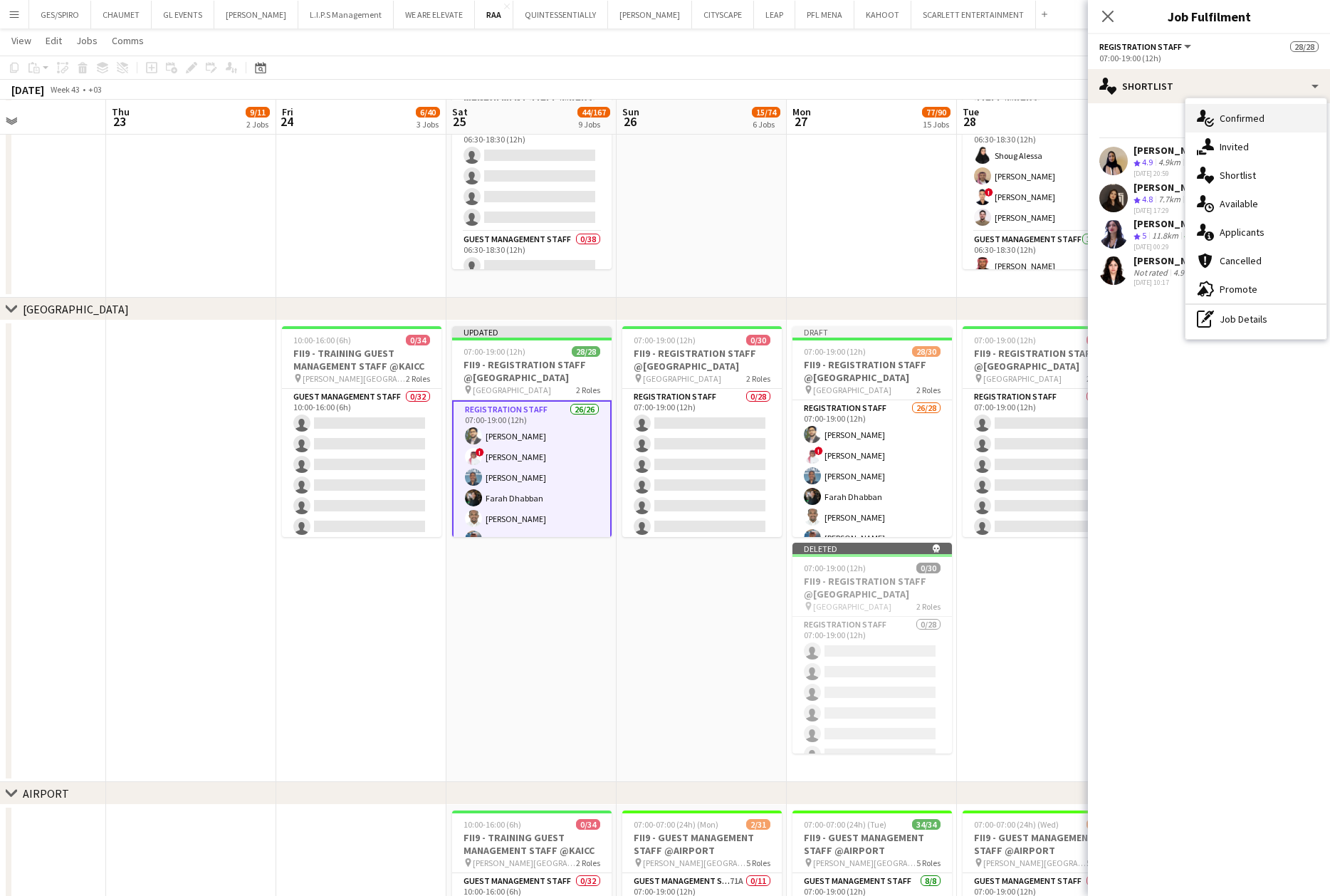
click at [1257, 117] on div "single-neutral-actions-check-2 Confirmed" at bounding box center [1255, 118] width 141 height 28
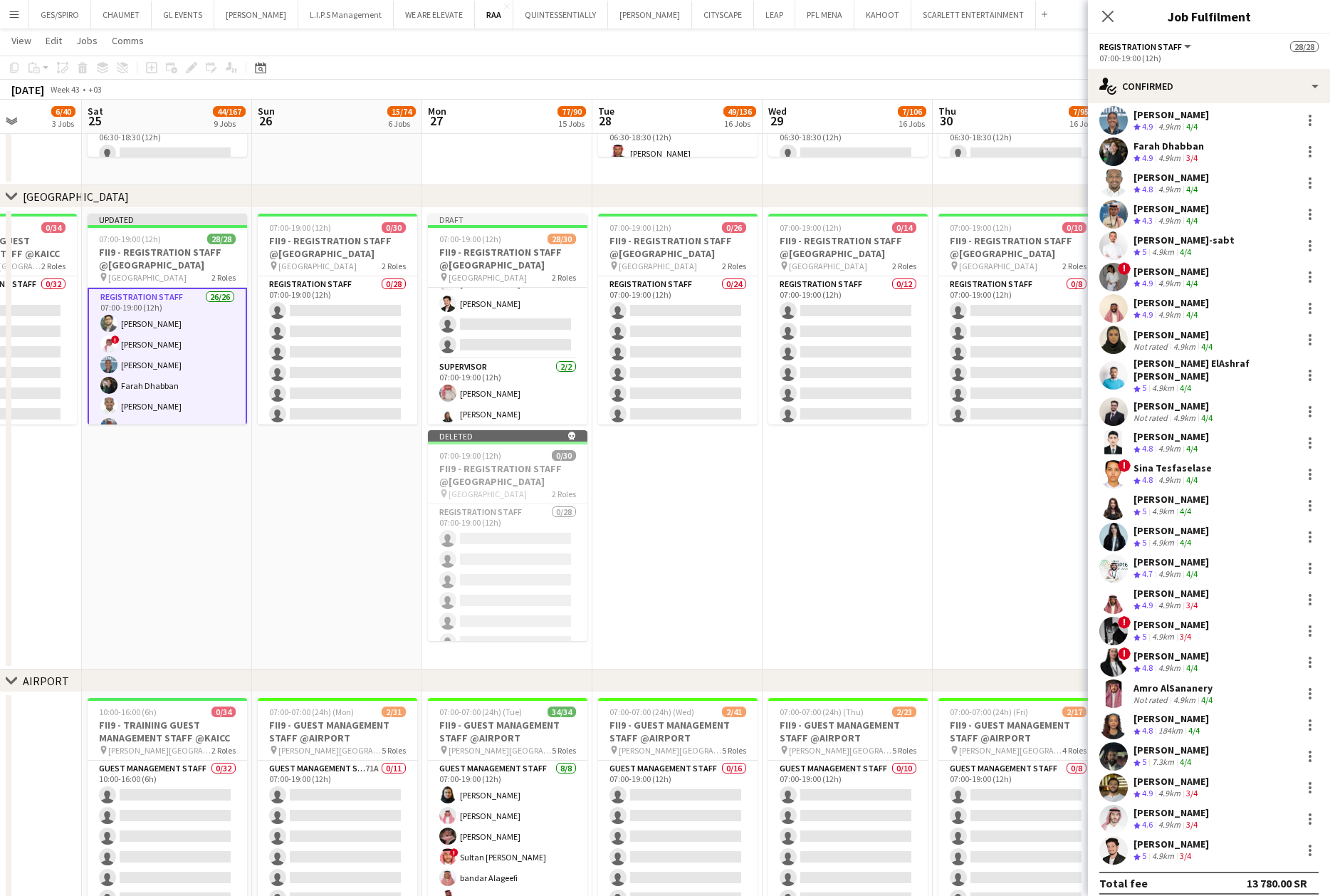
scroll to position [0, 437]
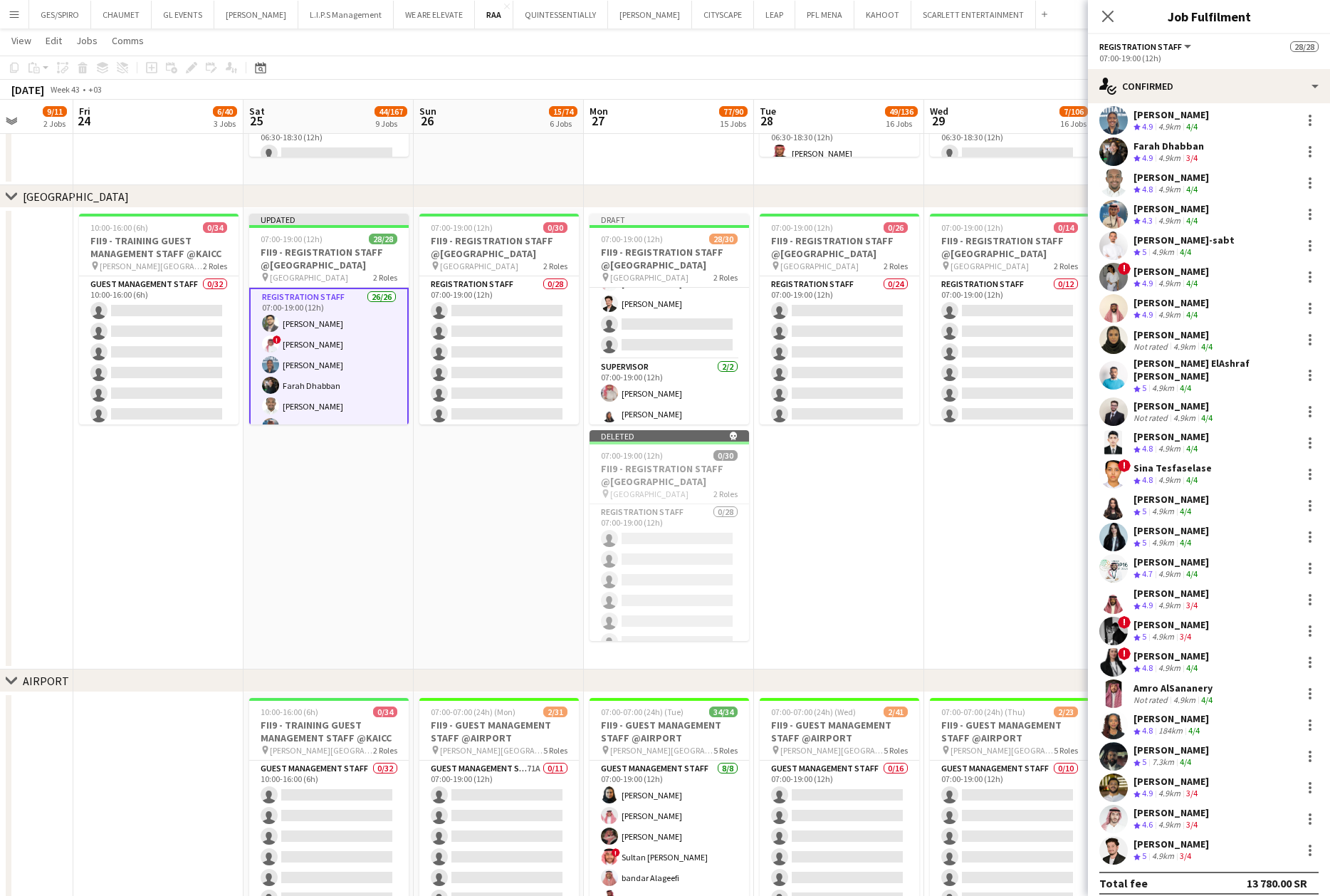
drag, startPoint x: 1004, startPoint y: 495, endPoint x: 801, endPoint y: 508, distance: 203.4
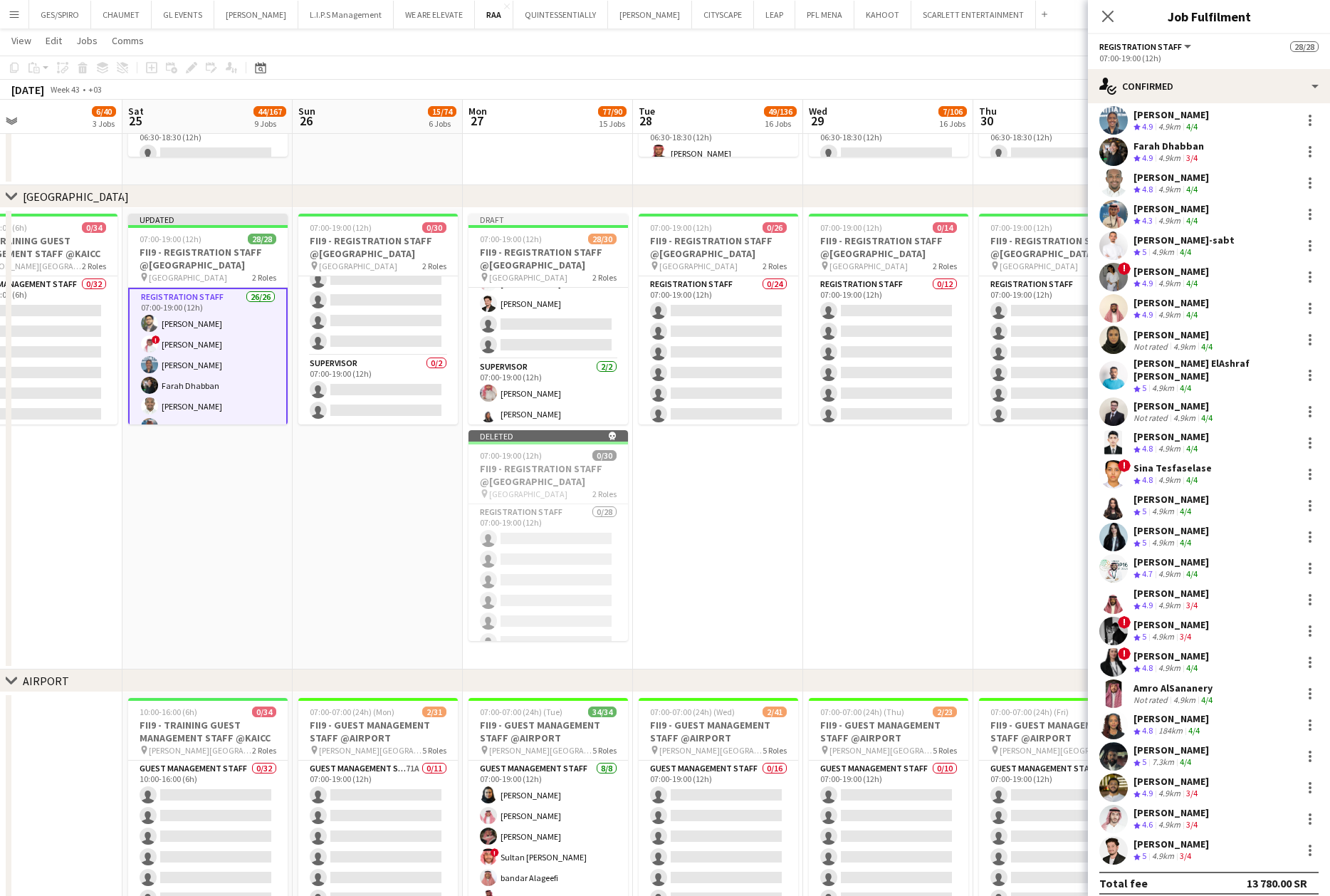
scroll to position [0, 388]
drag, startPoint x: 888, startPoint y: 484, endPoint x: 835, endPoint y: 524, distance: 66.4
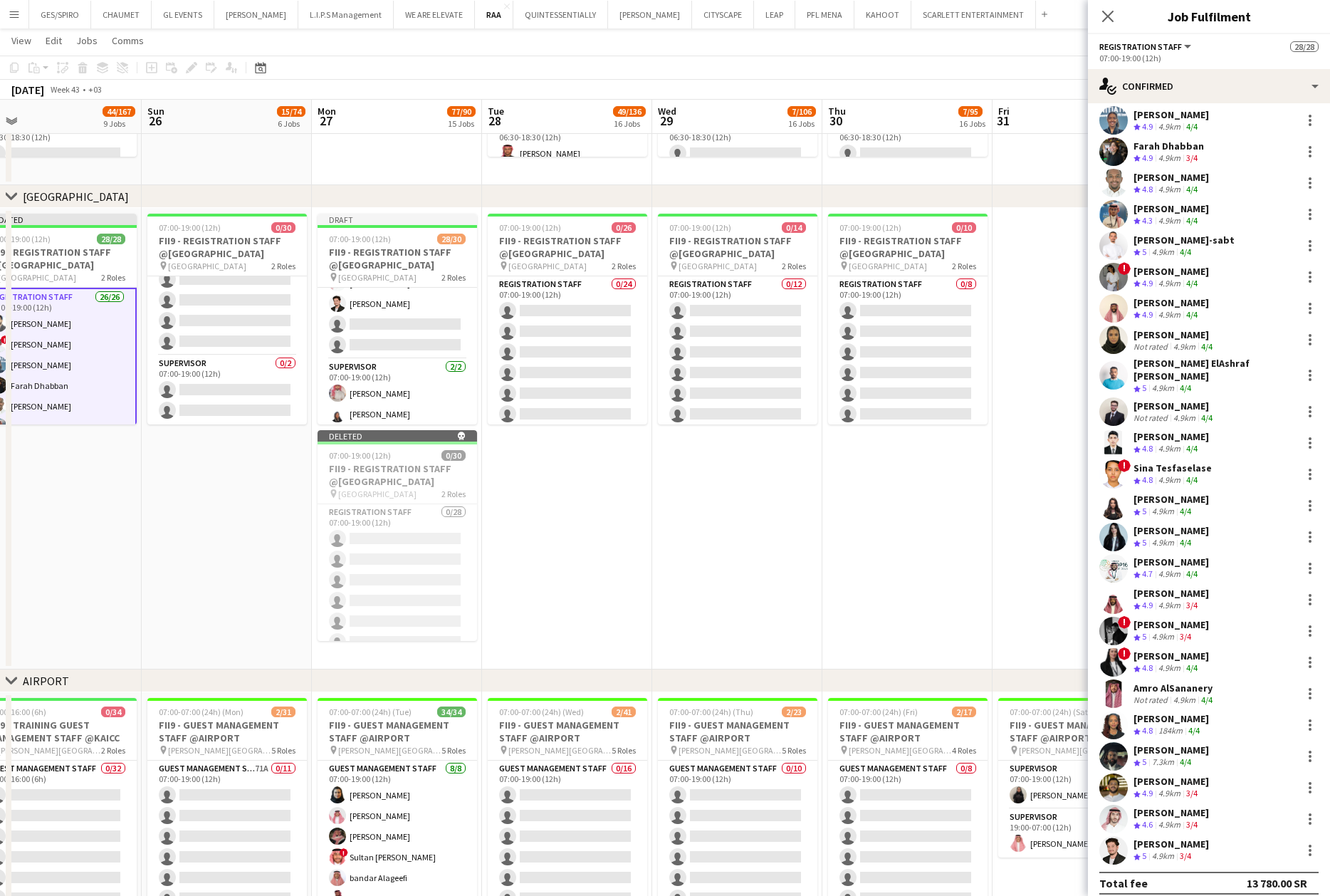
scroll to position [0, 541]
drag, startPoint x: 890, startPoint y: 526, endPoint x: 736, endPoint y: 529, distance: 154.0
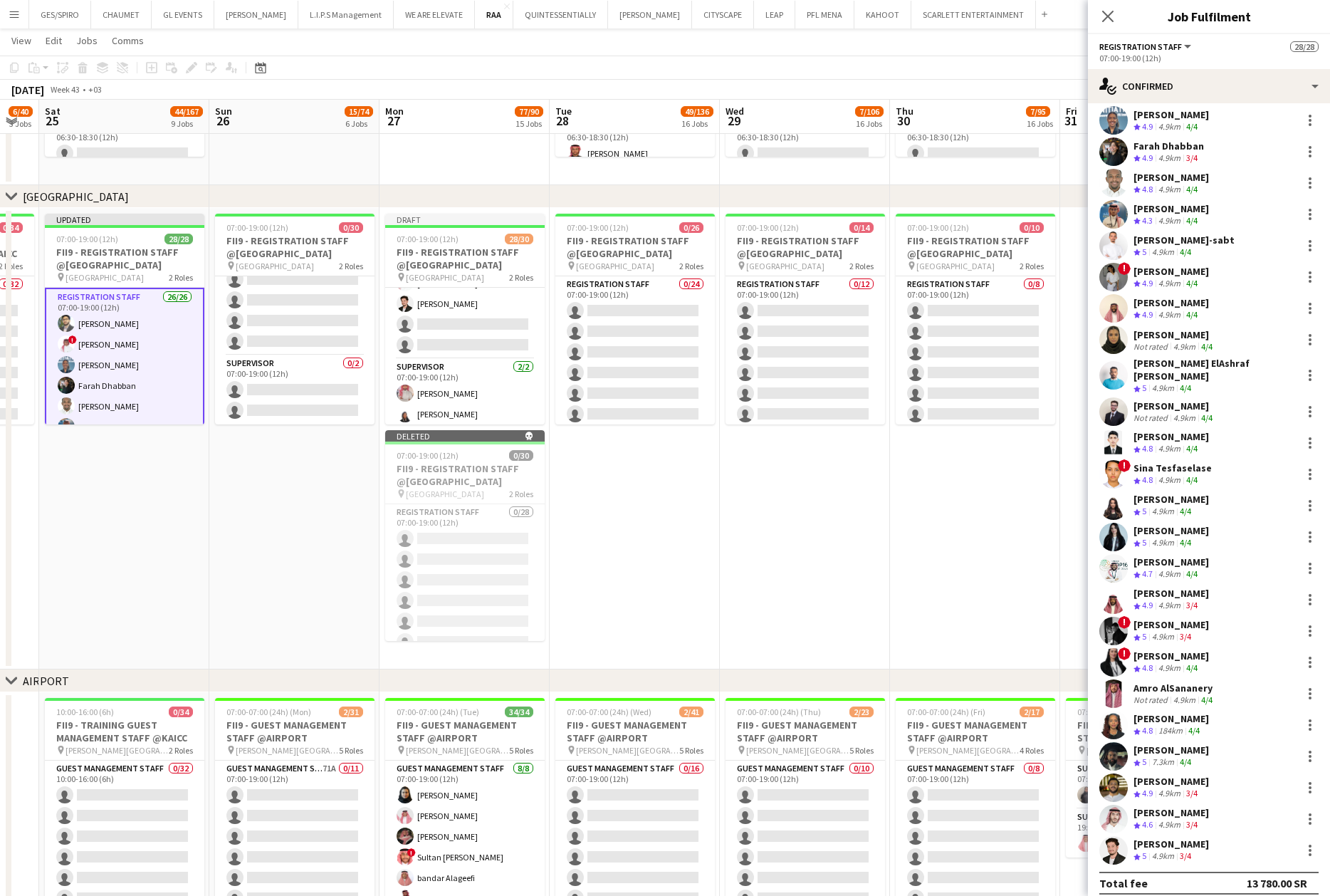
scroll to position [0, 419]
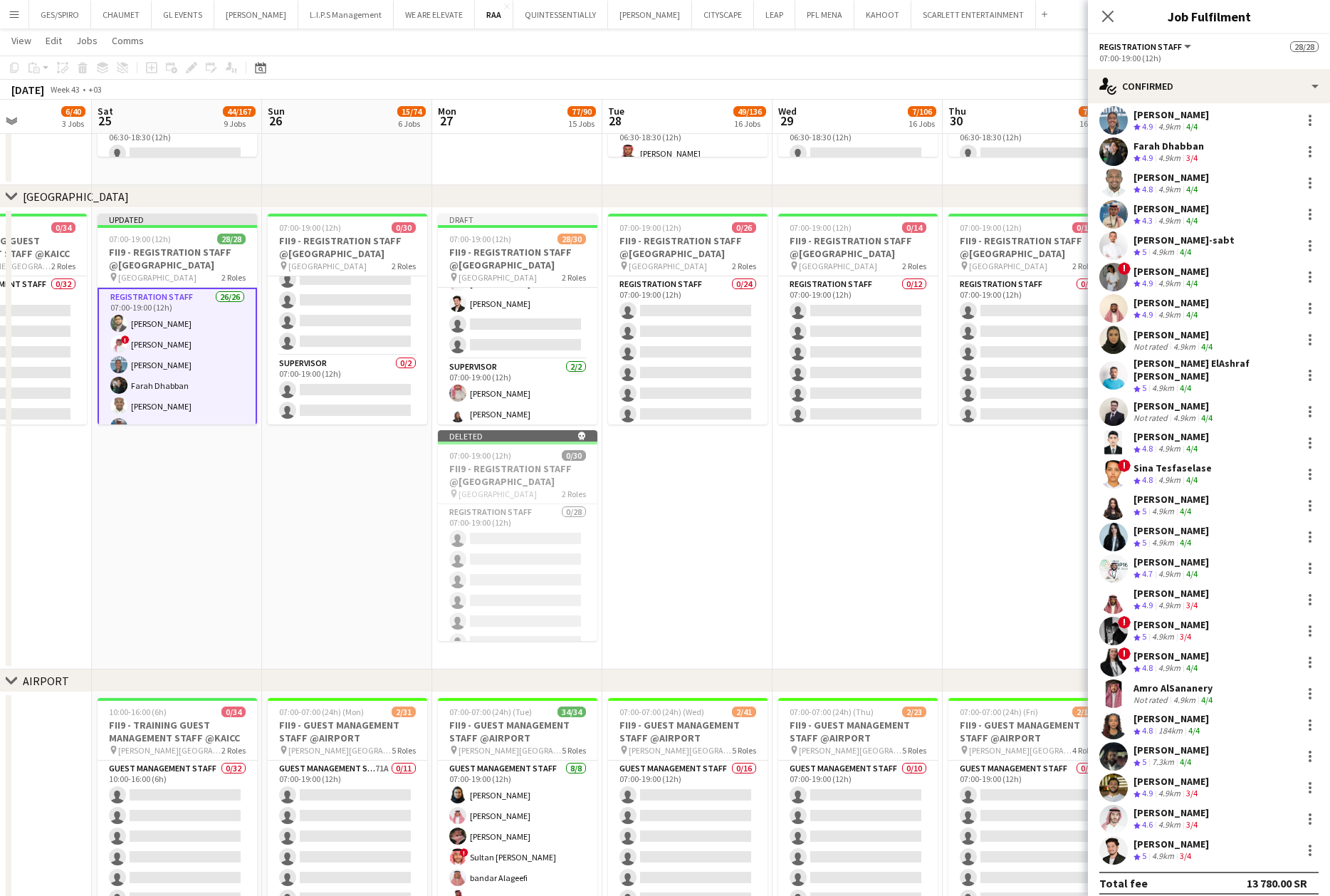
drag, startPoint x: 737, startPoint y: 529, endPoint x: 860, endPoint y: 553, distance: 125.3
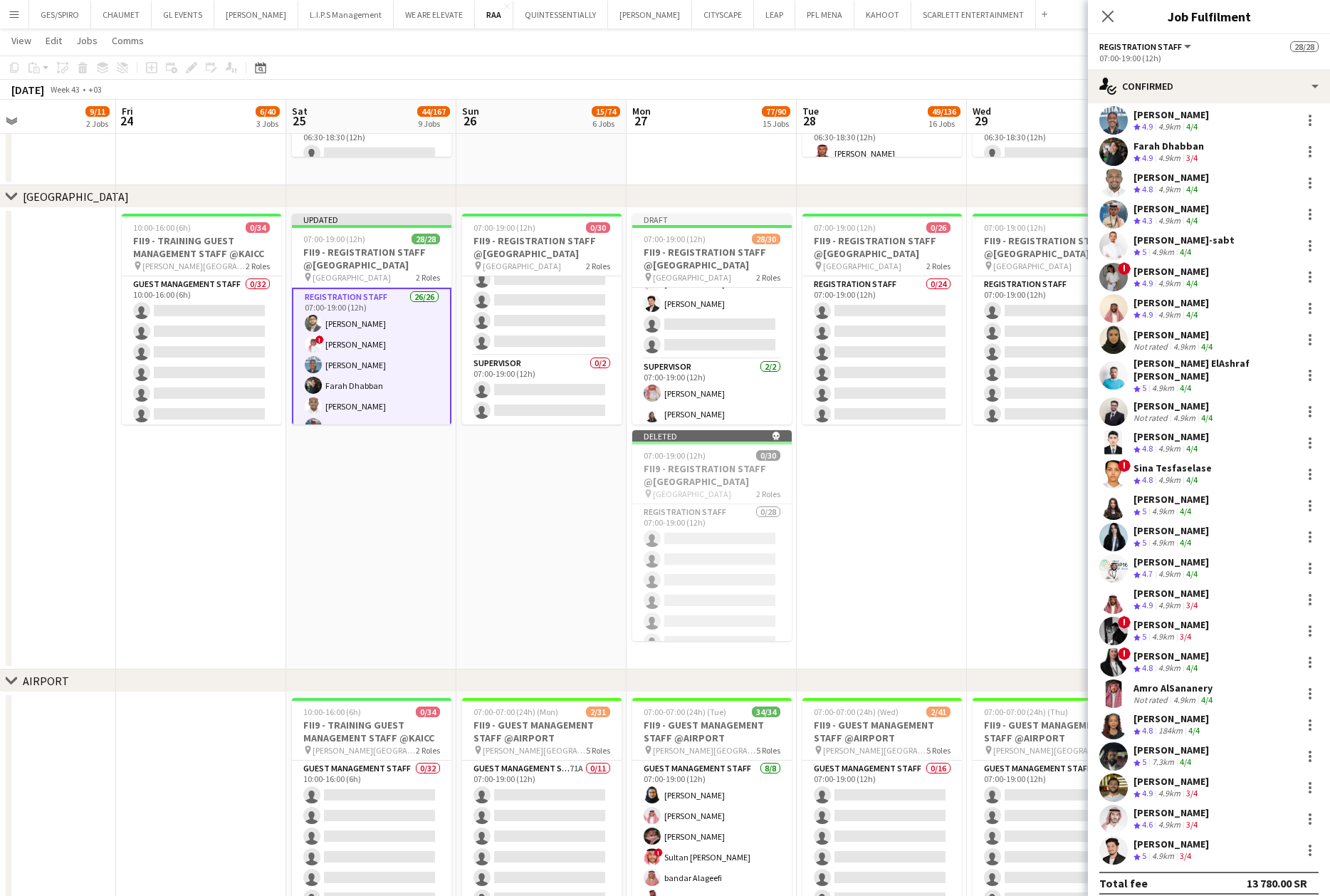
scroll to position [0, 408]
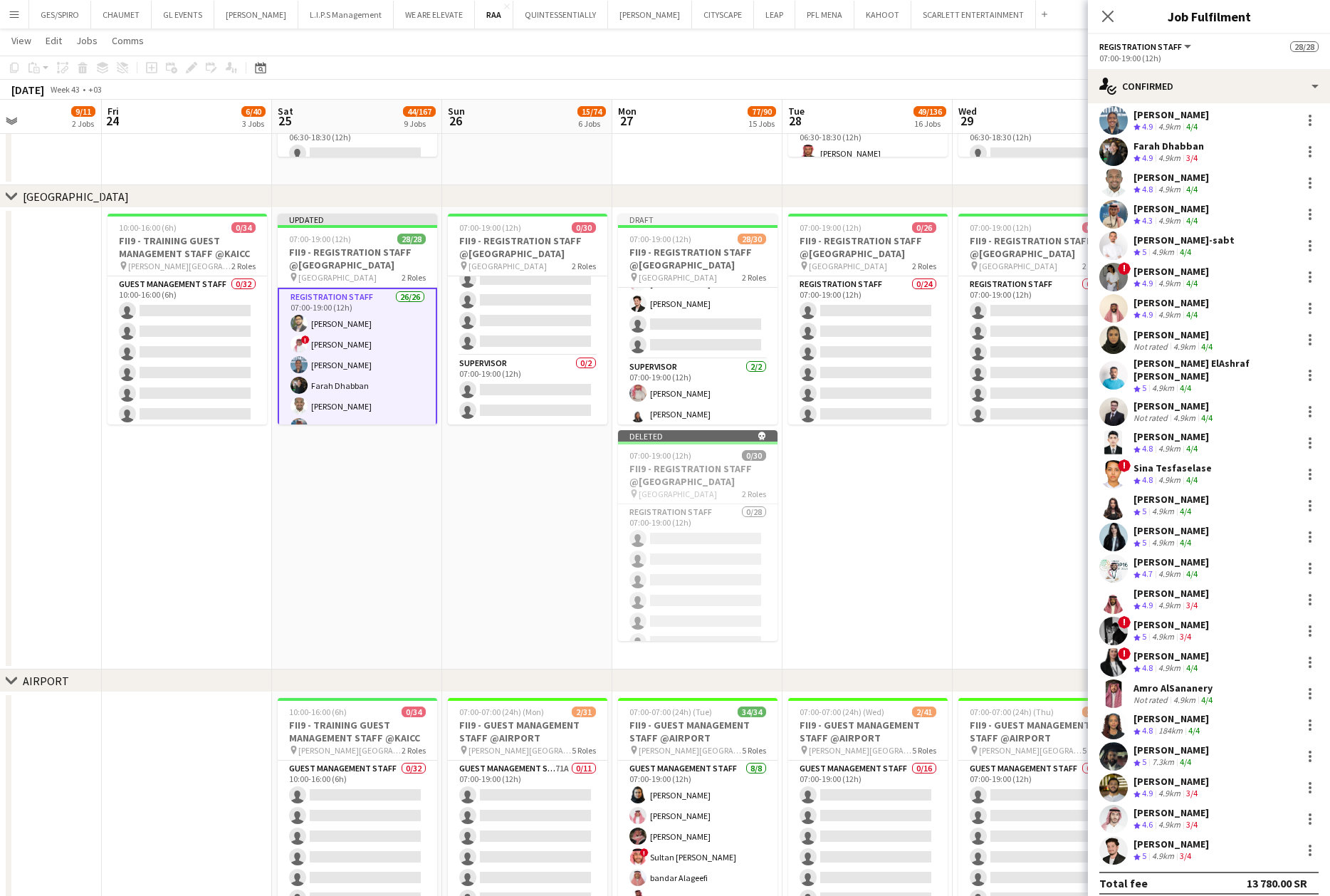
drag, startPoint x: 287, startPoint y: 504, endPoint x: 408, endPoint y: 527, distance: 123.2
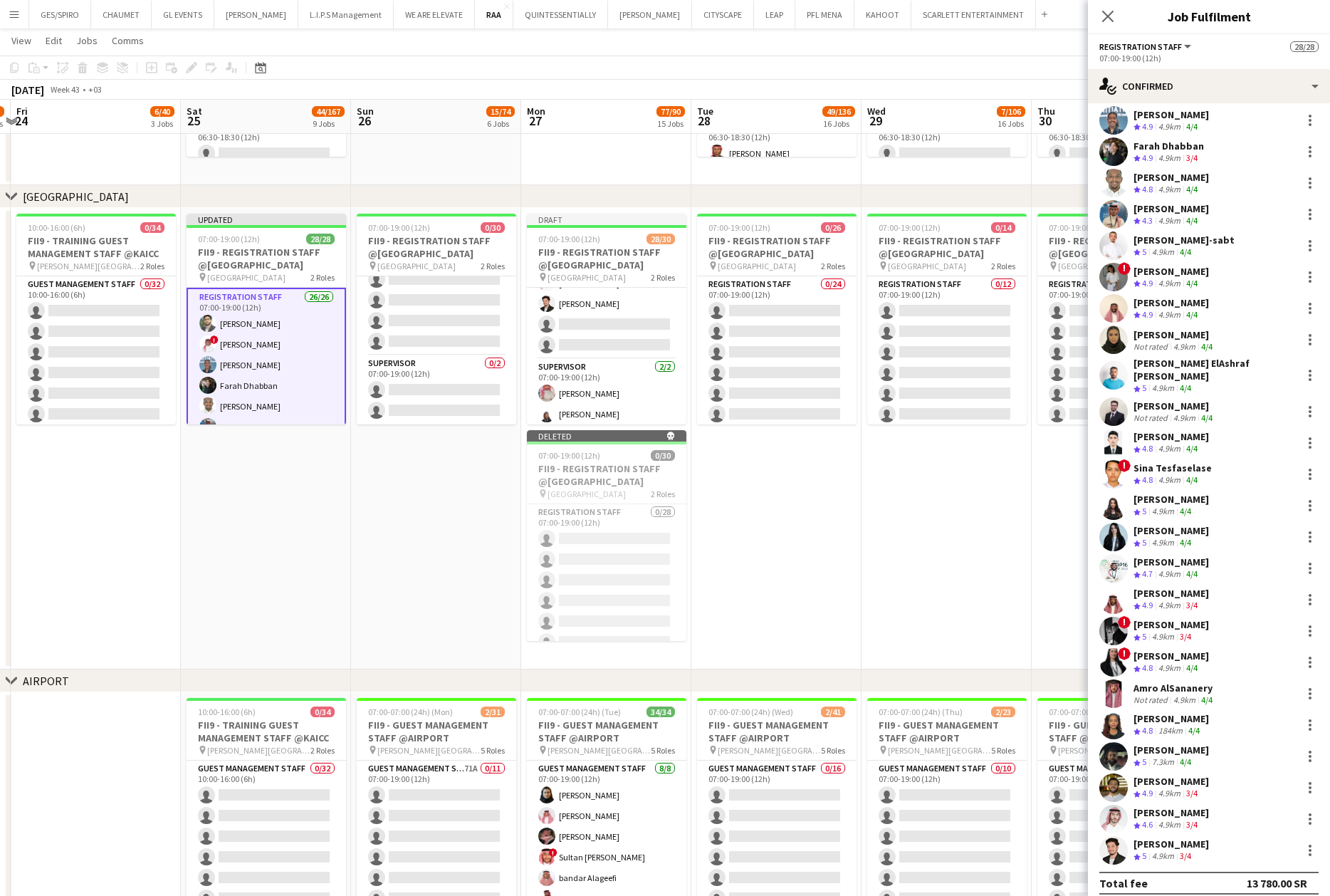
scroll to position [0, 498]
drag, startPoint x: 963, startPoint y: 520, endPoint x: 921, endPoint y: 517, distance: 42.1
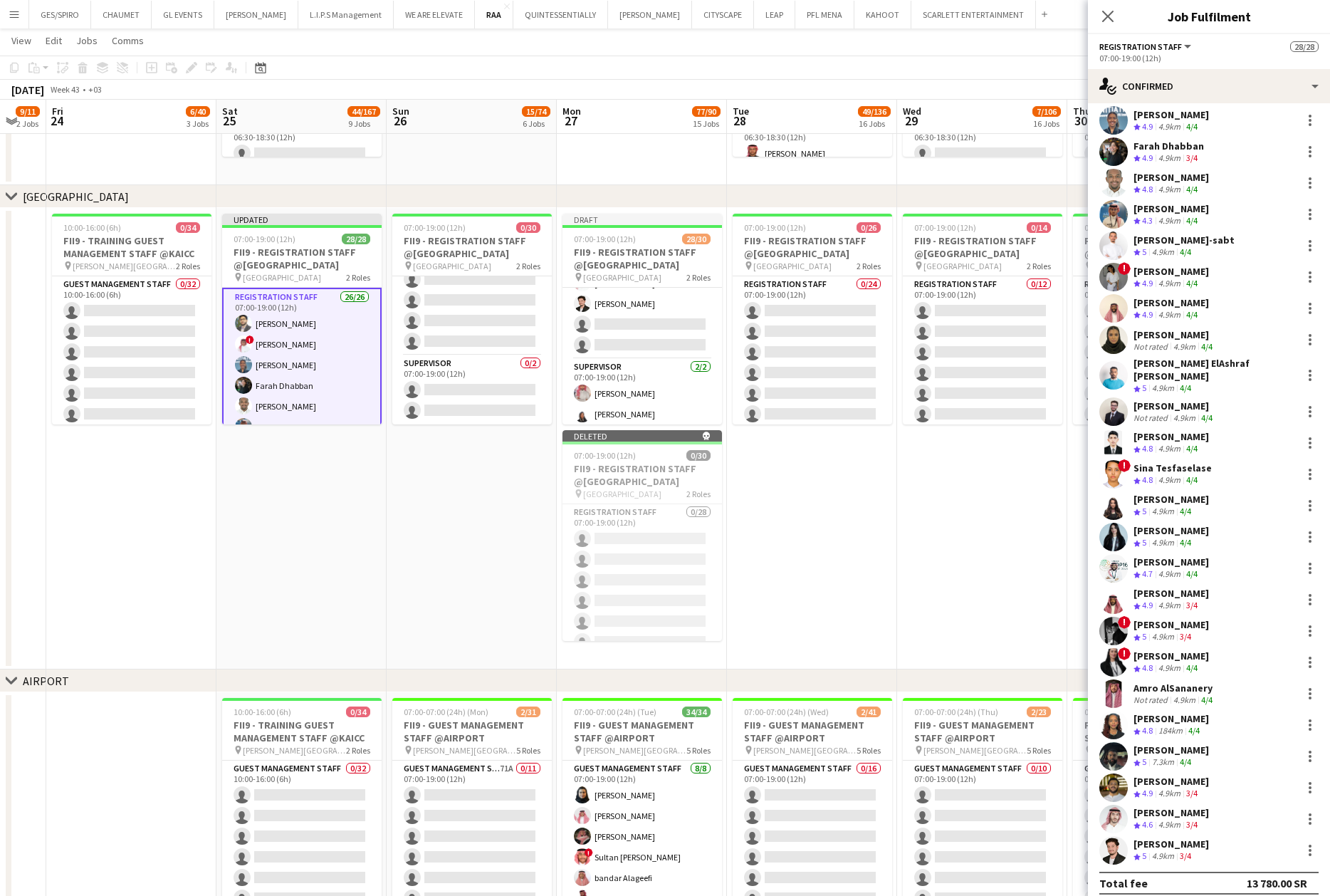
scroll to position [0, 402]
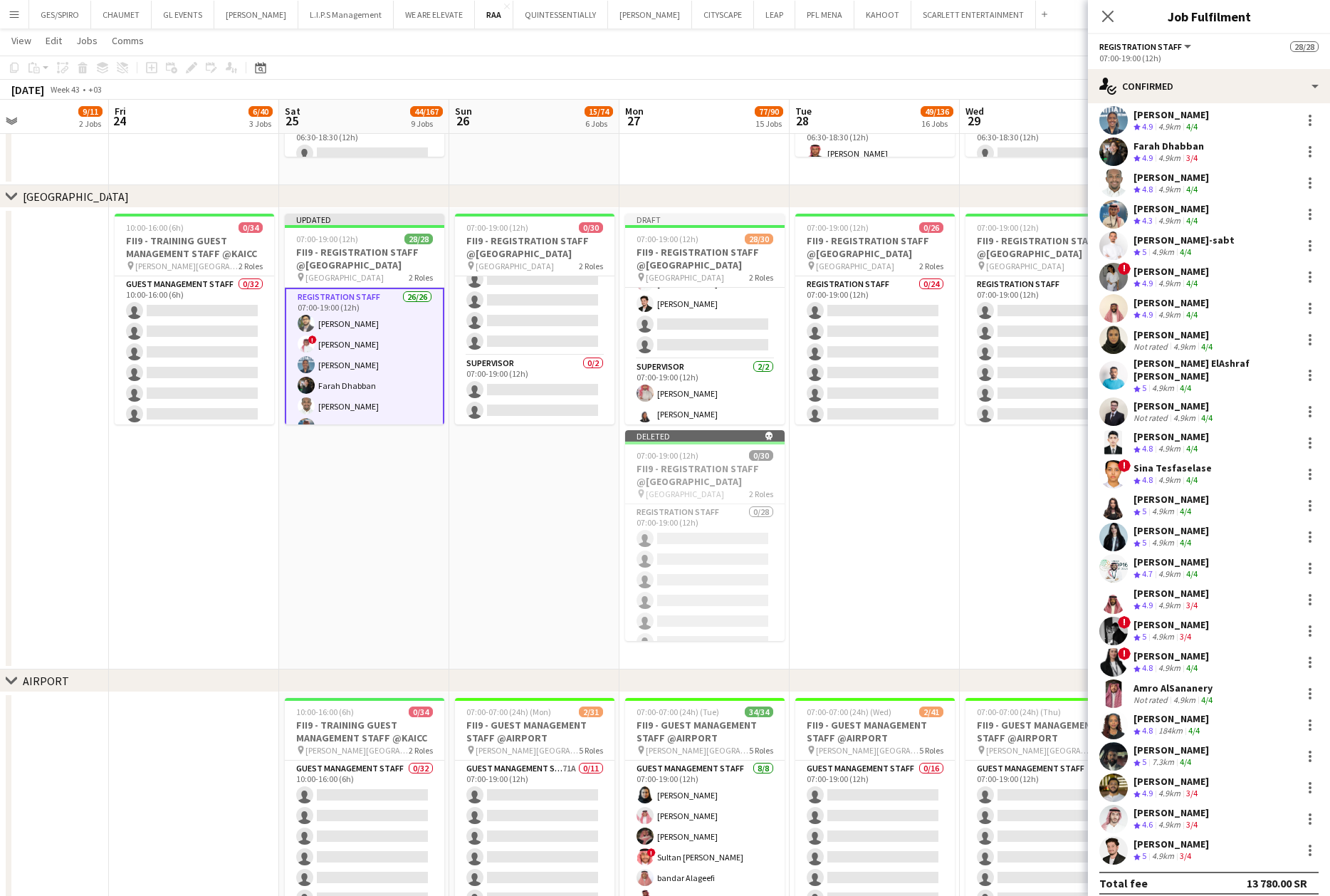
drag, startPoint x: 920, startPoint y: 511, endPoint x: 1017, endPoint y: 524, distance: 97.9
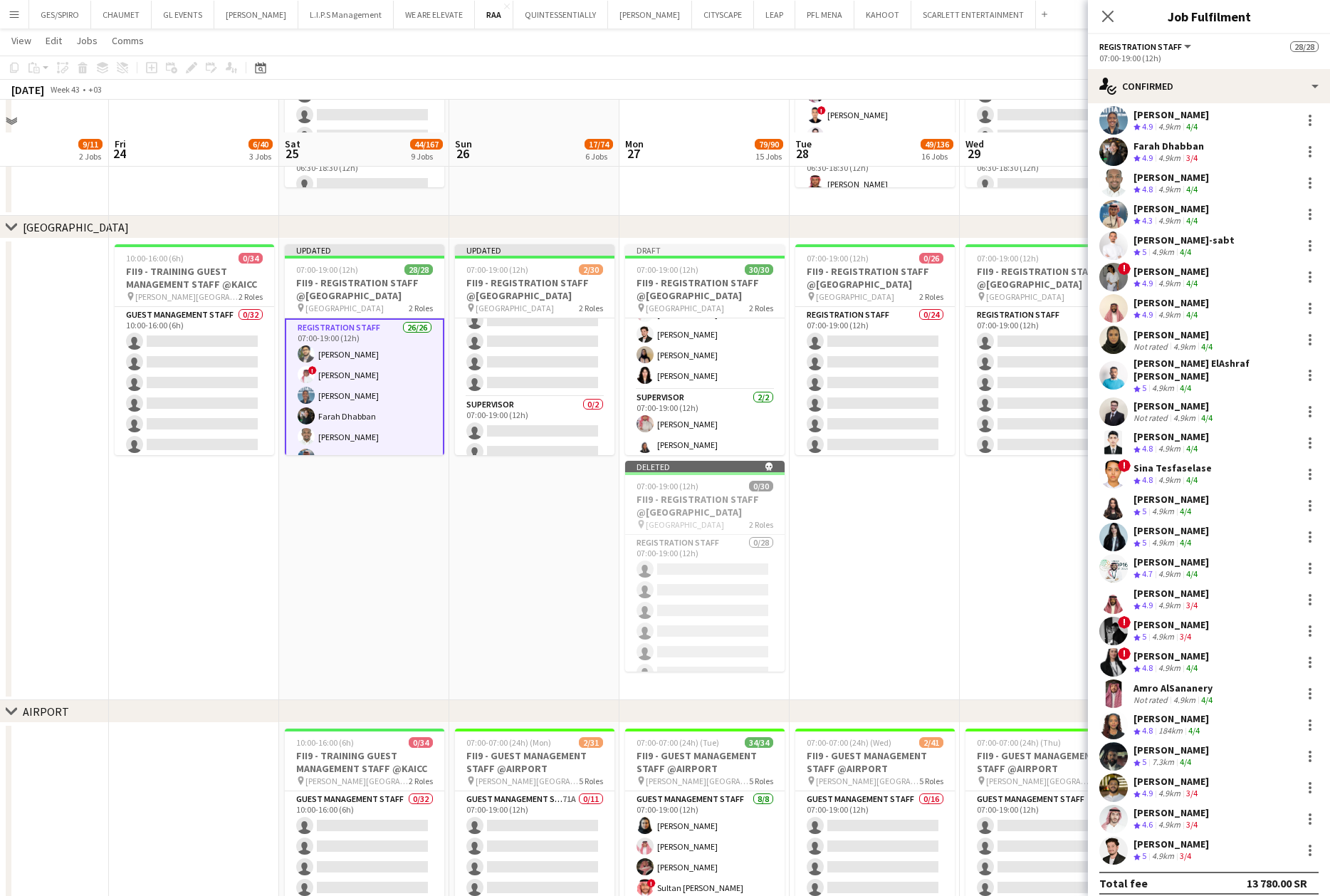
scroll to position [189, 0]
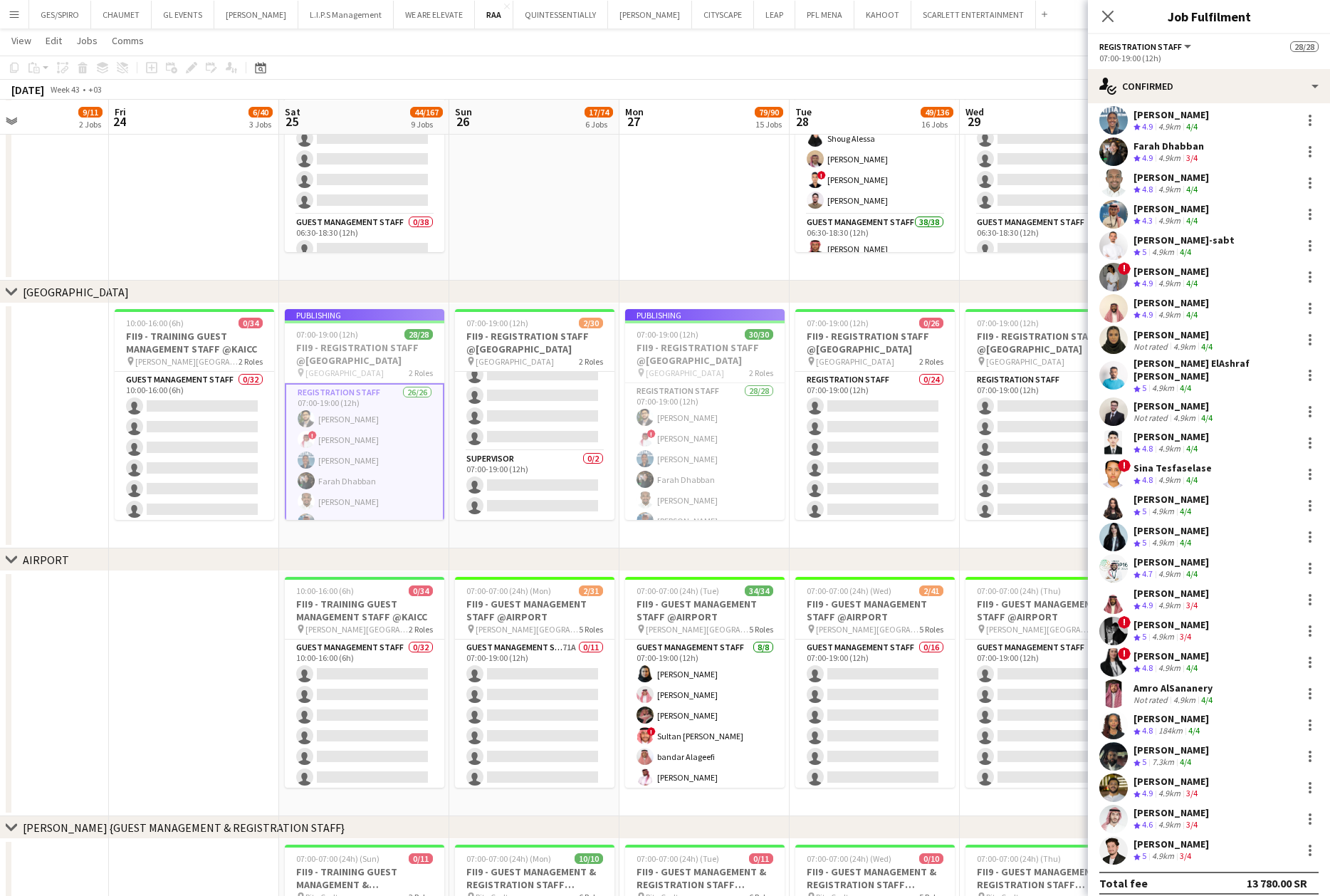
click at [628, 245] on app-date-cell at bounding box center [704, 158] width 170 height 245
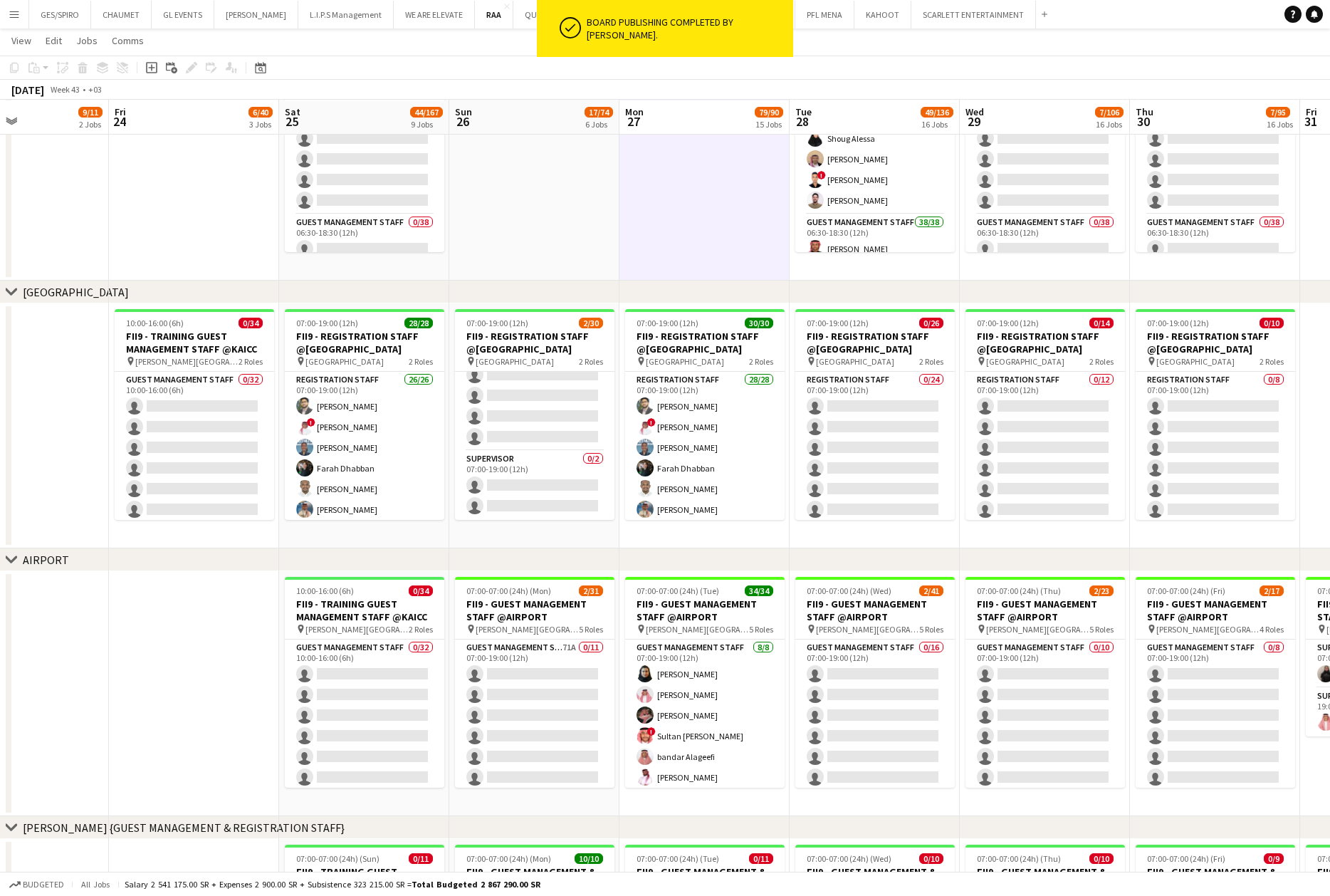
click at [175, 690] on app-date-cell at bounding box center [194, 693] width 170 height 245
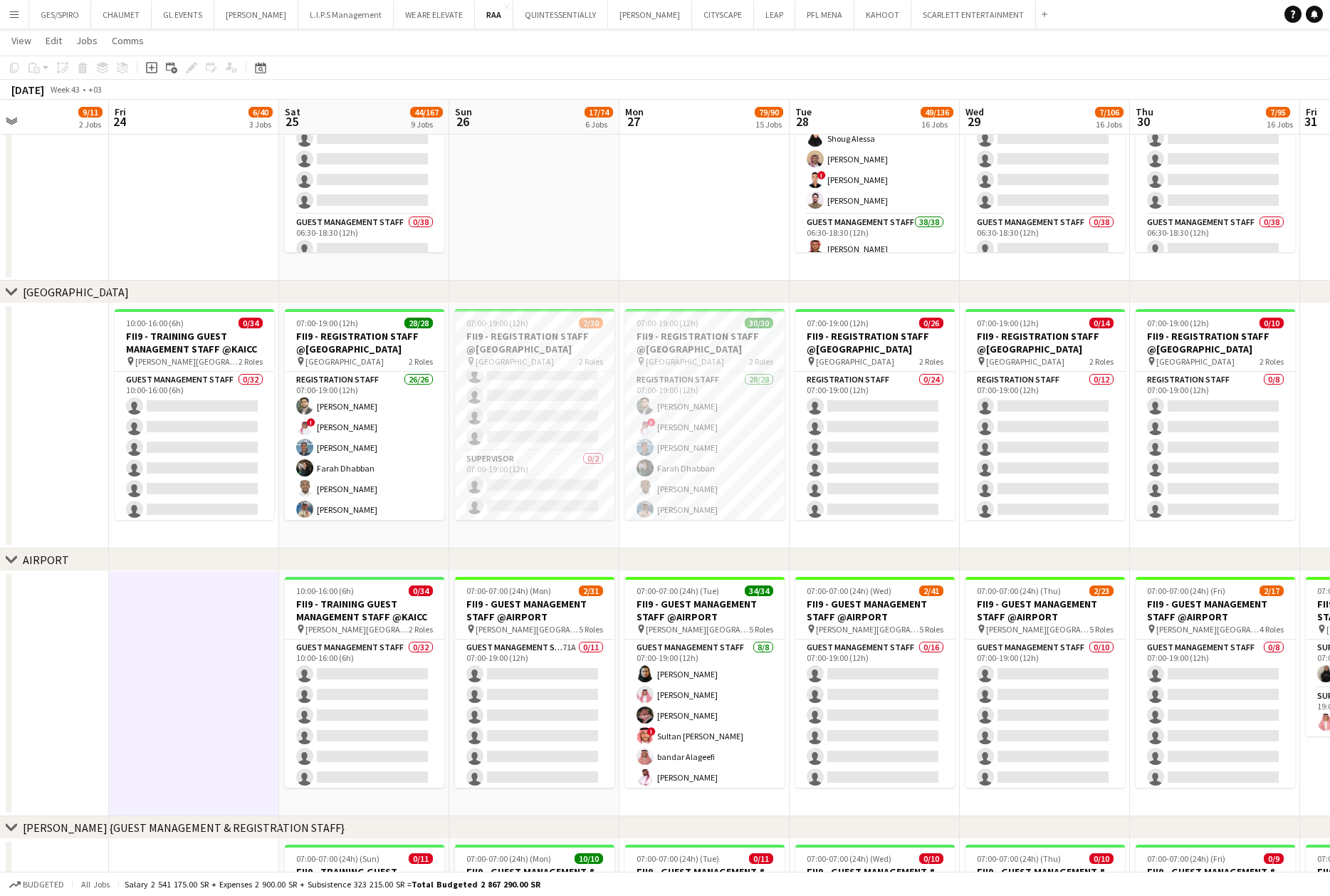
scroll to position [527, 0]
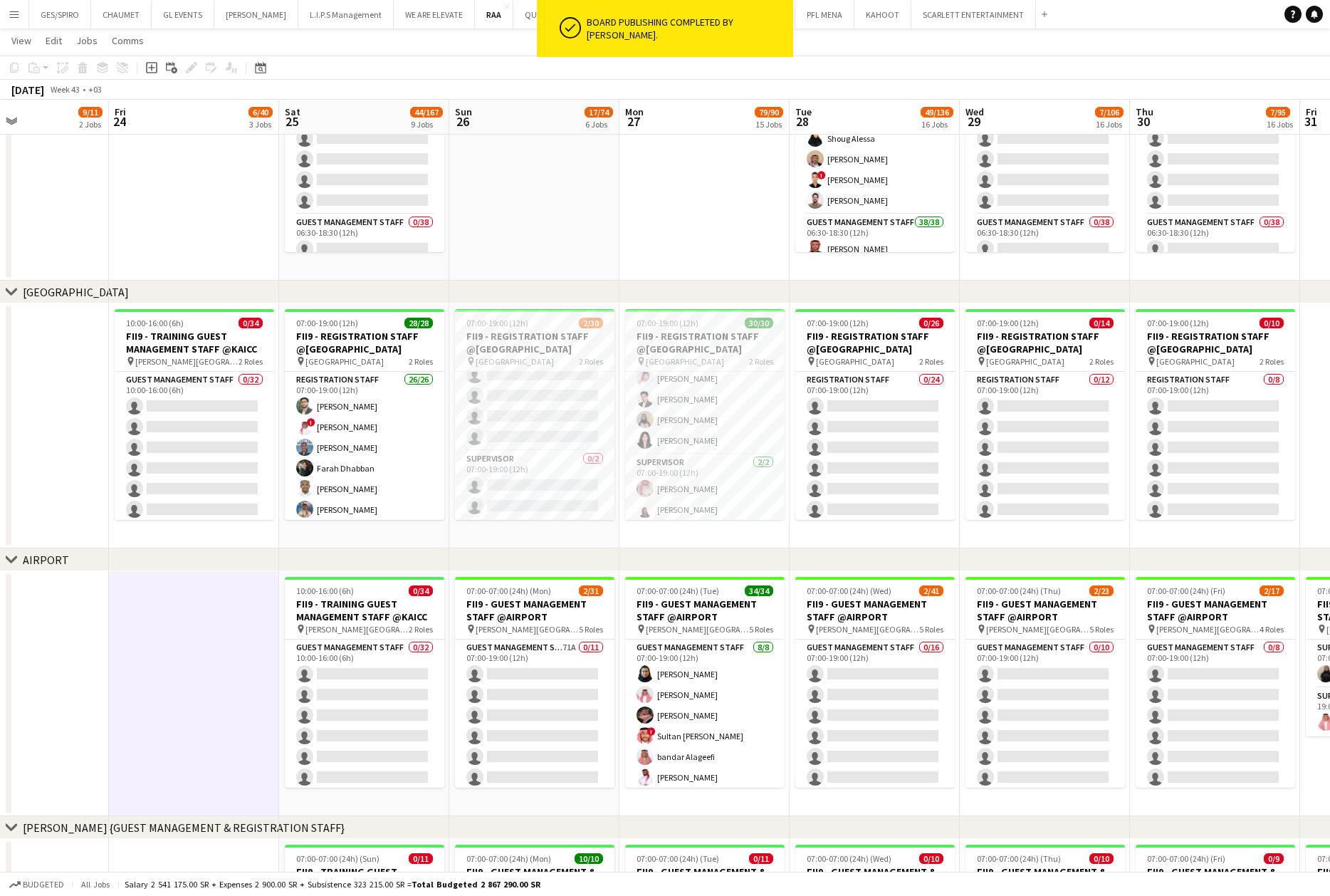
click at [561, 220] on app-date-cell at bounding box center [534, 158] width 170 height 245
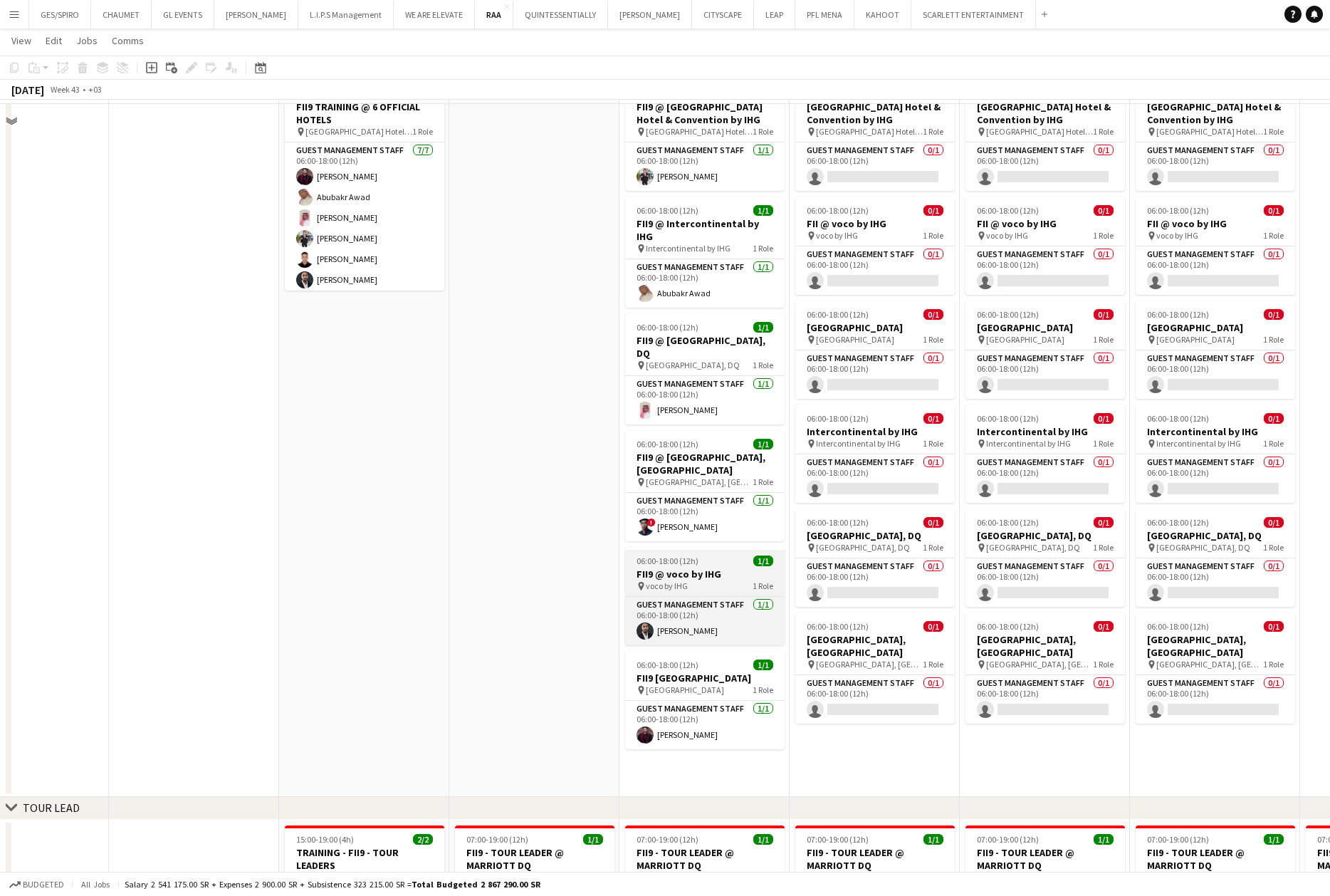
scroll to position [1803, 0]
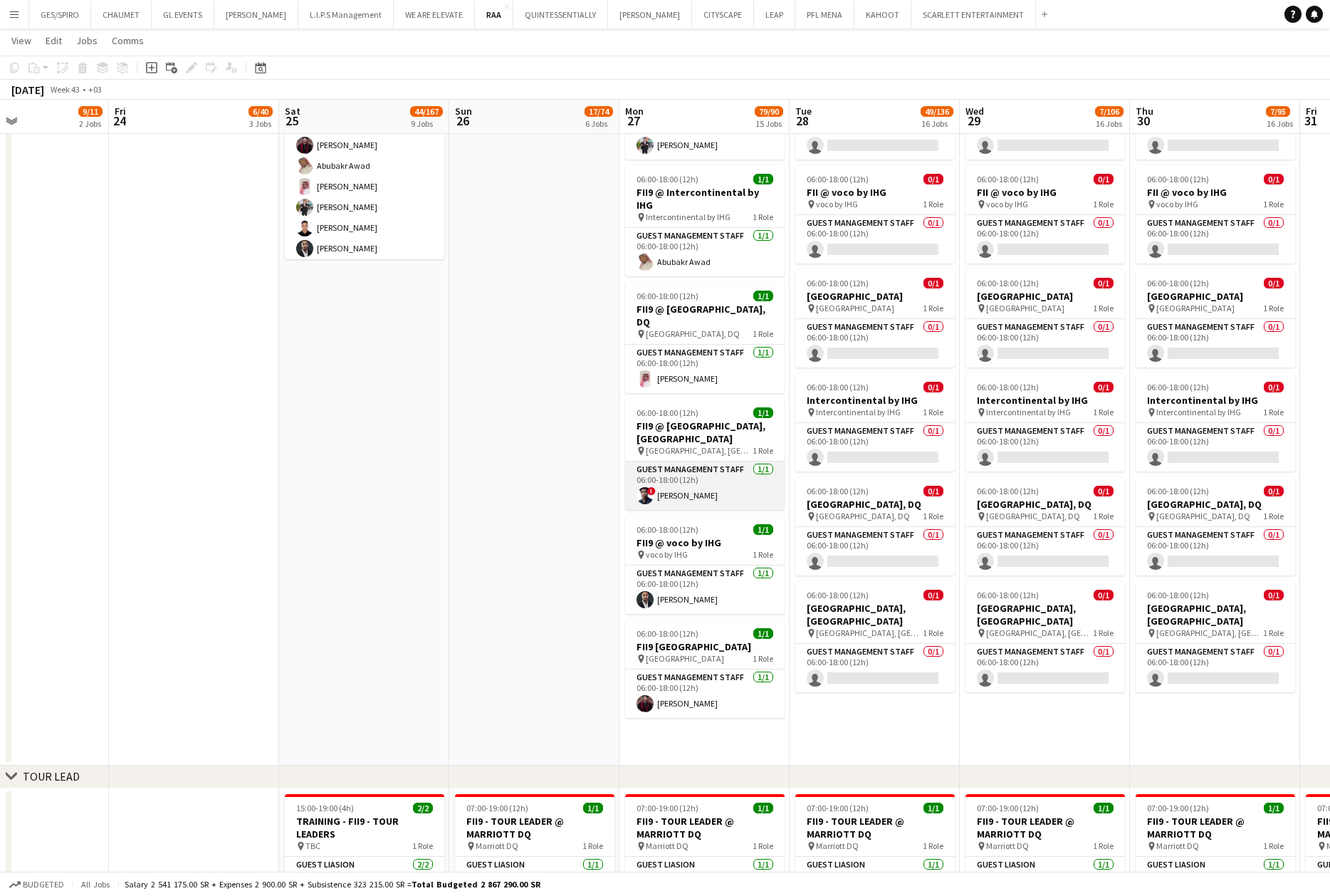
click at [708, 478] on app-card-role "Guest Management Staff 1/1 06:00-18:00 (12h) ! Ayman Omer" at bounding box center [704, 485] width 160 height 48
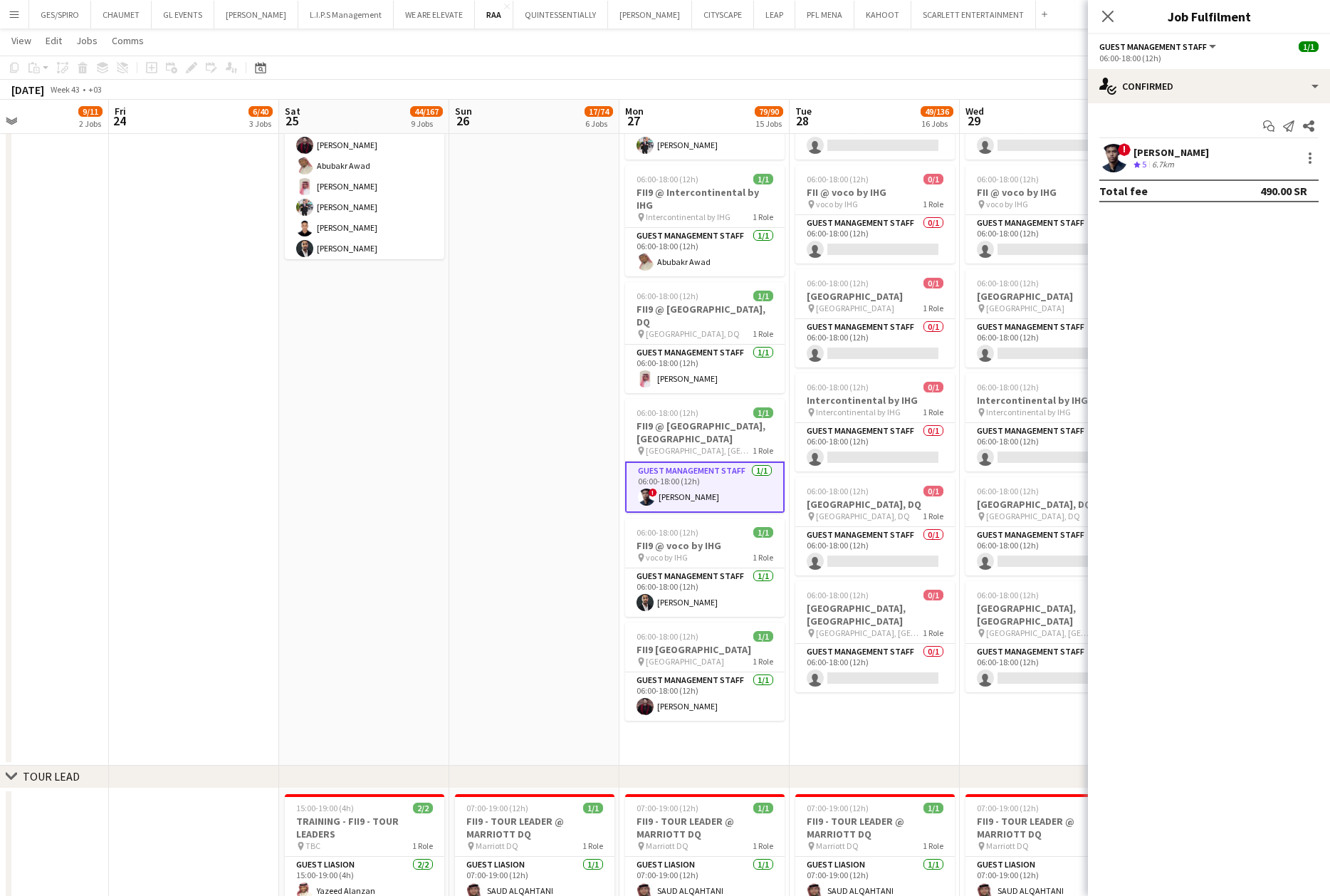
click at [1218, 158] on div "! Ayman Omer Crew rating 5 6.7km" at bounding box center [1209, 158] width 242 height 28
